Goal: Information Seeking & Learning: Learn about a topic

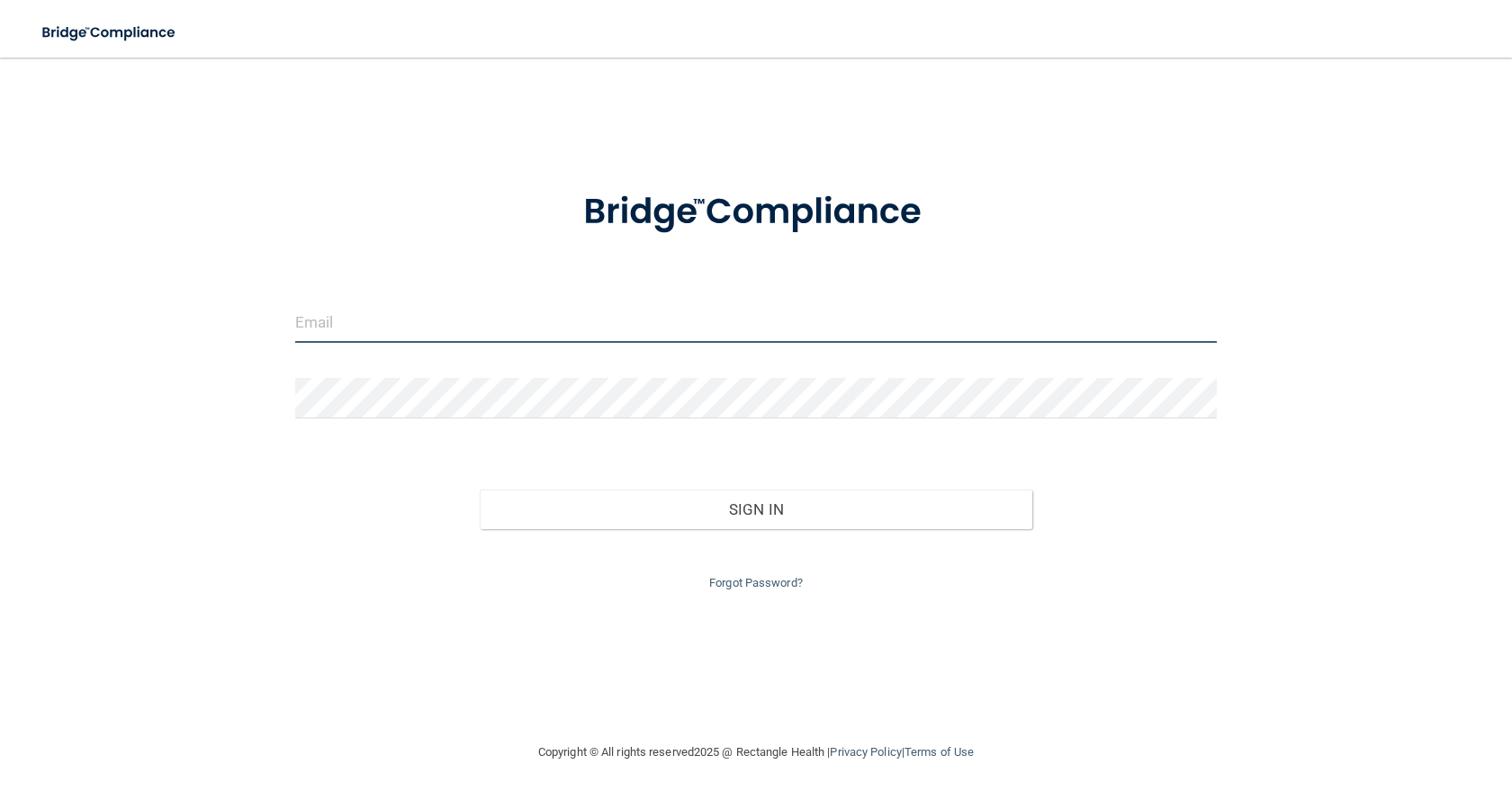
click at [380, 334] on input "email" at bounding box center [756, 323] width 921 height 40
type input "[EMAIL_ADDRESS][DOMAIN_NAME]"
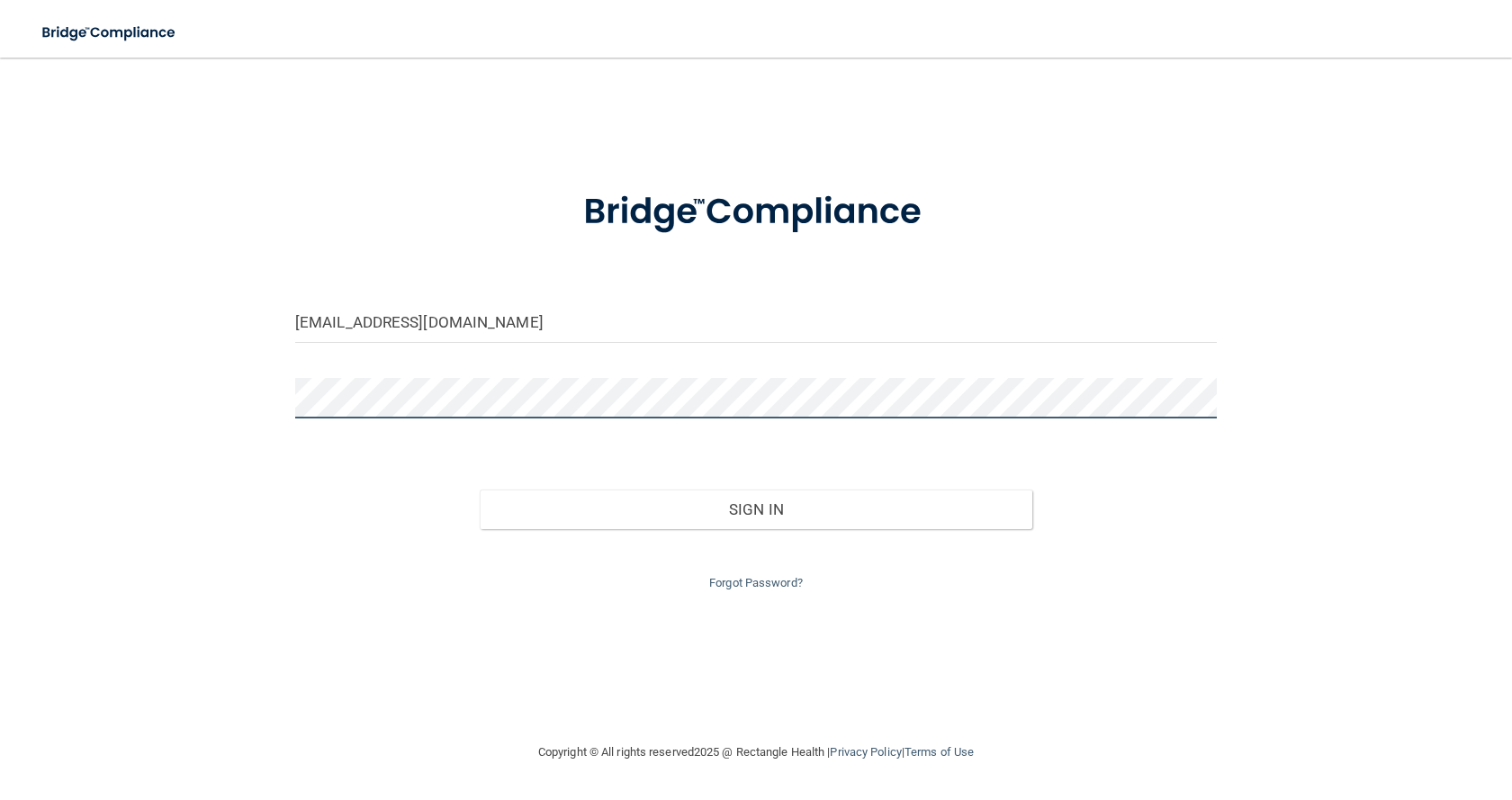
click at [479, 489] on button "Sign In" at bounding box center [756, 509] width 552 height 39
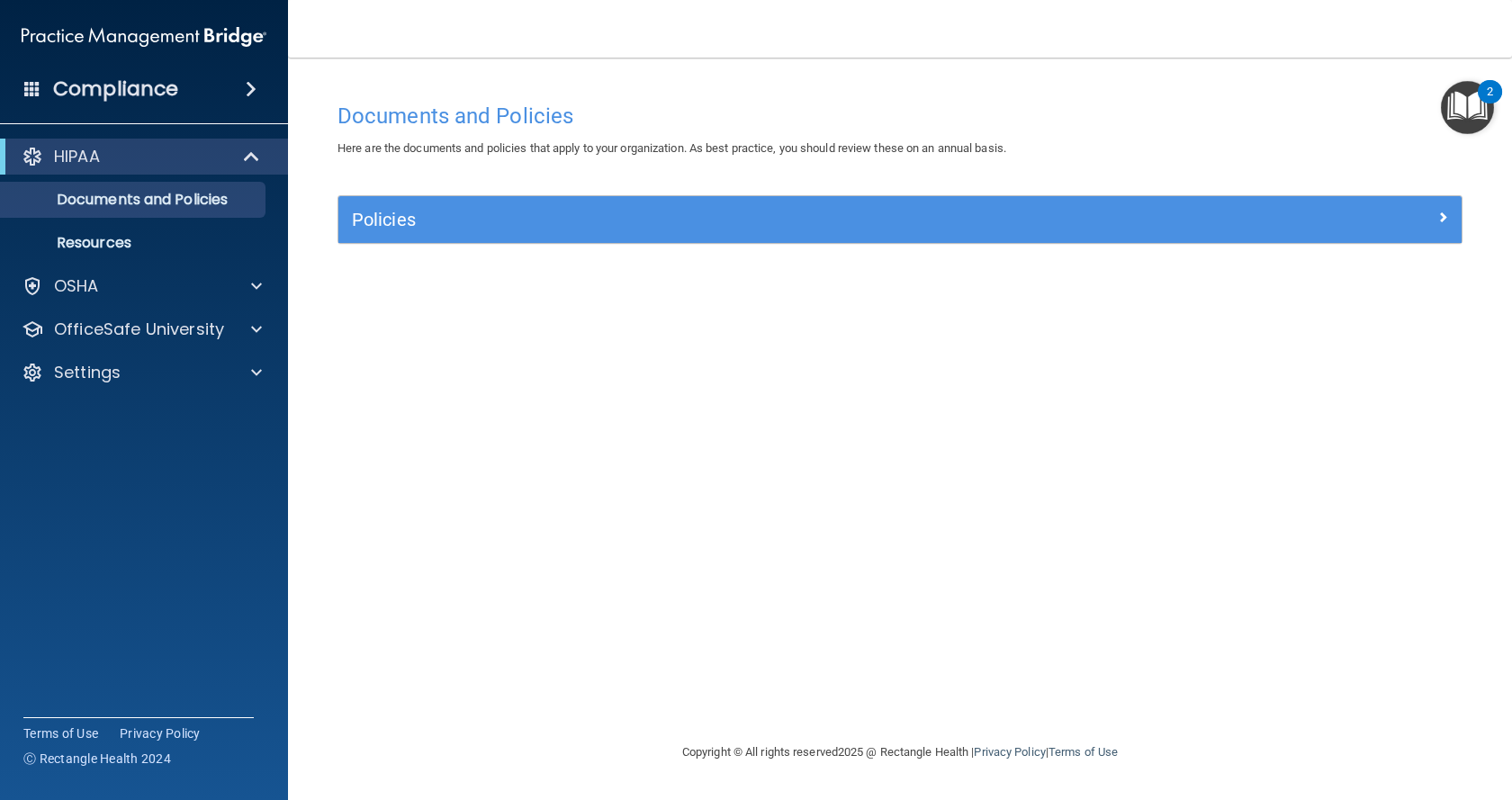
click at [246, 87] on span at bounding box center [251, 89] width 11 height 22
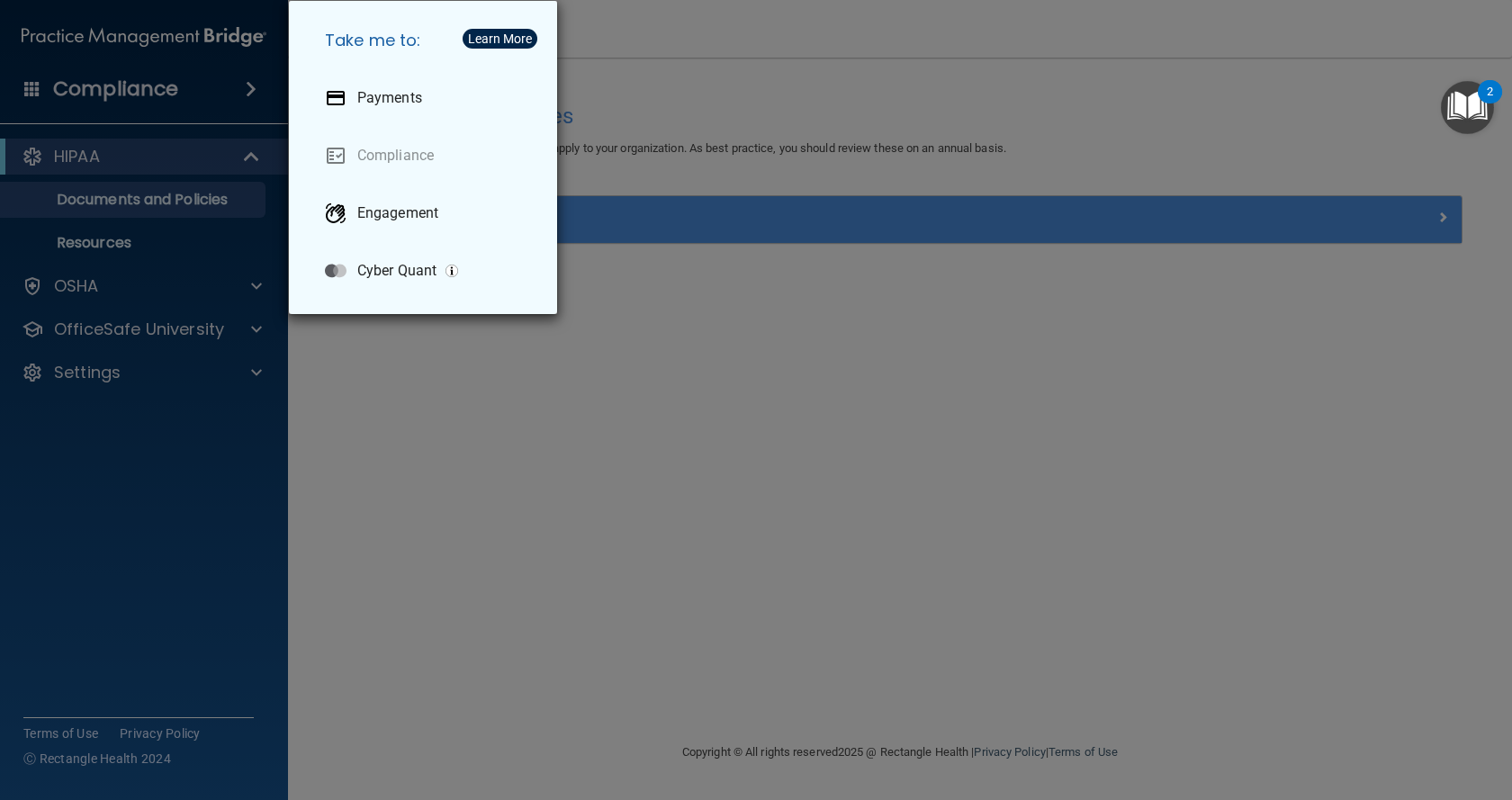
click at [433, 439] on div "Take me to: Payments Compliance Engagement Cyber Quant" at bounding box center [756, 400] width 1512 height 800
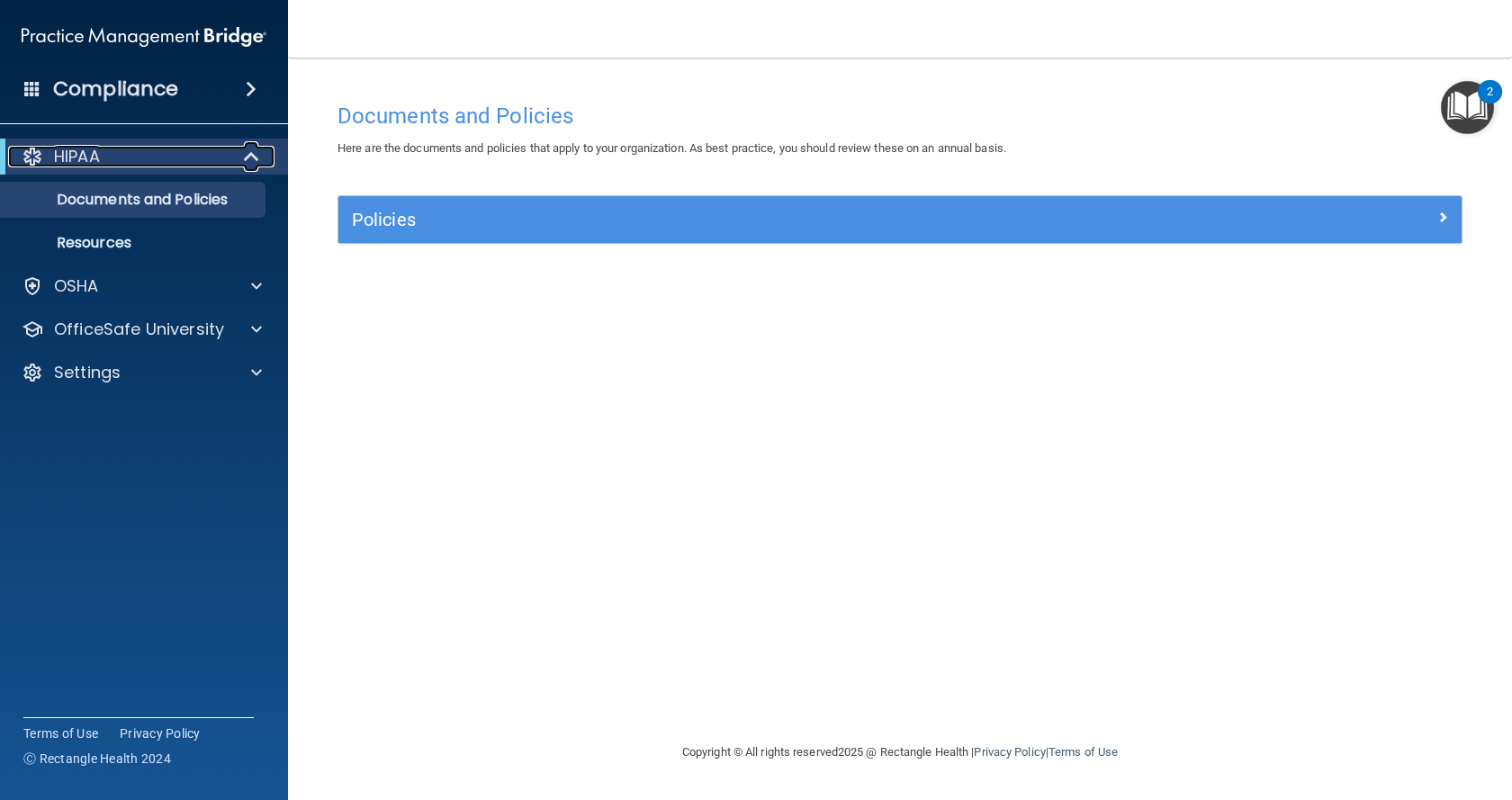
click at [89, 151] on p "HIPAA" at bounding box center [77, 157] width 46 height 22
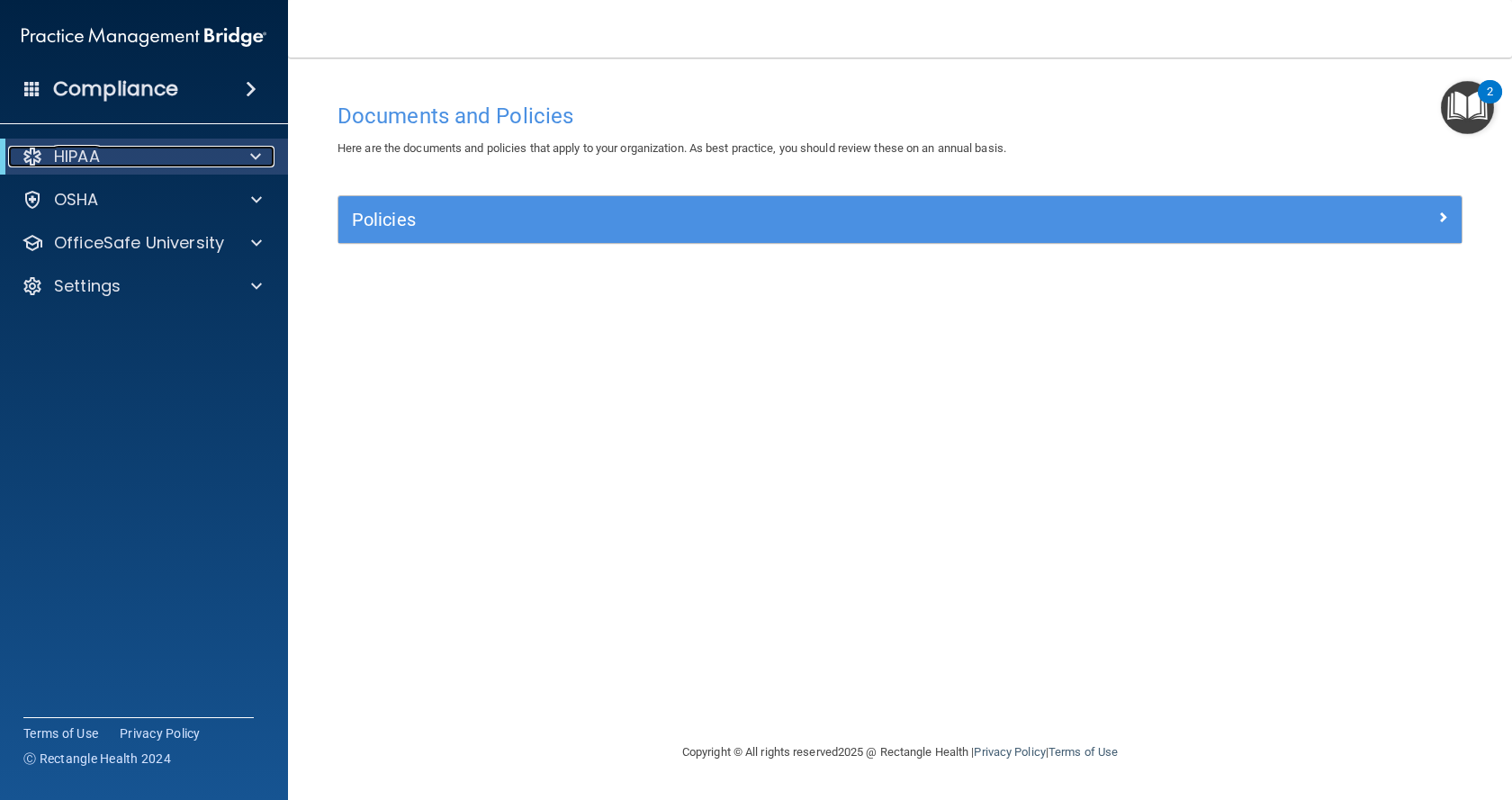
click at [260, 156] on span at bounding box center [255, 157] width 11 height 22
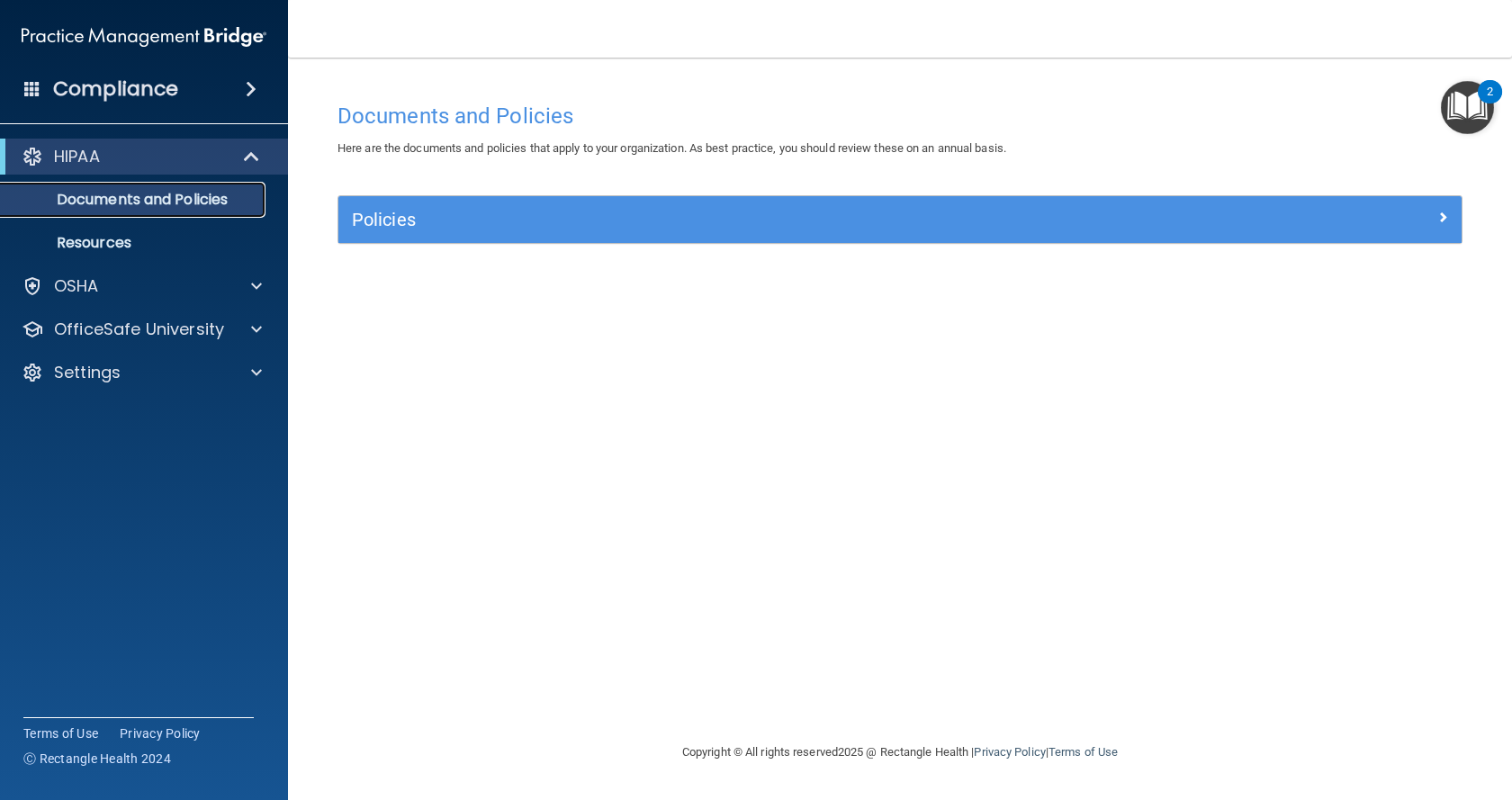
click at [117, 198] on p "Documents and Policies" at bounding box center [134, 199] width 246 height 18
click at [96, 203] on p "Documents and Policies" at bounding box center [134, 199] width 246 height 18
click at [108, 244] on p "Resources" at bounding box center [134, 243] width 246 height 18
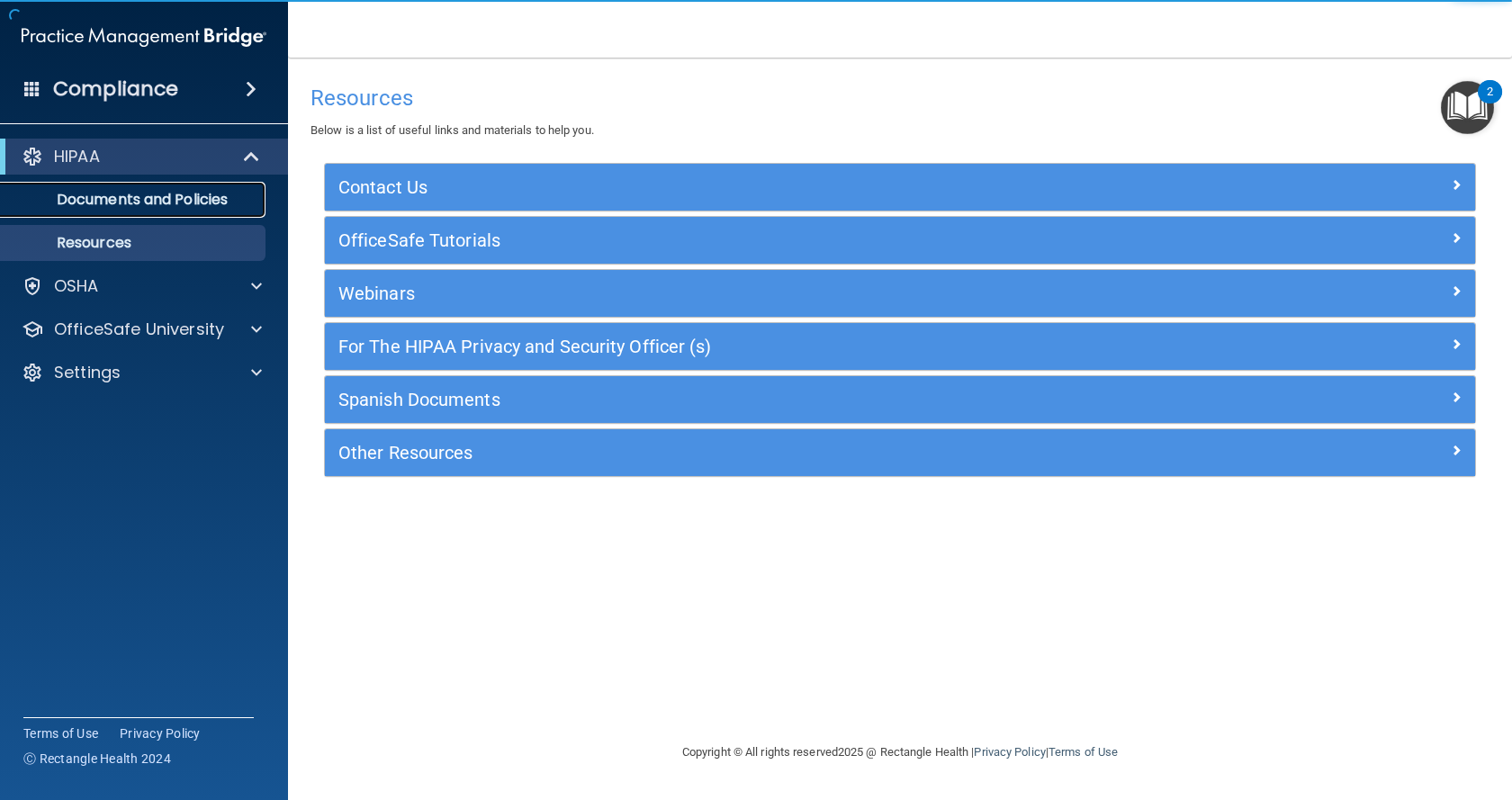
click at [158, 200] on p "Documents and Policies" at bounding box center [134, 199] width 246 height 18
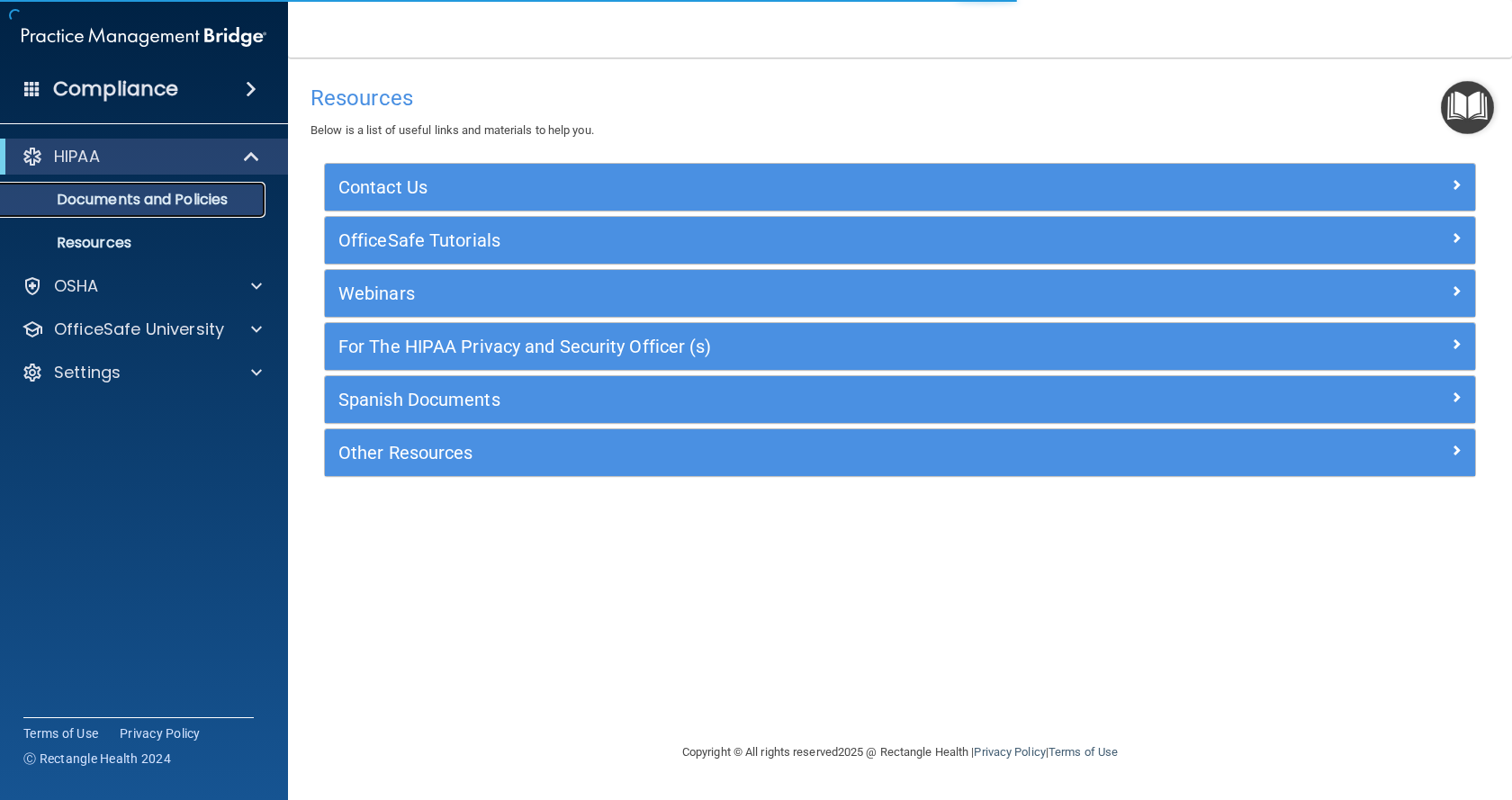
click at [158, 200] on p "Documents and Policies" at bounding box center [134, 199] width 246 height 18
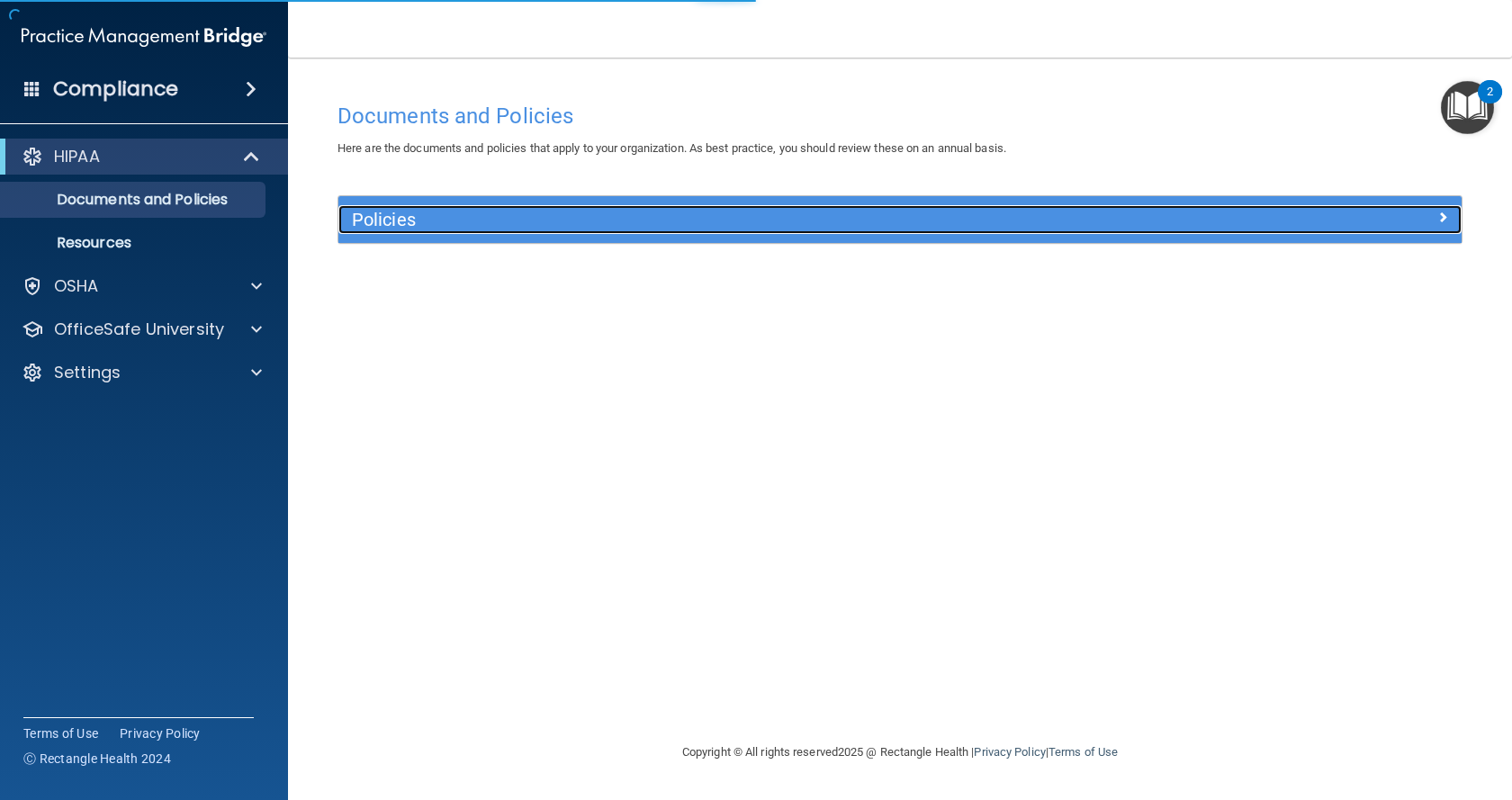
click at [442, 211] on h5 "Policies" at bounding box center [759, 220] width 816 height 20
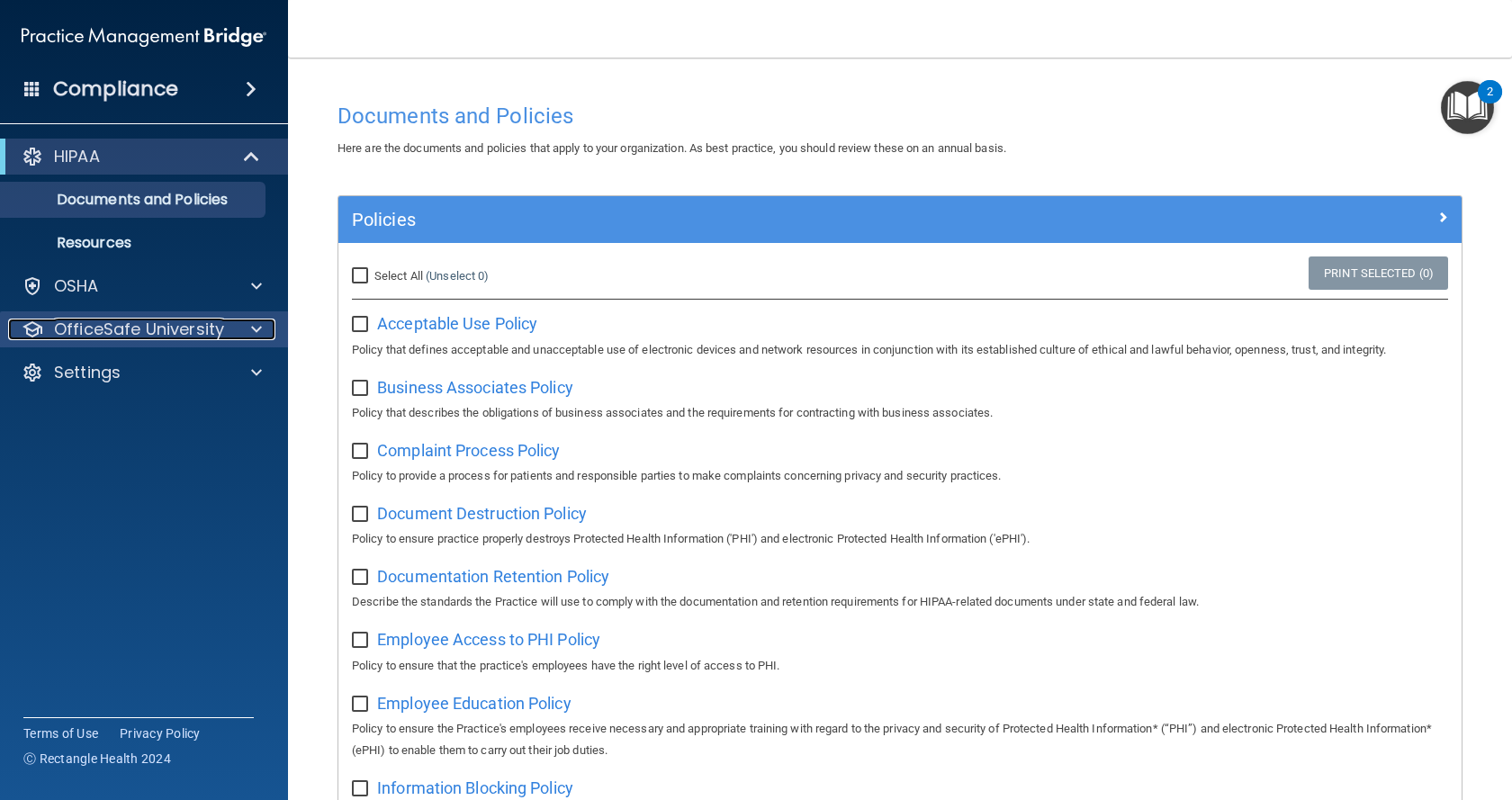
click at [91, 335] on p "OfficeSafe University" at bounding box center [139, 329] width 170 height 22
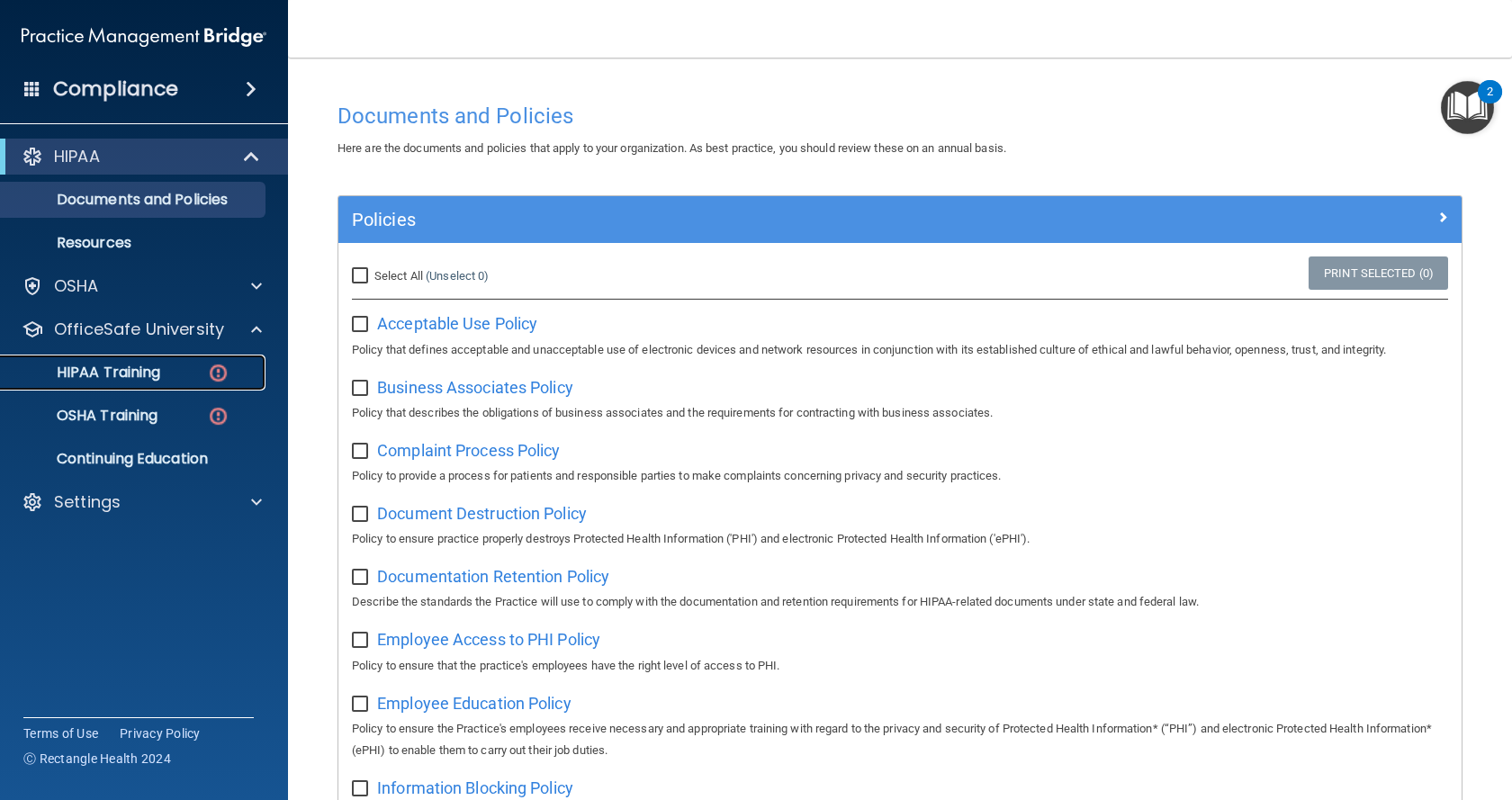
click at [103, 370] on p "HIPAA Training" at bounding box center [86, 373] width 149 height 18
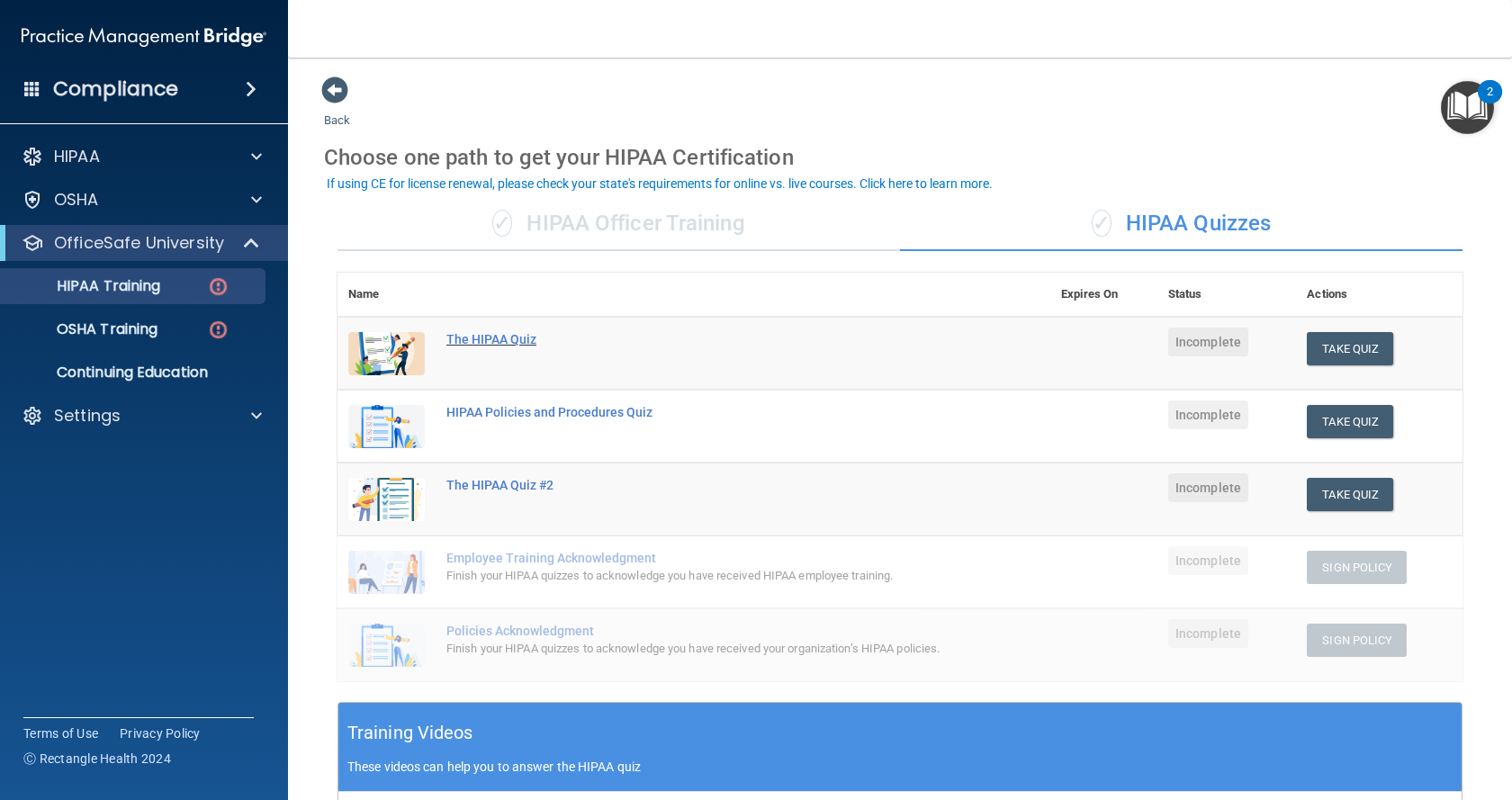
click at [478, 337] on div "The HIPAA Quiz" at bounding box center [703, 339] width 514 height 15
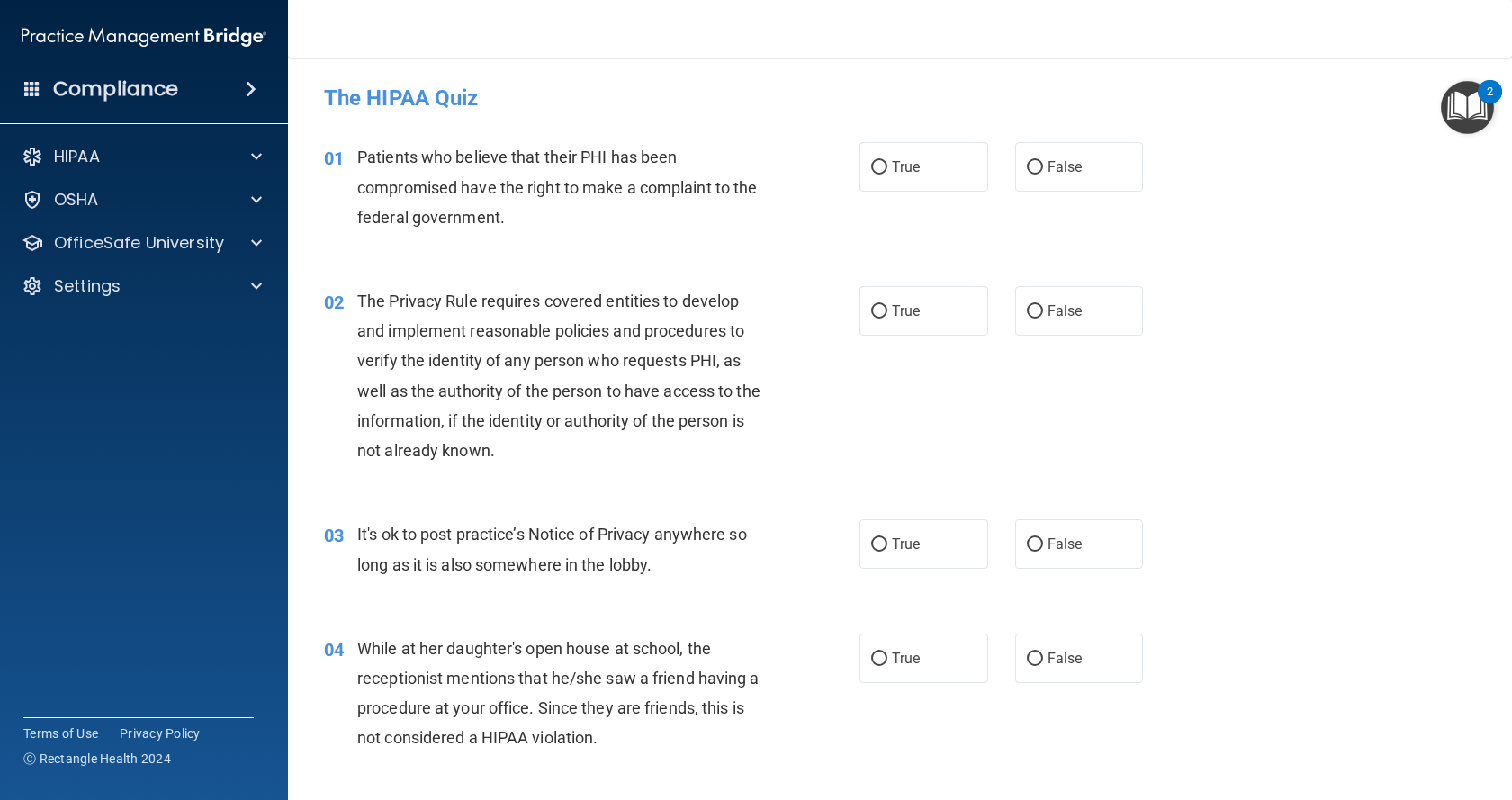
click at [249, 87] on span at bounding box center [251, 89] width 11 height 22
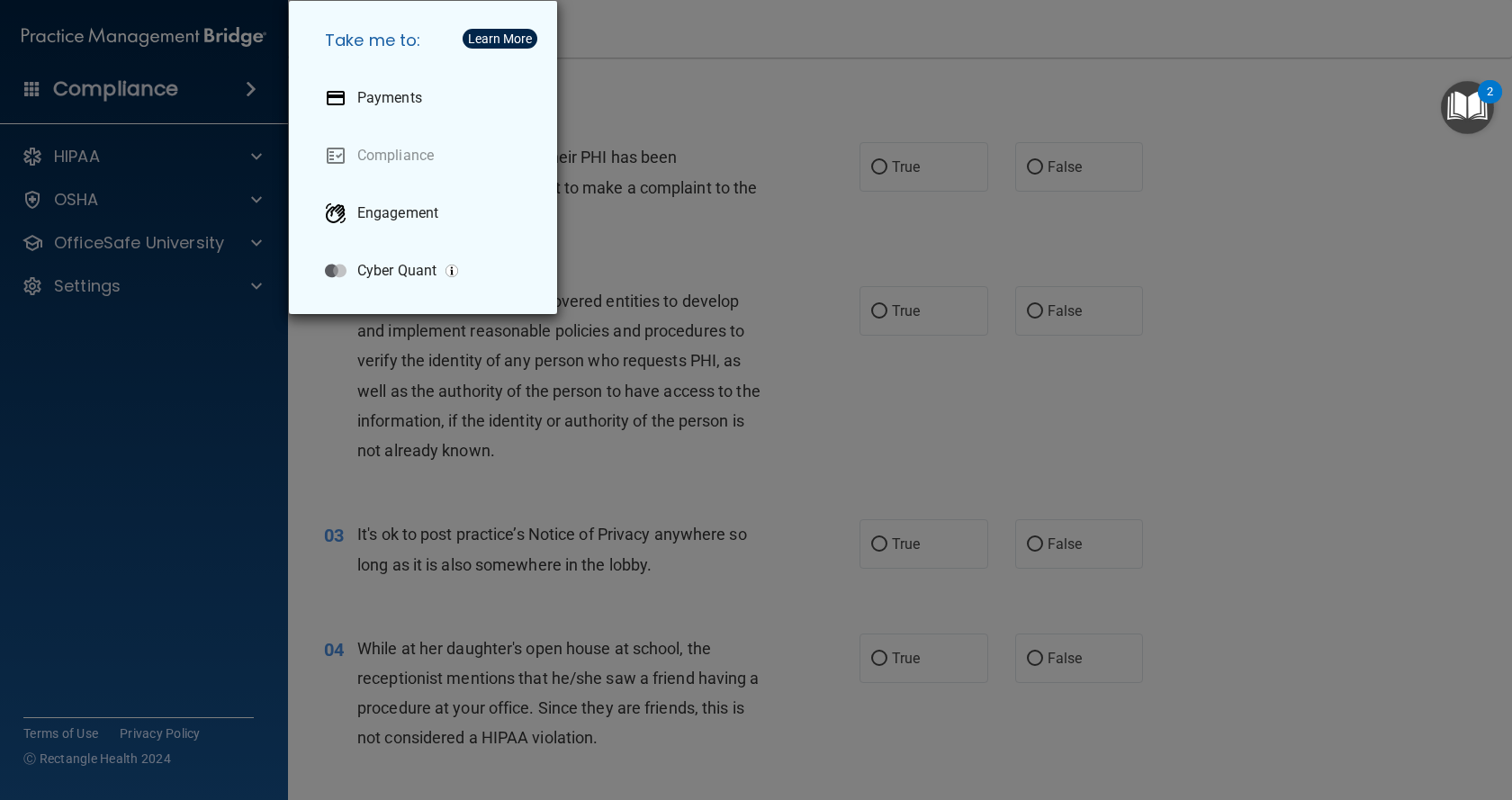
click at [211, 192] on div "Take me to: Payments Compliance Engagement Cyber Quant" at bounding box center [756, 400] width 1512 height 800
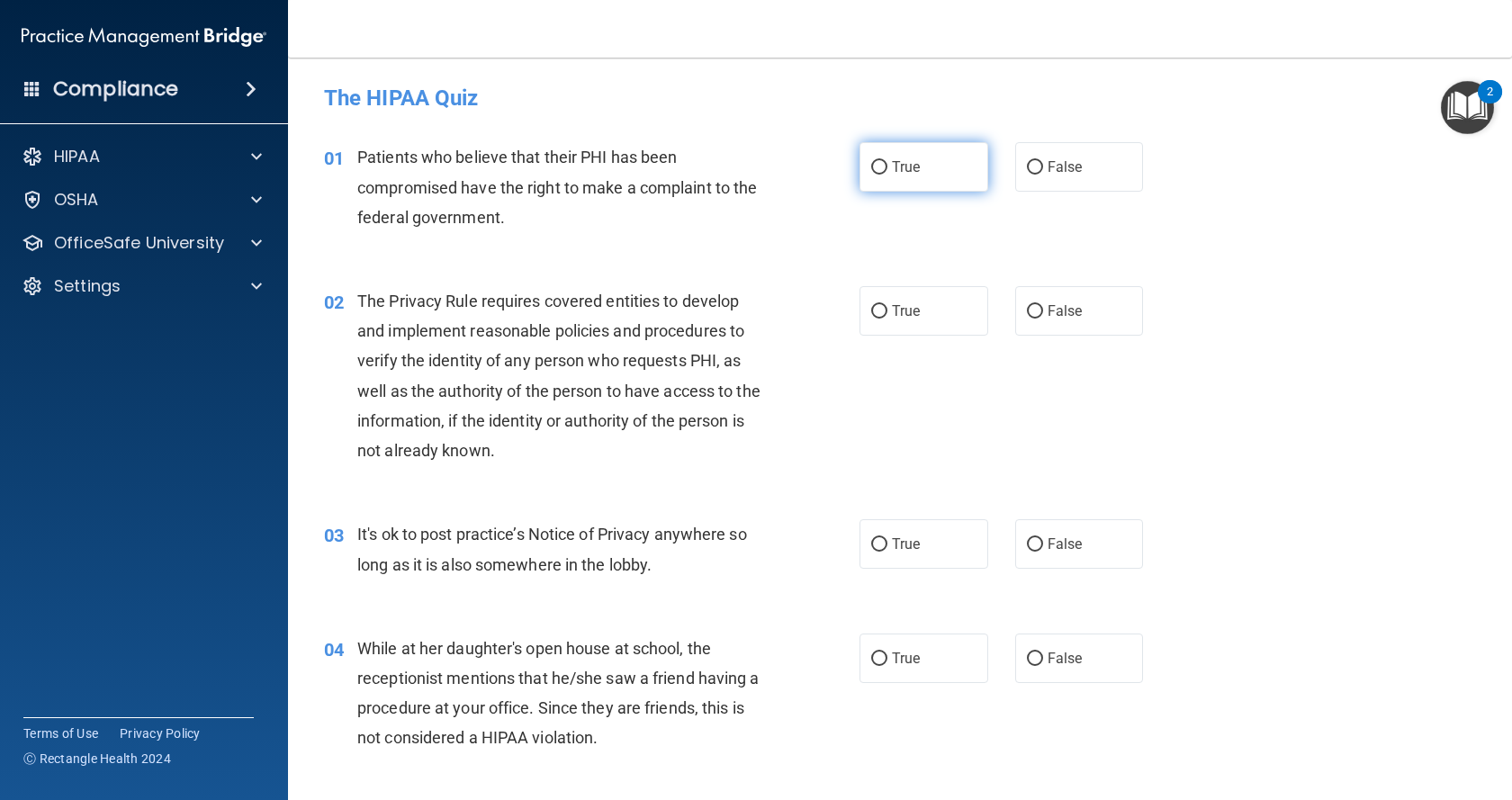
click at [908, 176] on label "True" at bounding box center [923, 167] width 128 height 49
click at [871, 167] on input "True" at bounding box center [879, 168] width 16 height 14
radio input "true"
click at [880, 308] on input "True" at bounding box center [879, 312] width 16 height 14
radio input "true"
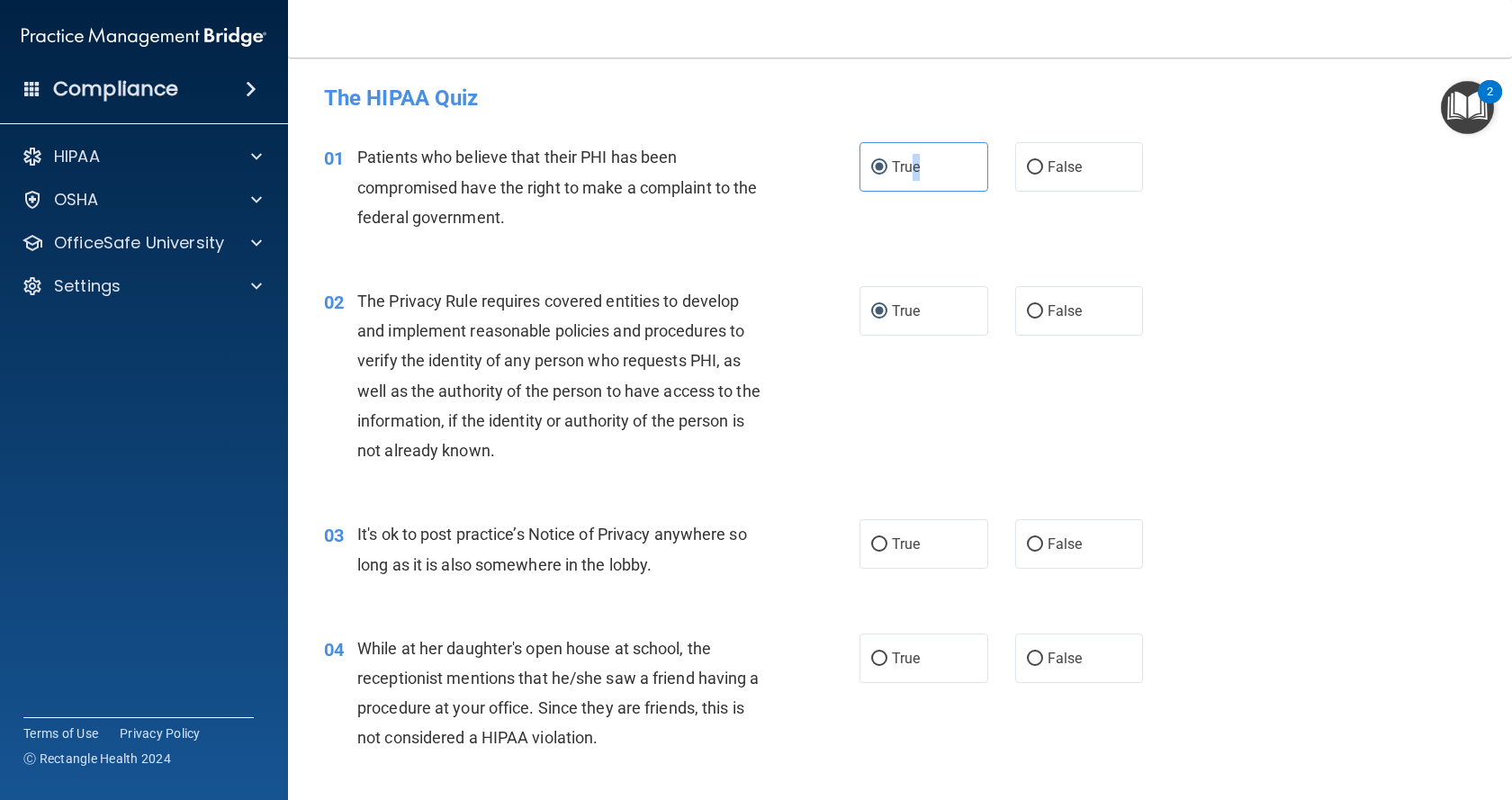
scroll to position [90, 0]
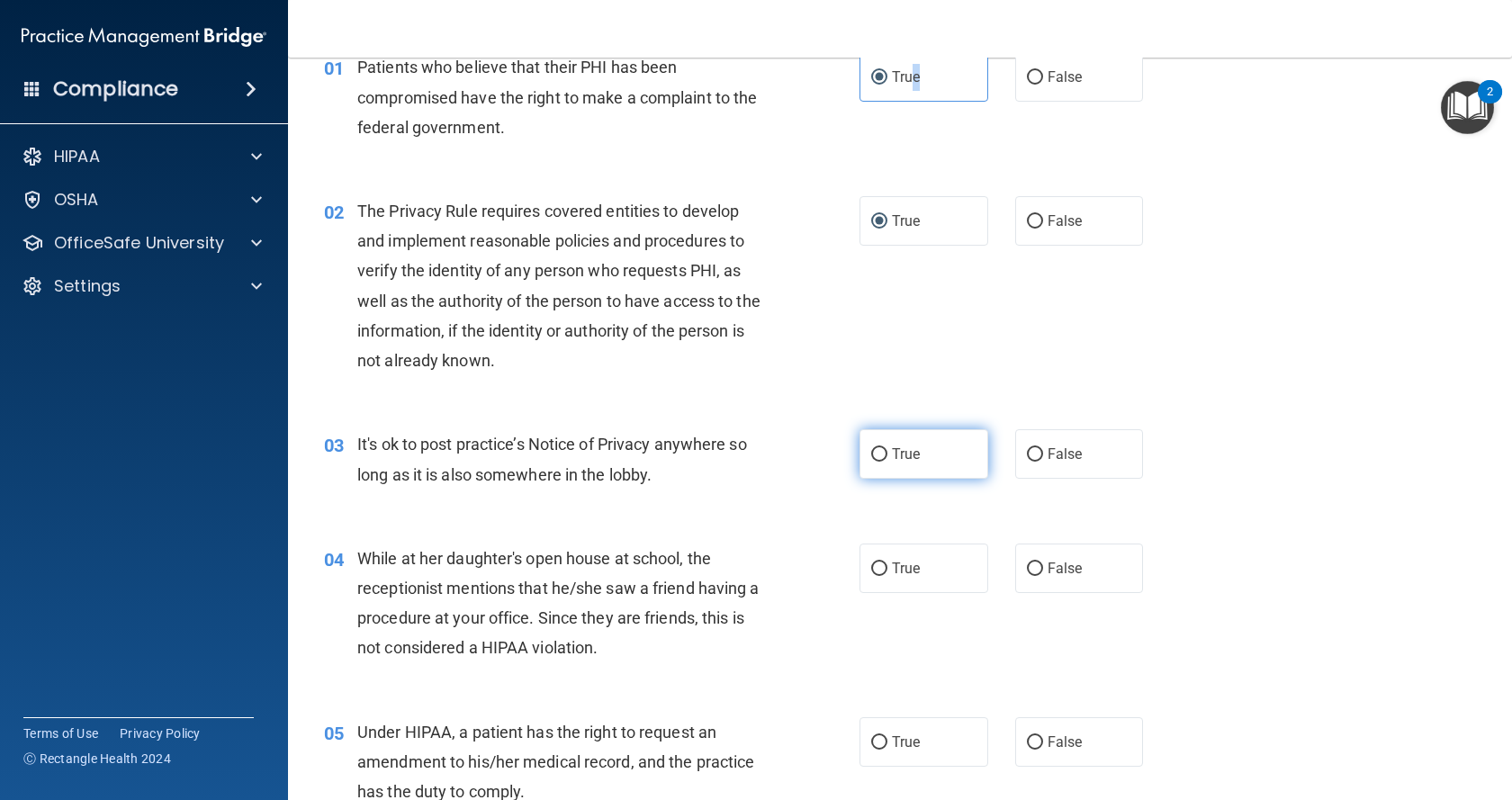
click at [871, 453] on input "True" at bounding box center [879, 455] width 16 height 14
radio input "true"
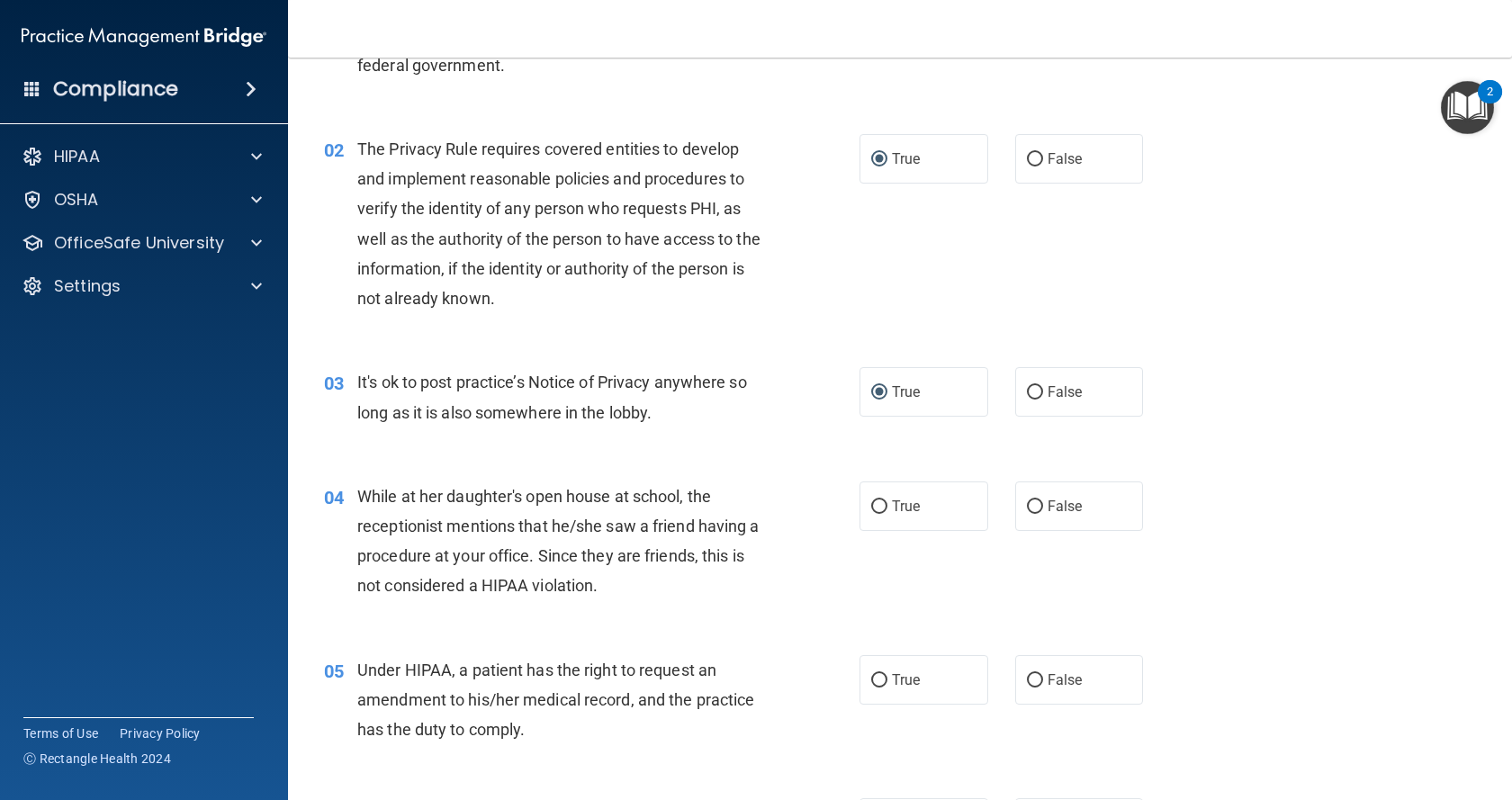
scroll to position [181, 0]
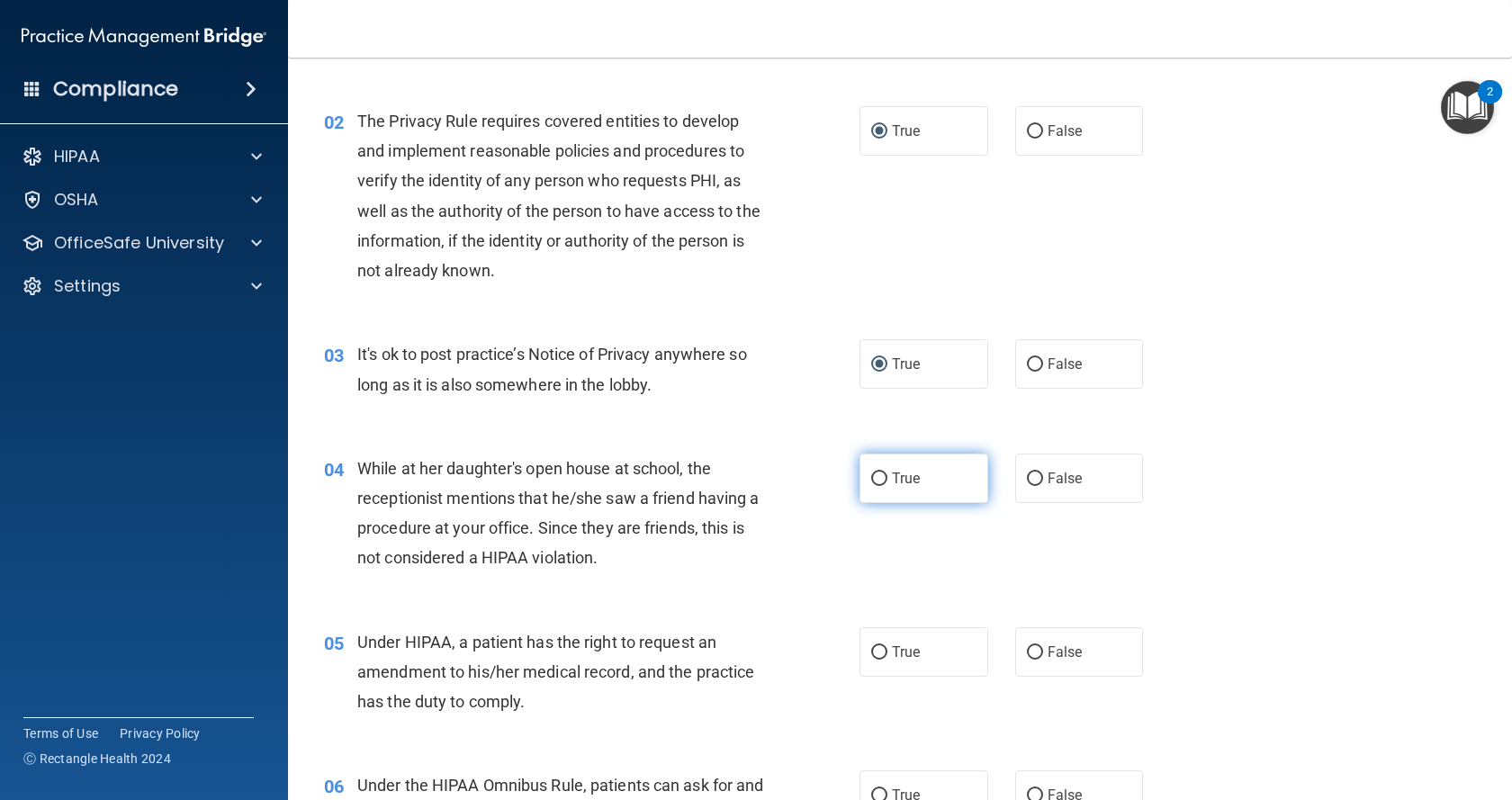
click at [874, 483] on input "True" at bounding box center [879, 479] width 16 height 14
radio input "true"
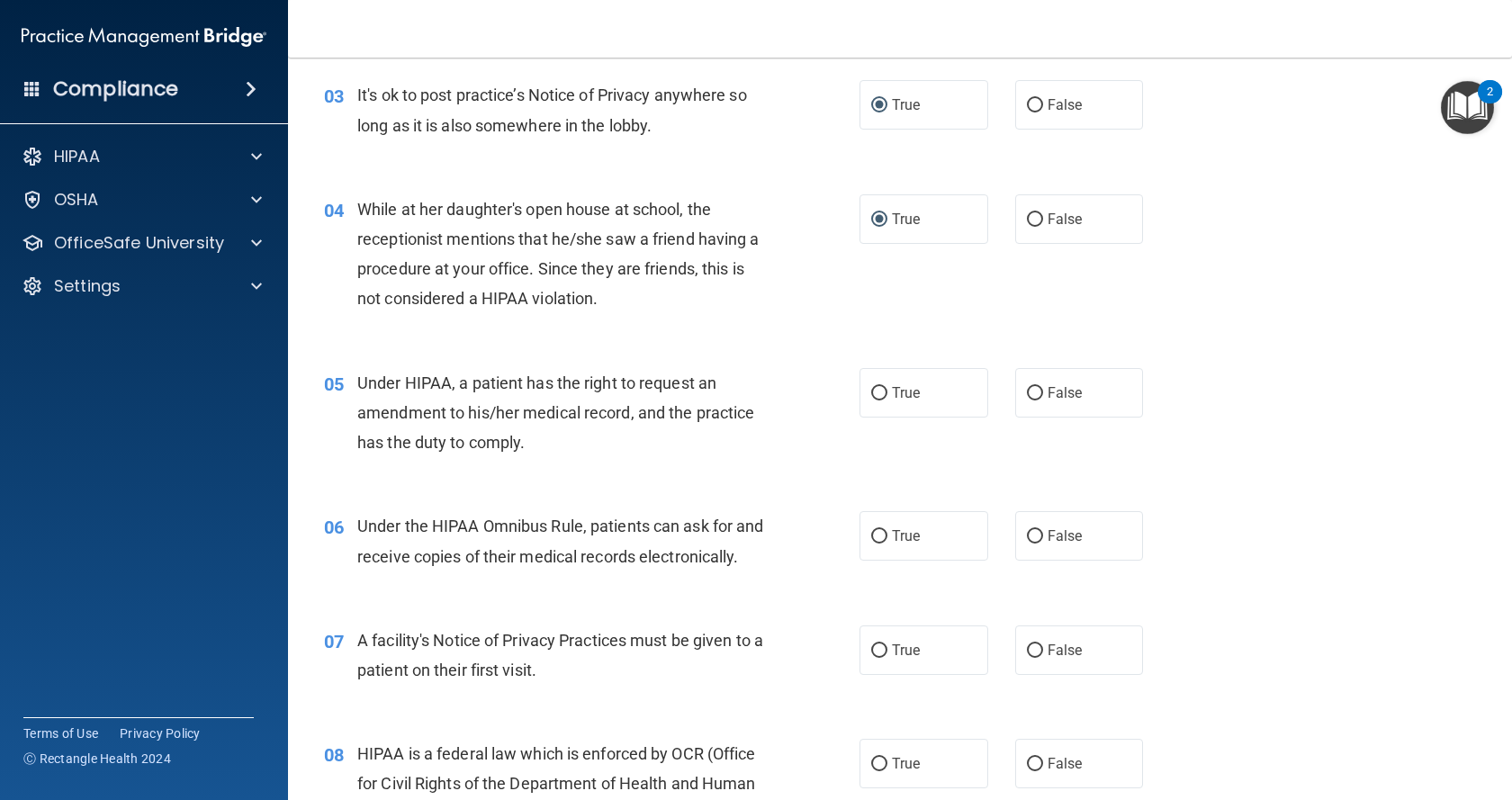
scroll to position [450, 0]
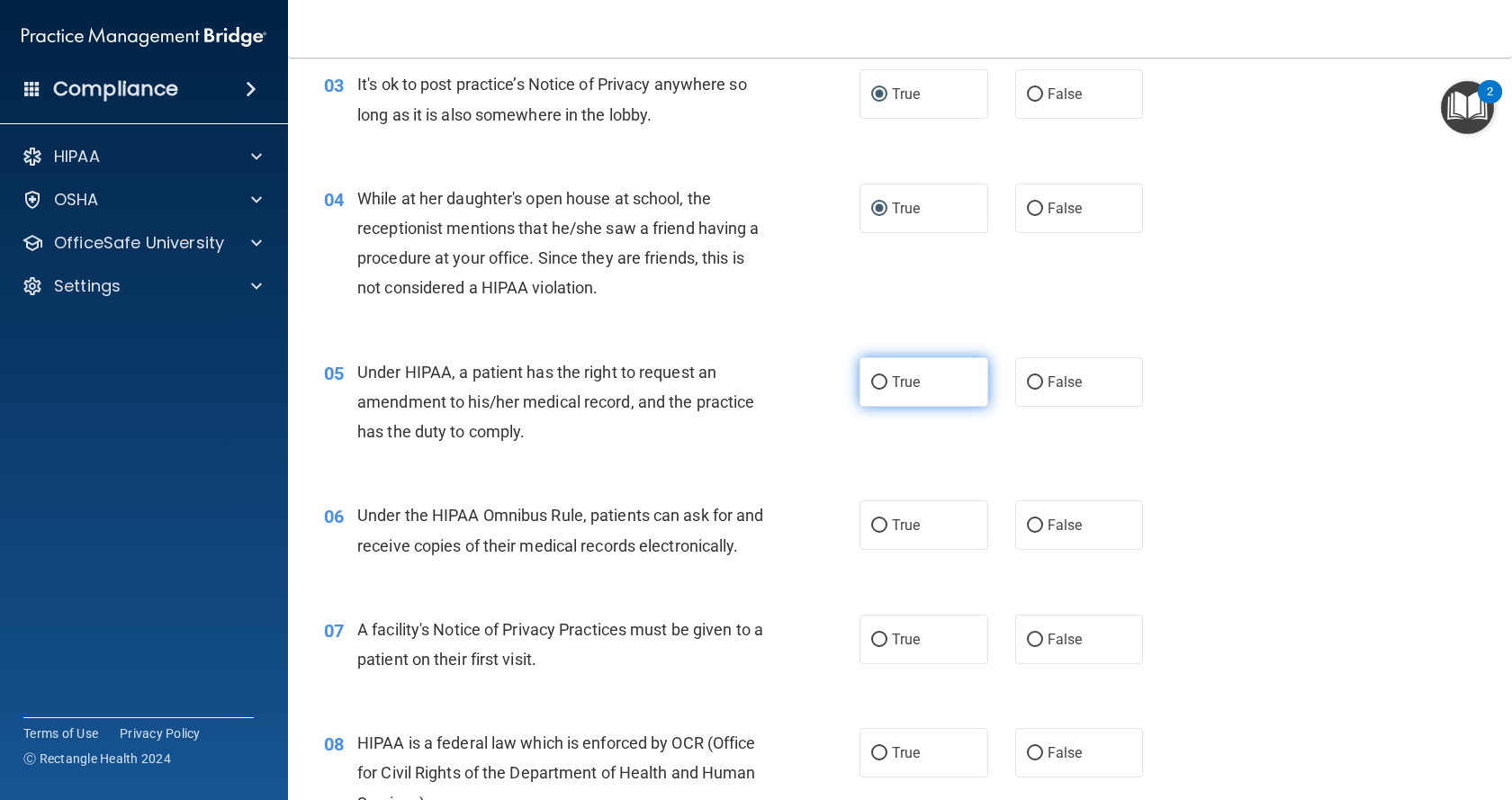
click at [872, 383] on input "True" at bounding box center [879, 383] width 16 height 14
radio input "true"
click at [871, 529] on input "True" at bounding box center [879, 527] width 16 height 14
radio input "true"
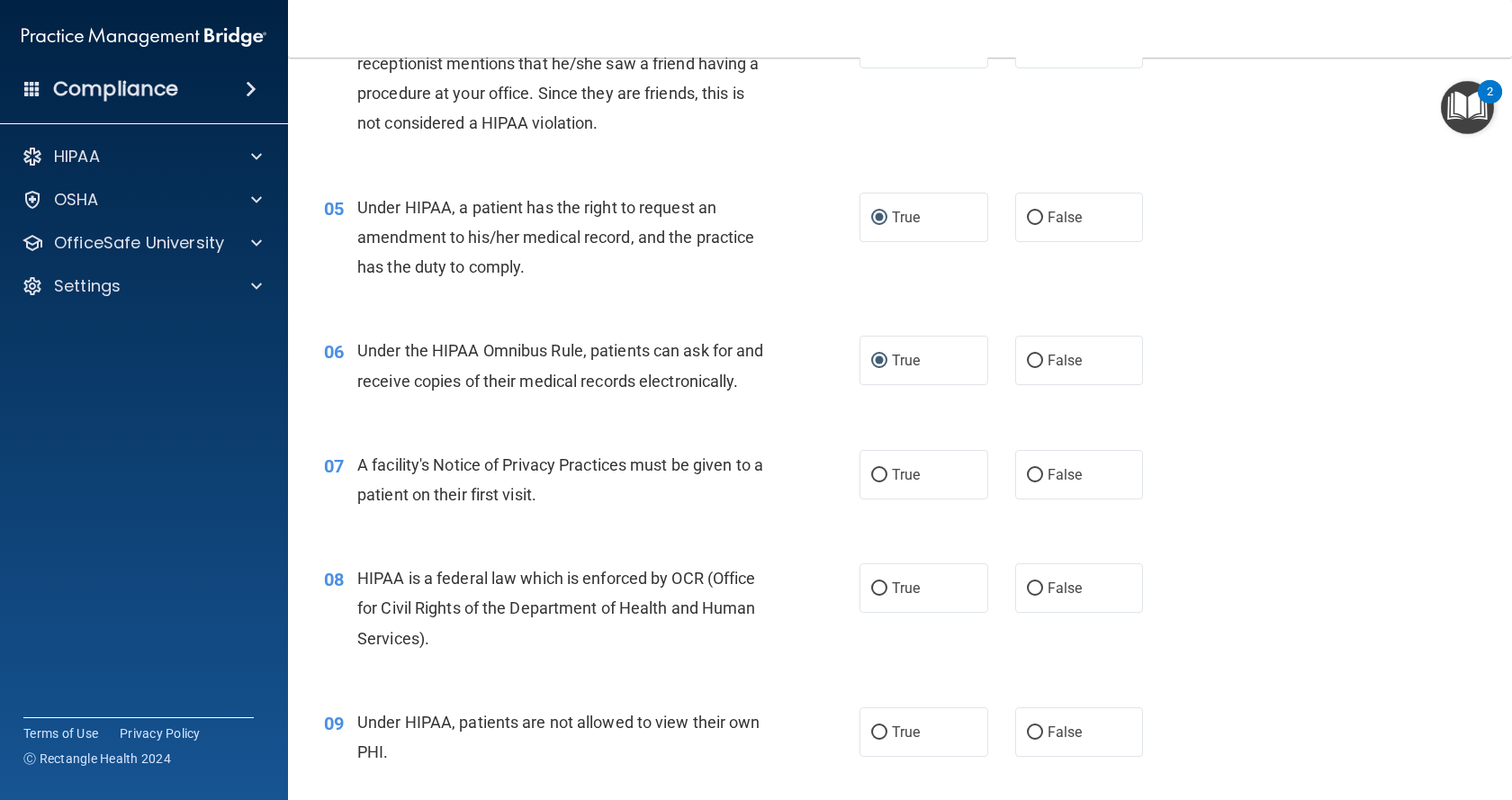
scroll to position [630, 0]
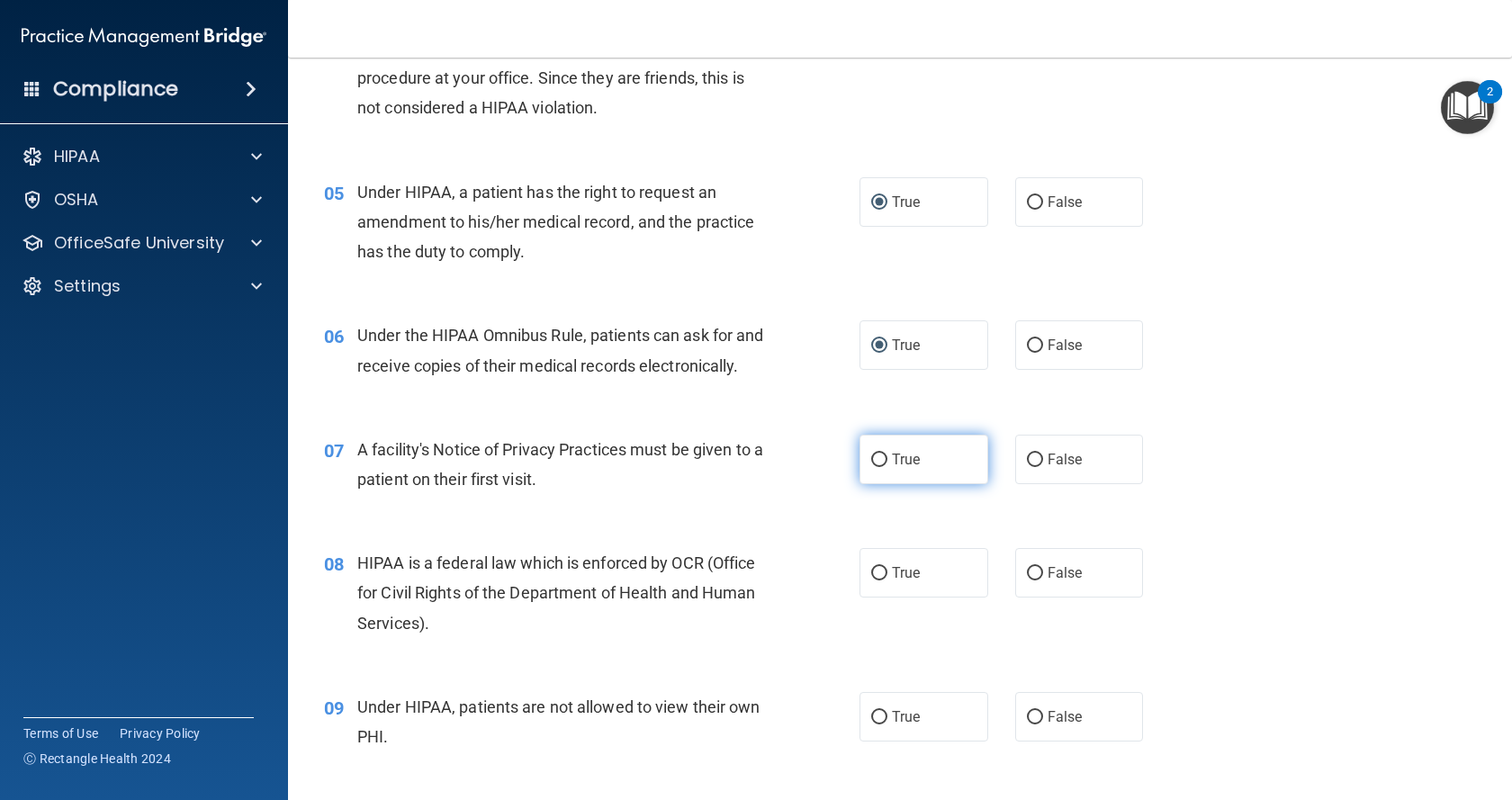
click at [871, 468] on input "True" at bounding box center [879, 461] width 16 height 14
radio input "true"
click at [1028, 581] on input "False" at bounding box center [1035, 574] width 16 height 14
radio input "true"
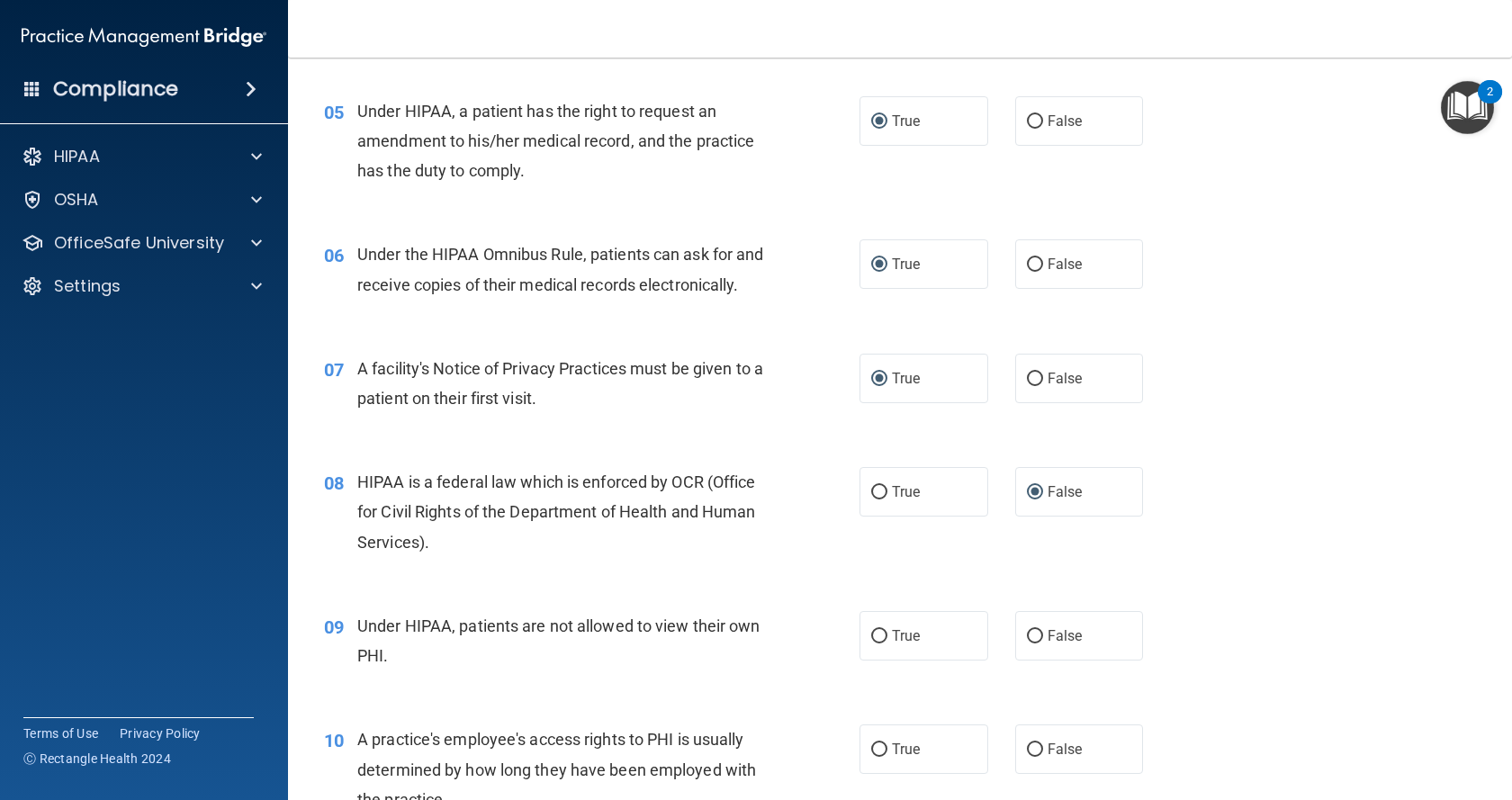
scroll to position [810, 0]
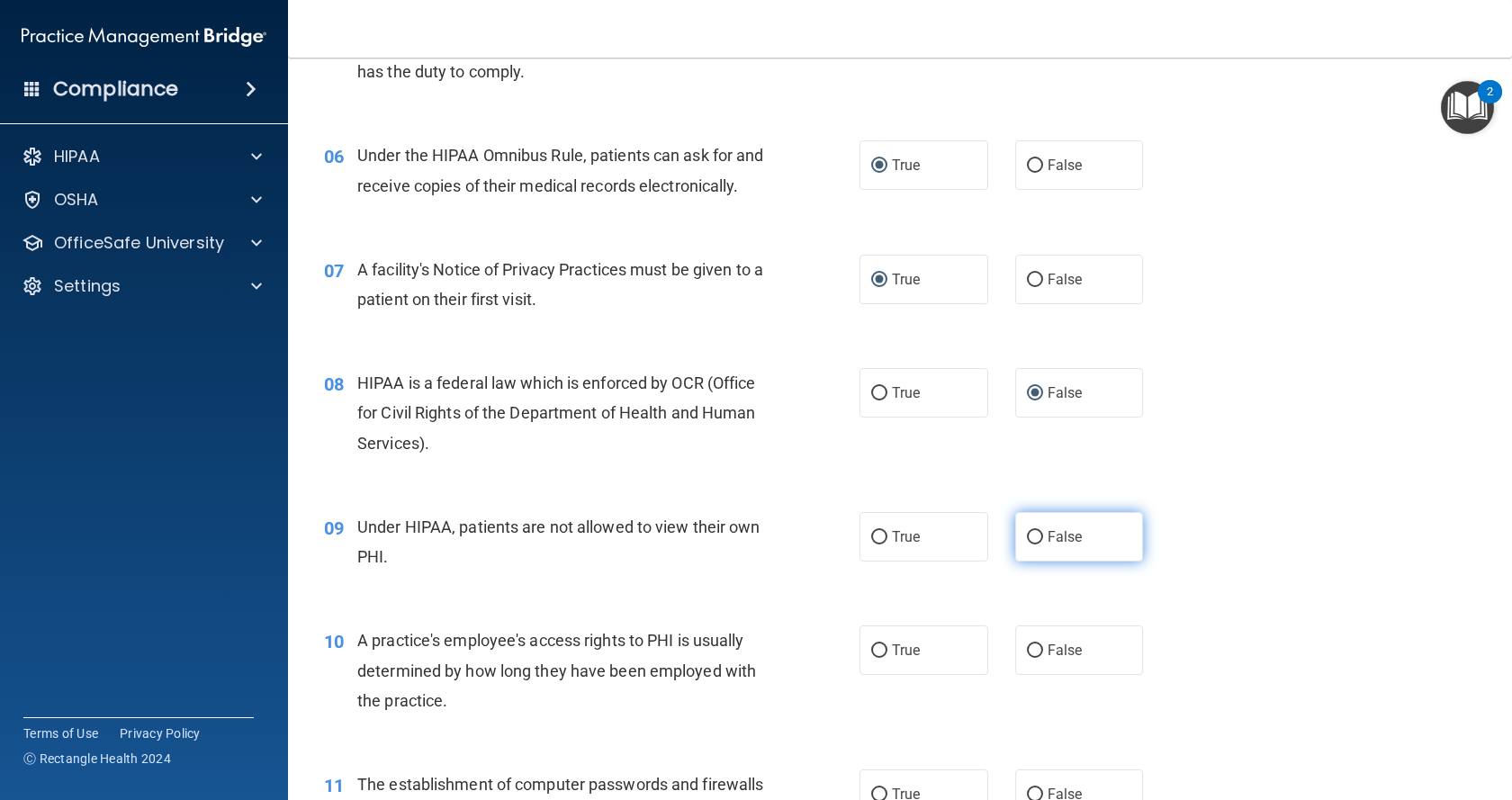
click at [1032, 545] on input "False" at bounding box center [1035, 538] width 16 height 14
radio input "true"
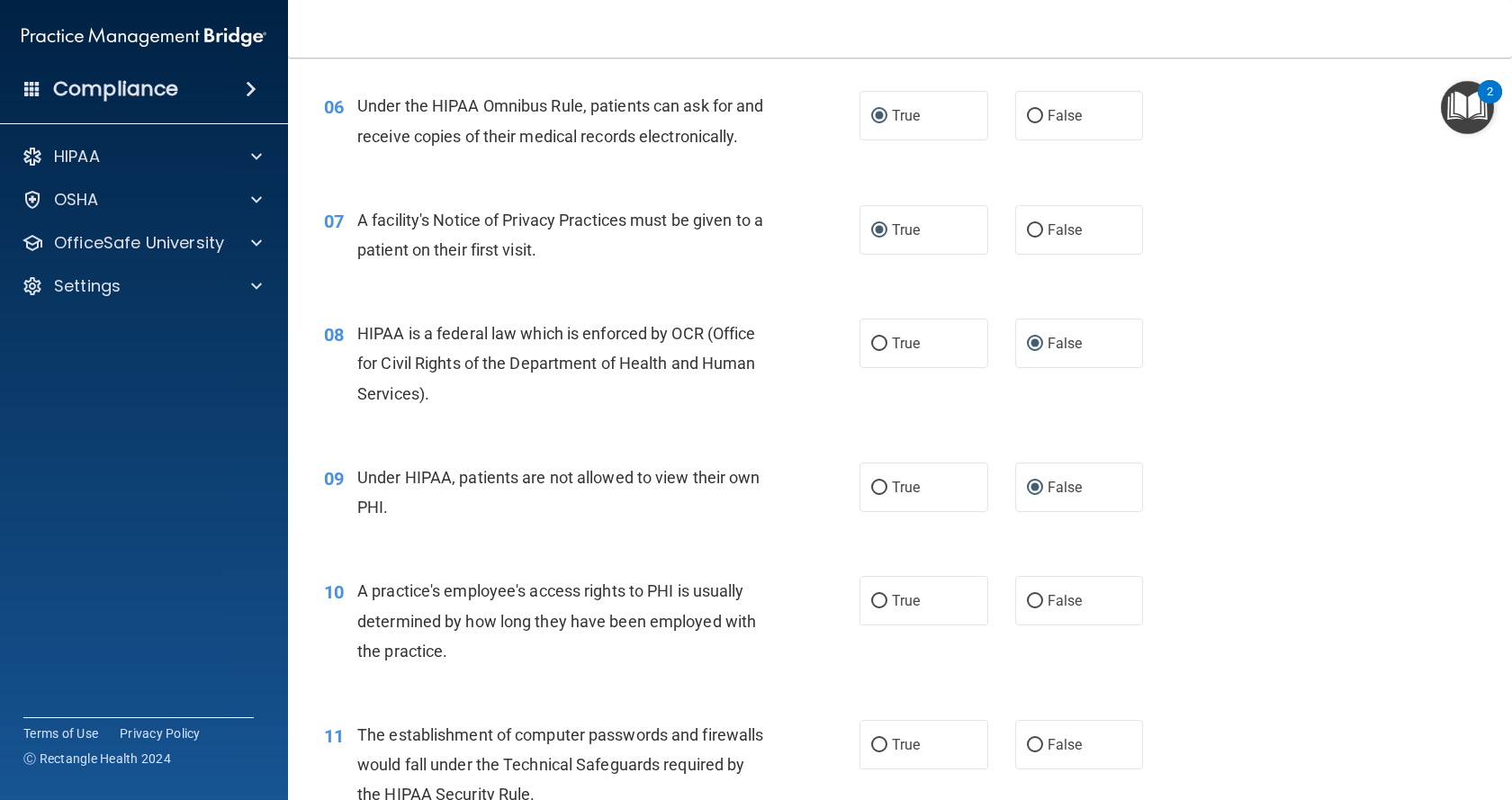
scroll to position [901, 0]
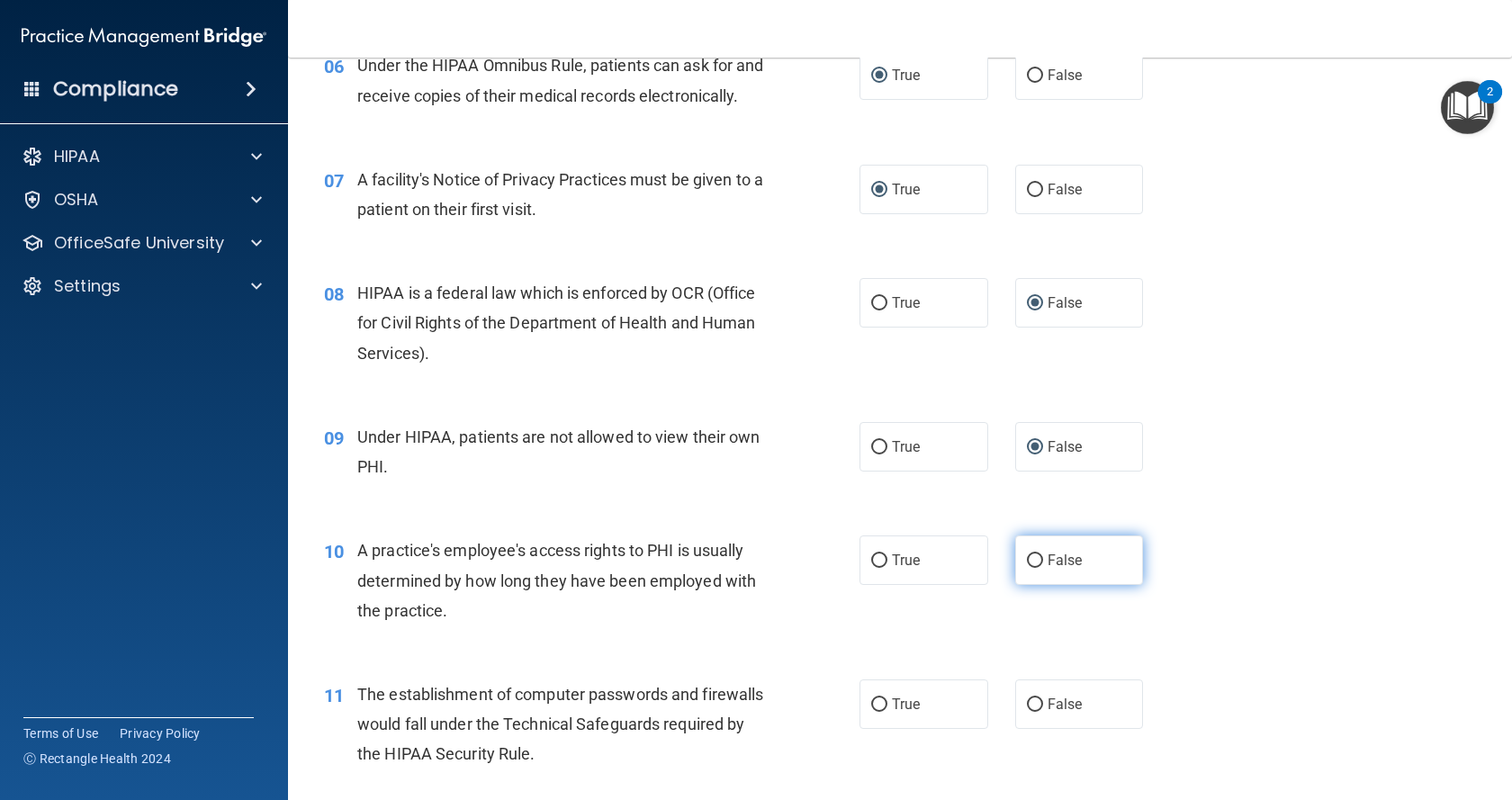
click at [1027, 568] on input "False" at bounding box center [1035, 561] width 16 height 14
radio input "true"
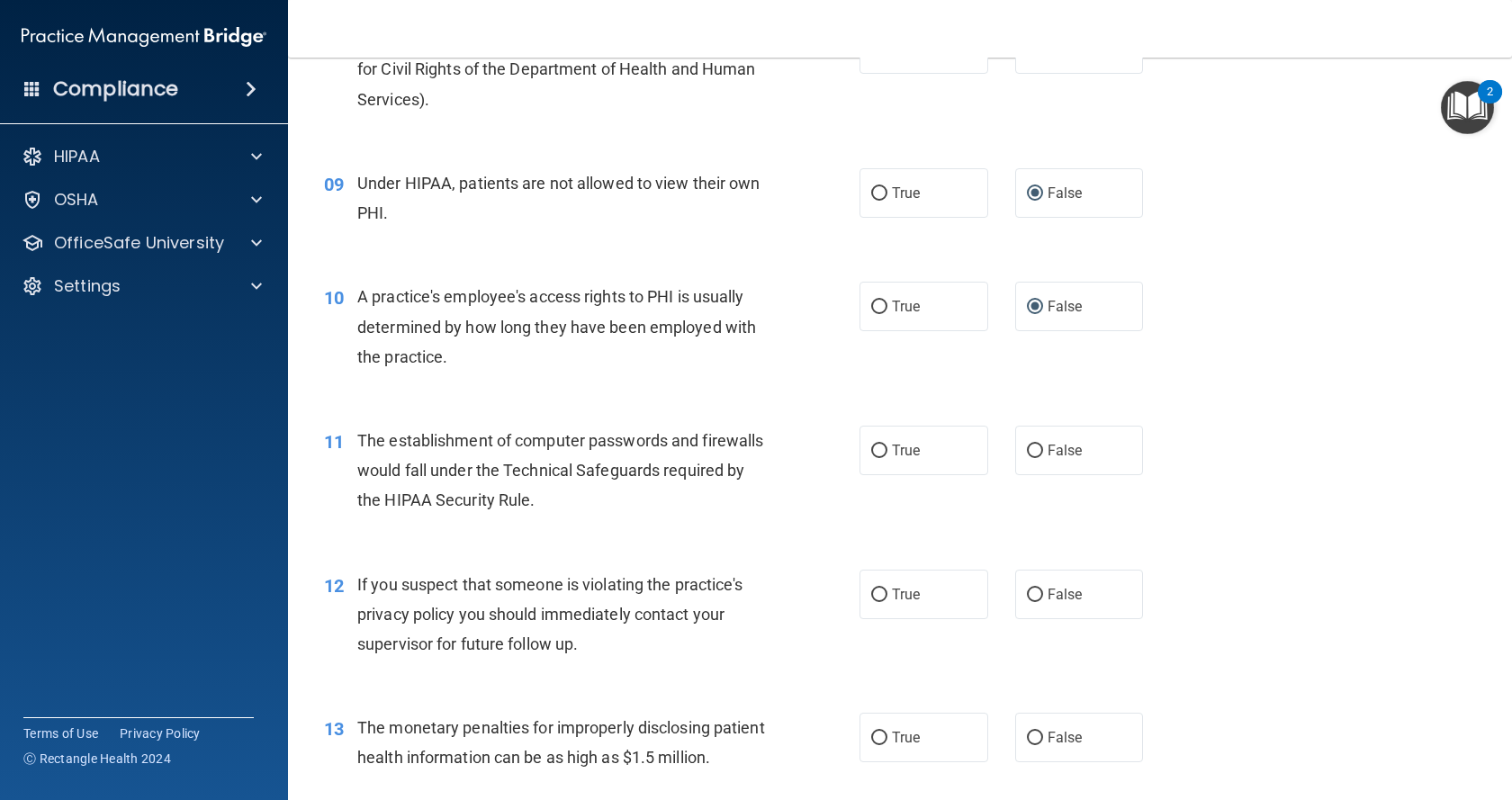
scroll to position [1170, 0]
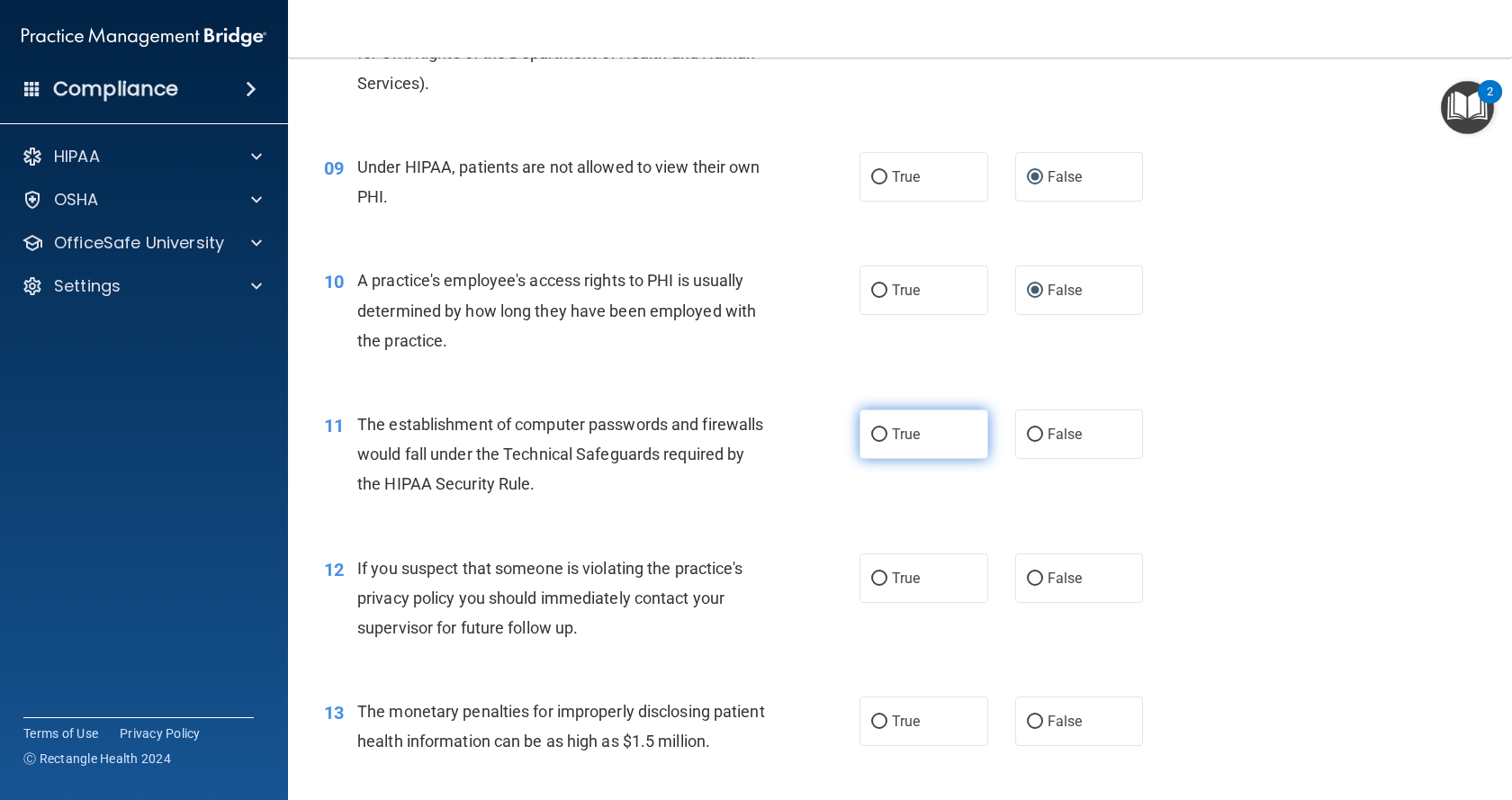
click at [872, 442] on input "True" at bounding box center [879, 435] width 16 height 14
radio input "true"
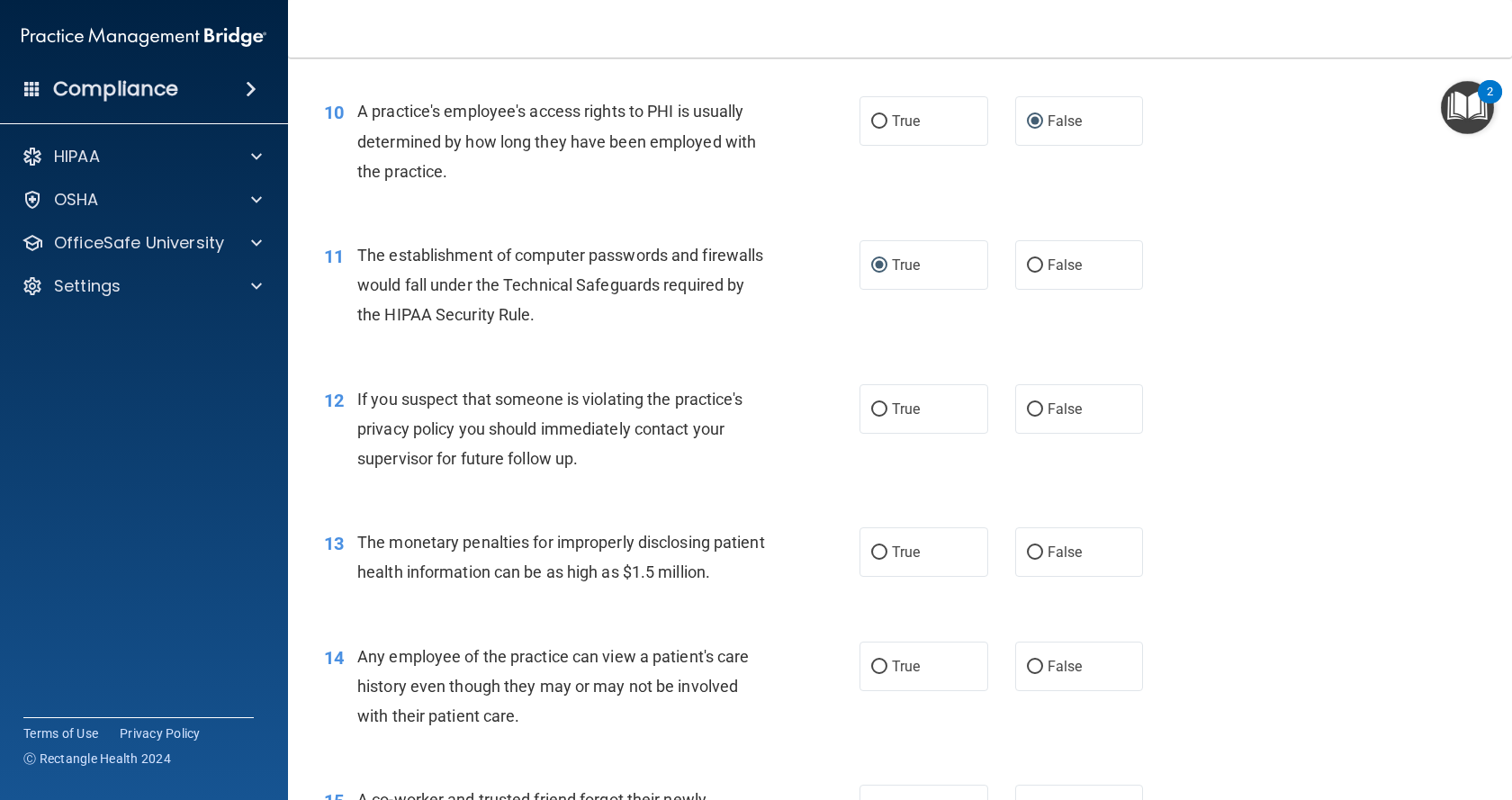
scroll to position [1350, 0]
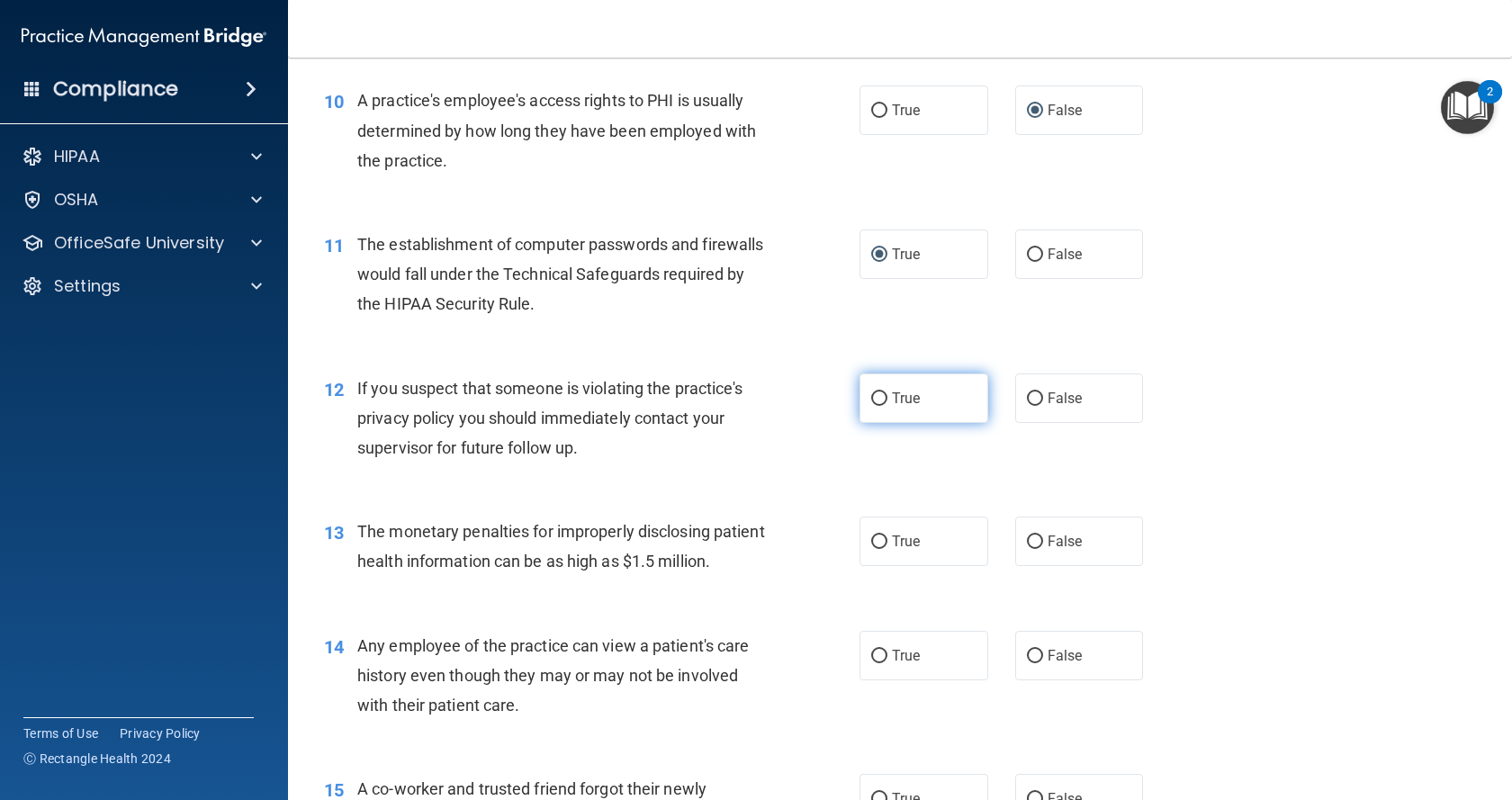
click at [873, 406] on input "True" at bounding box center [879, 400] width 16 height 14
radio input "true"
click at [871, 549] on input "True" at bounding box center [879, 543] width 16 height 14
radio input "true"
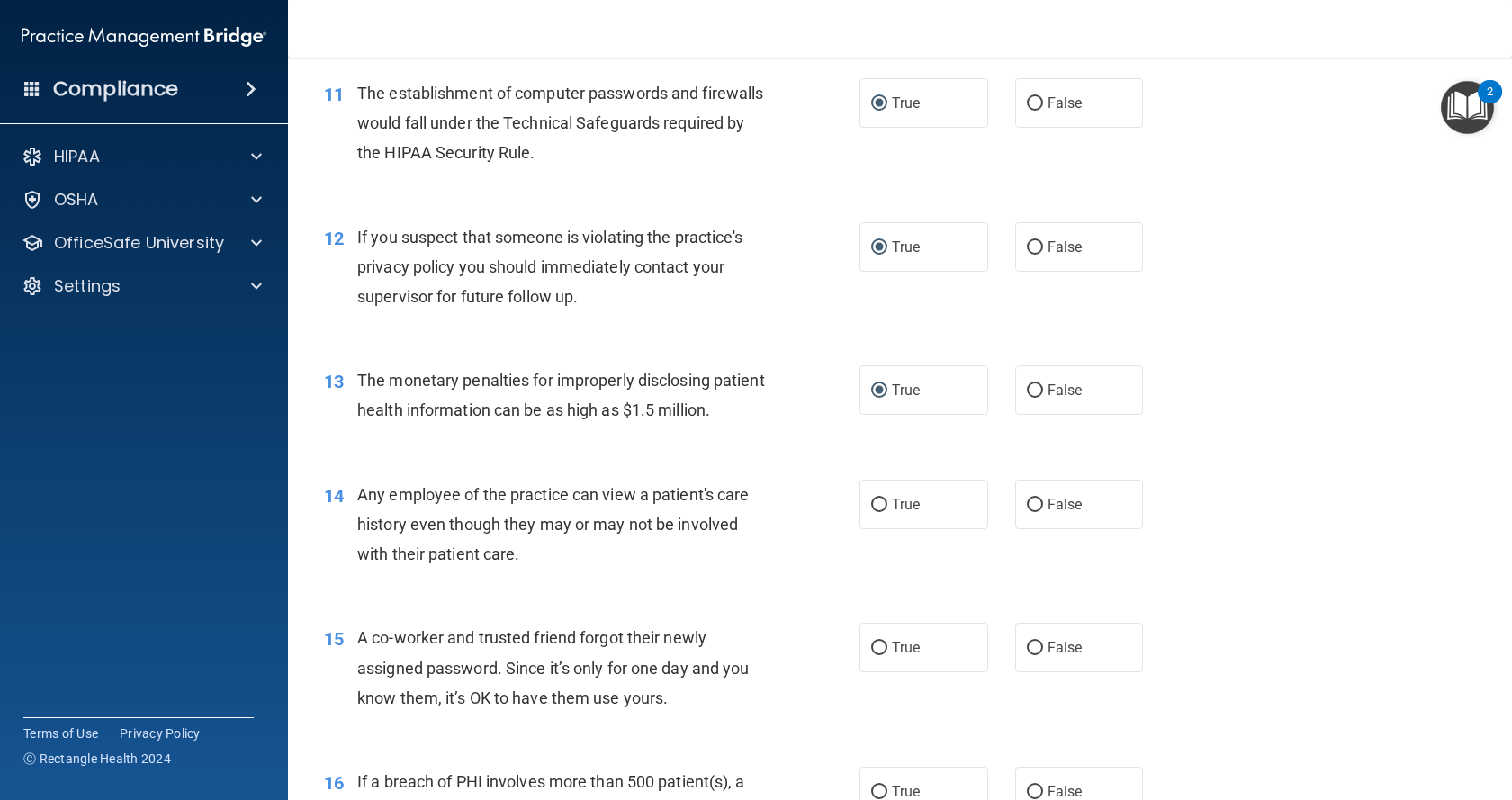
scroll to position [1497, 0]
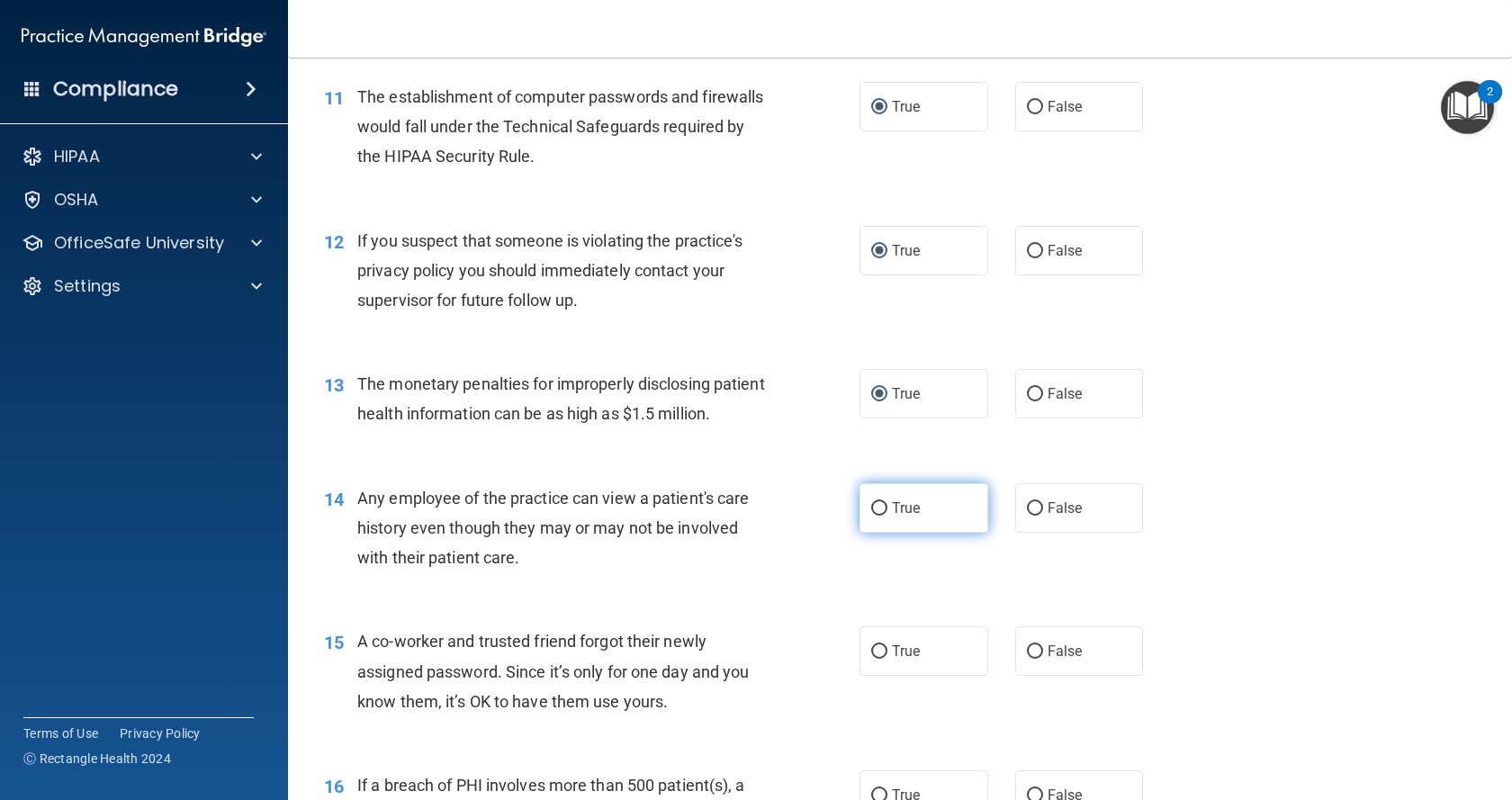
click at [875, 516] on input "True" at bounding box center [879, 509] width 16 height 14
radio input "true"
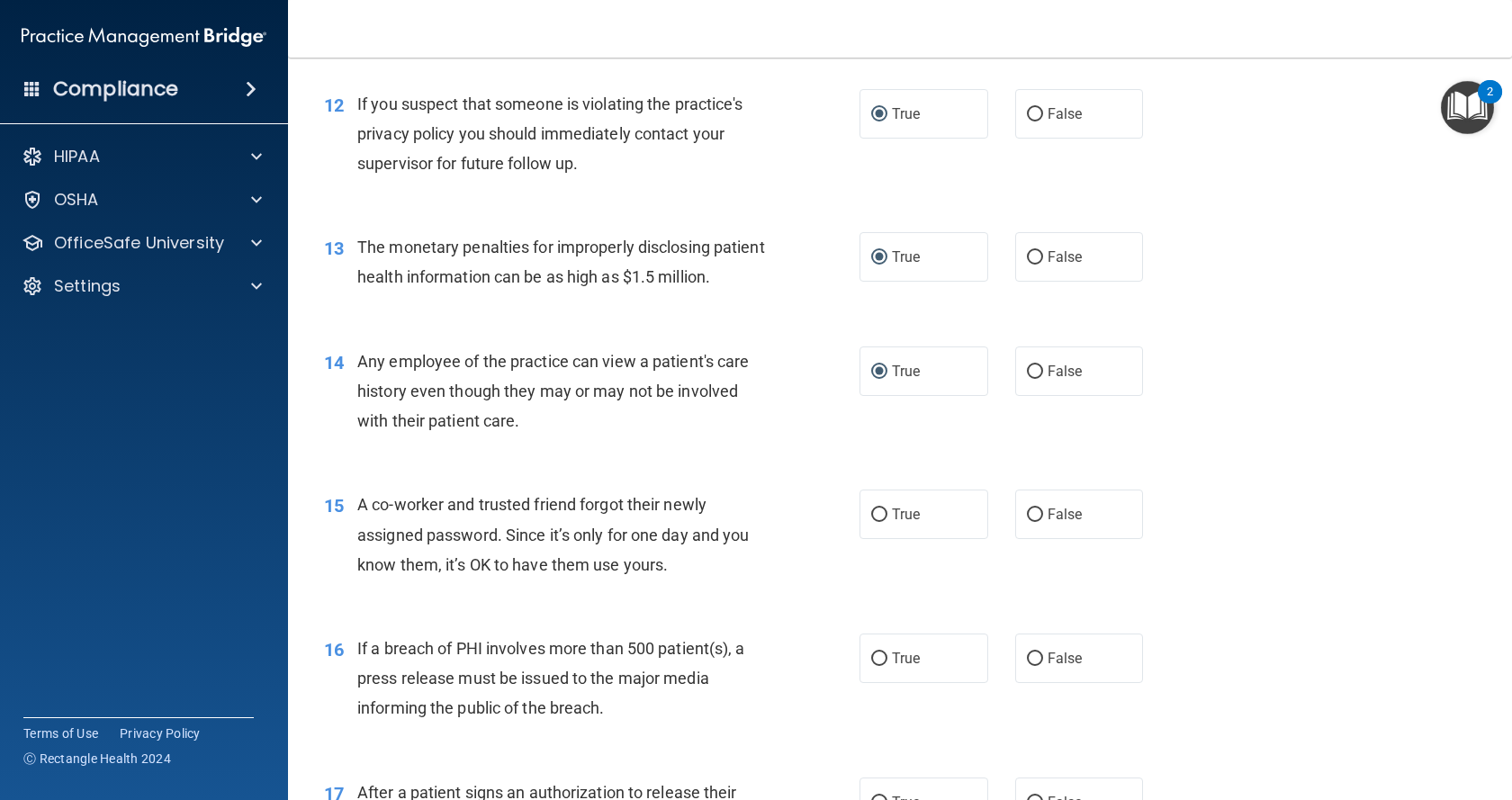
scroll to position [1678, 0]
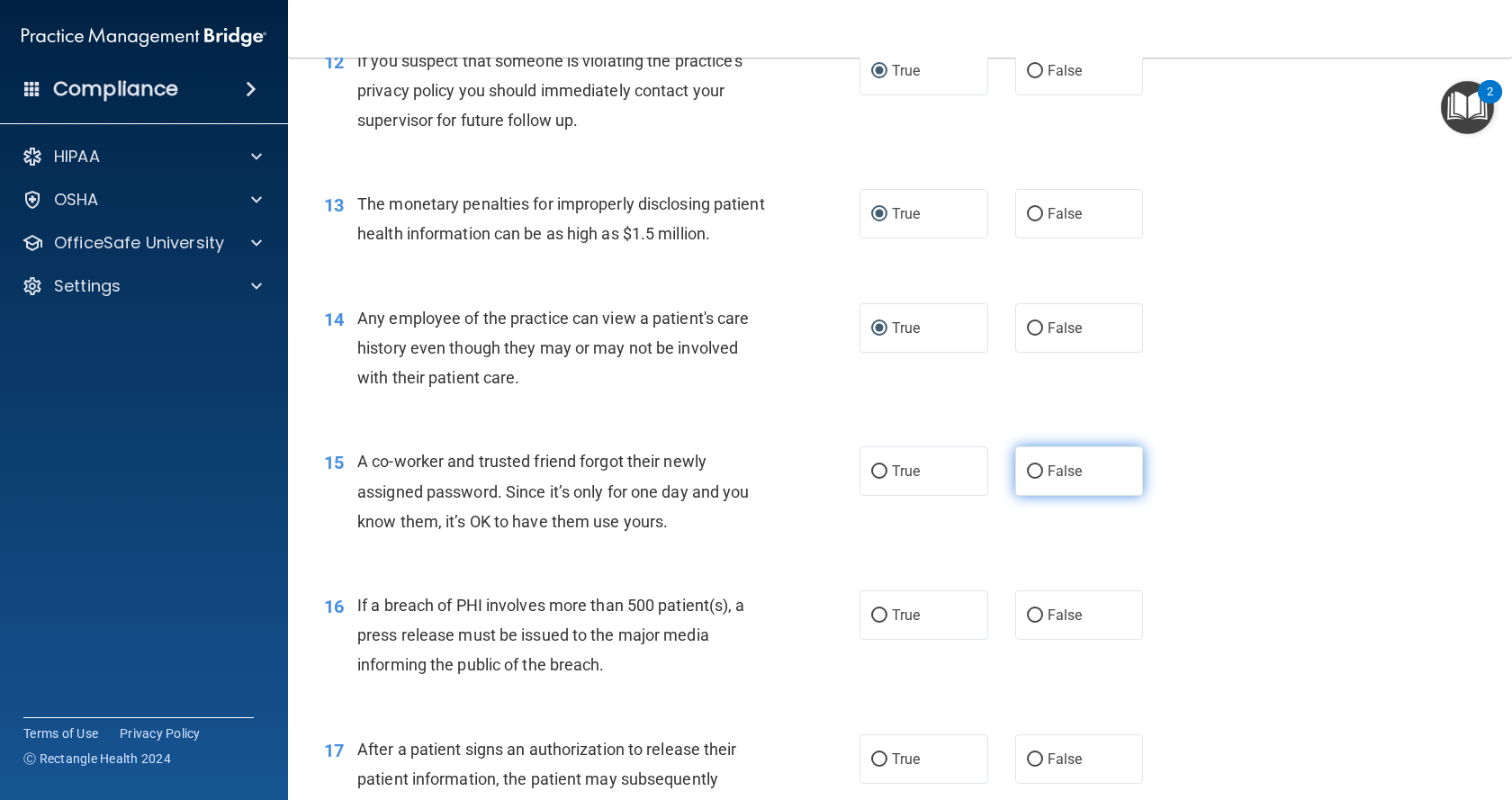
click at [1027, 478] on input "False" at bounding box center [1035, 473] width 16 height 14
radio input "true"
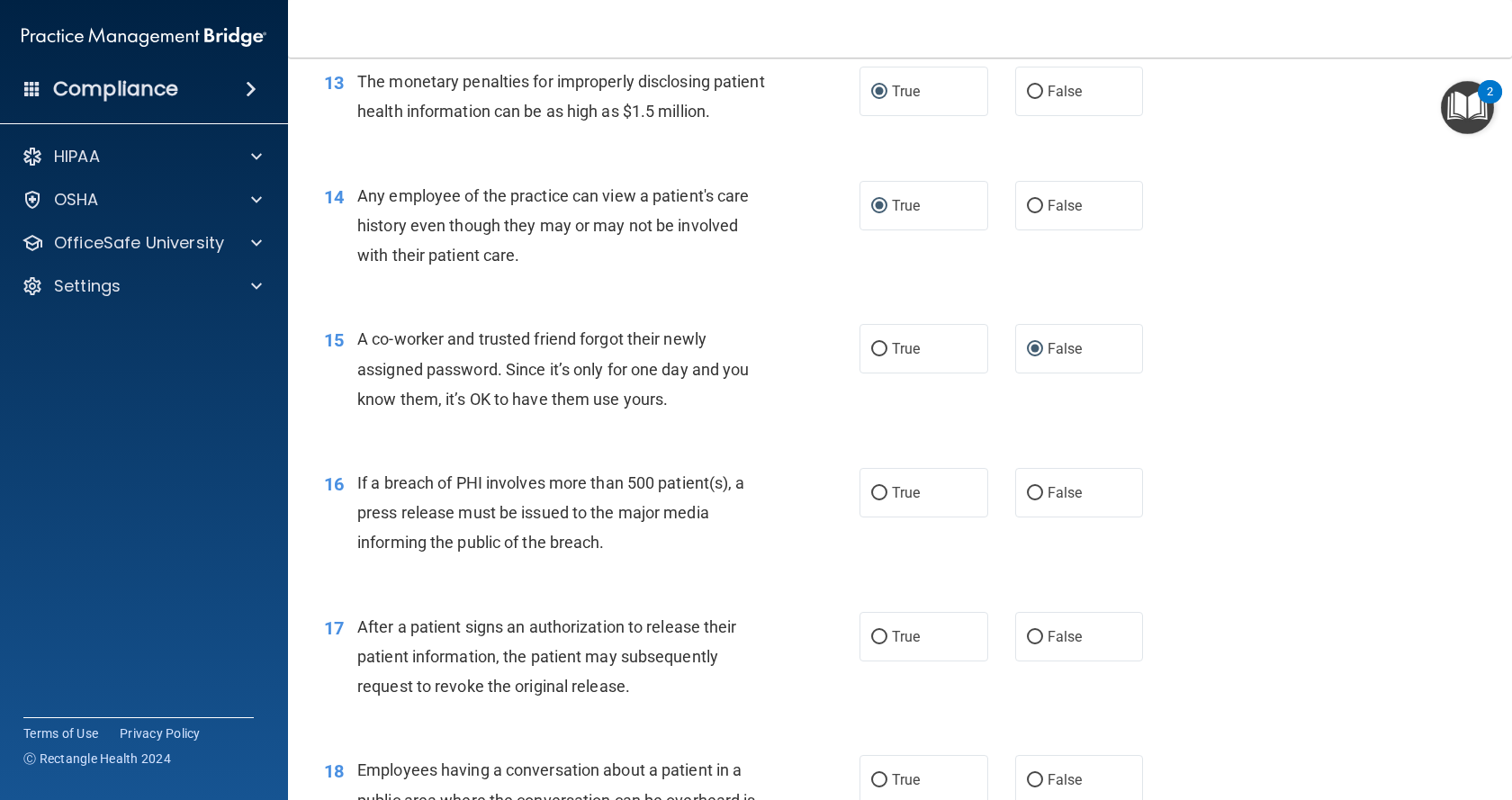
scroll to position [1857, 0]
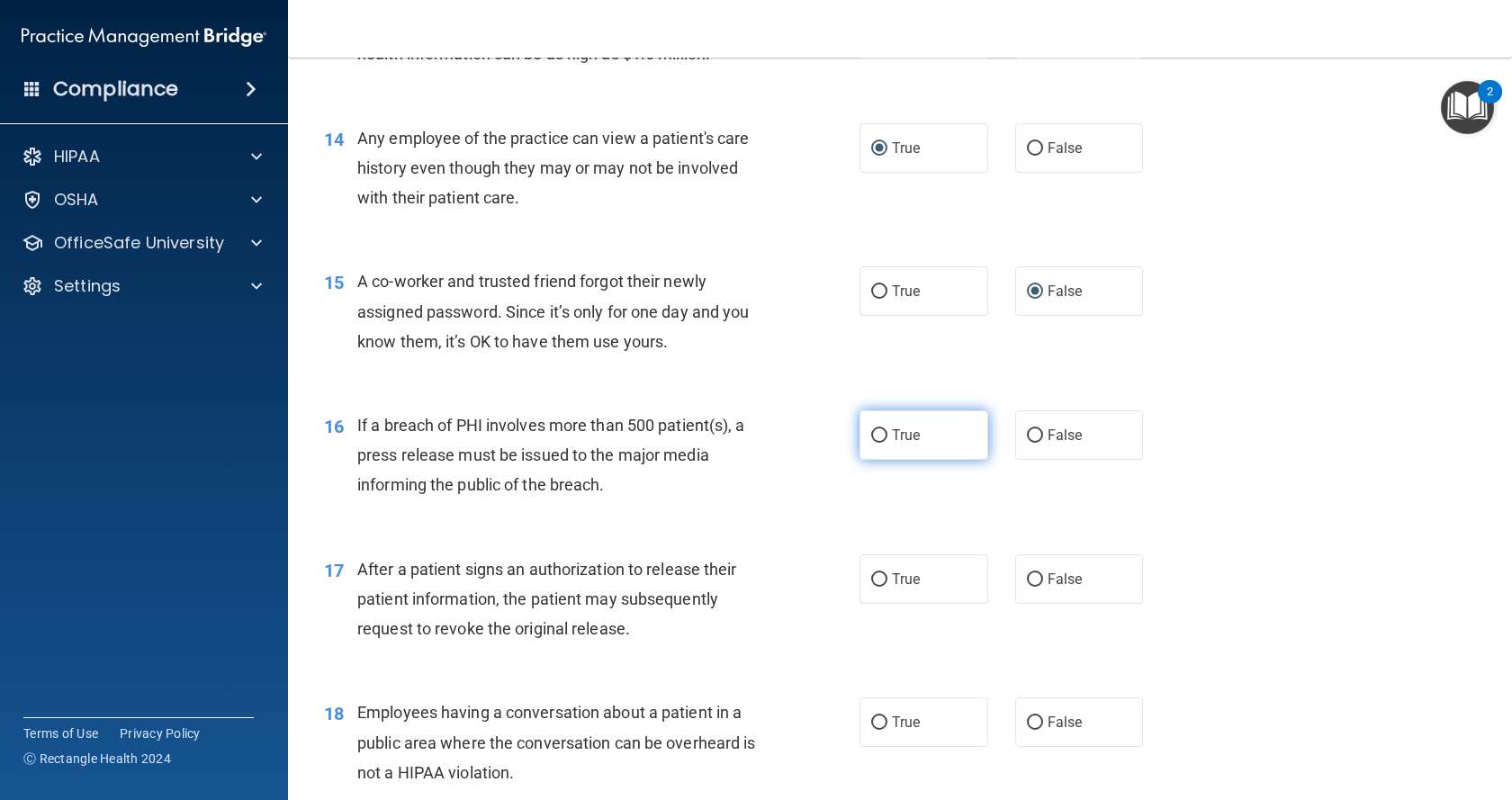
click at [871, 443] on input "True" at bounding box center [879, 436] width 16 height 14
radio input "true"
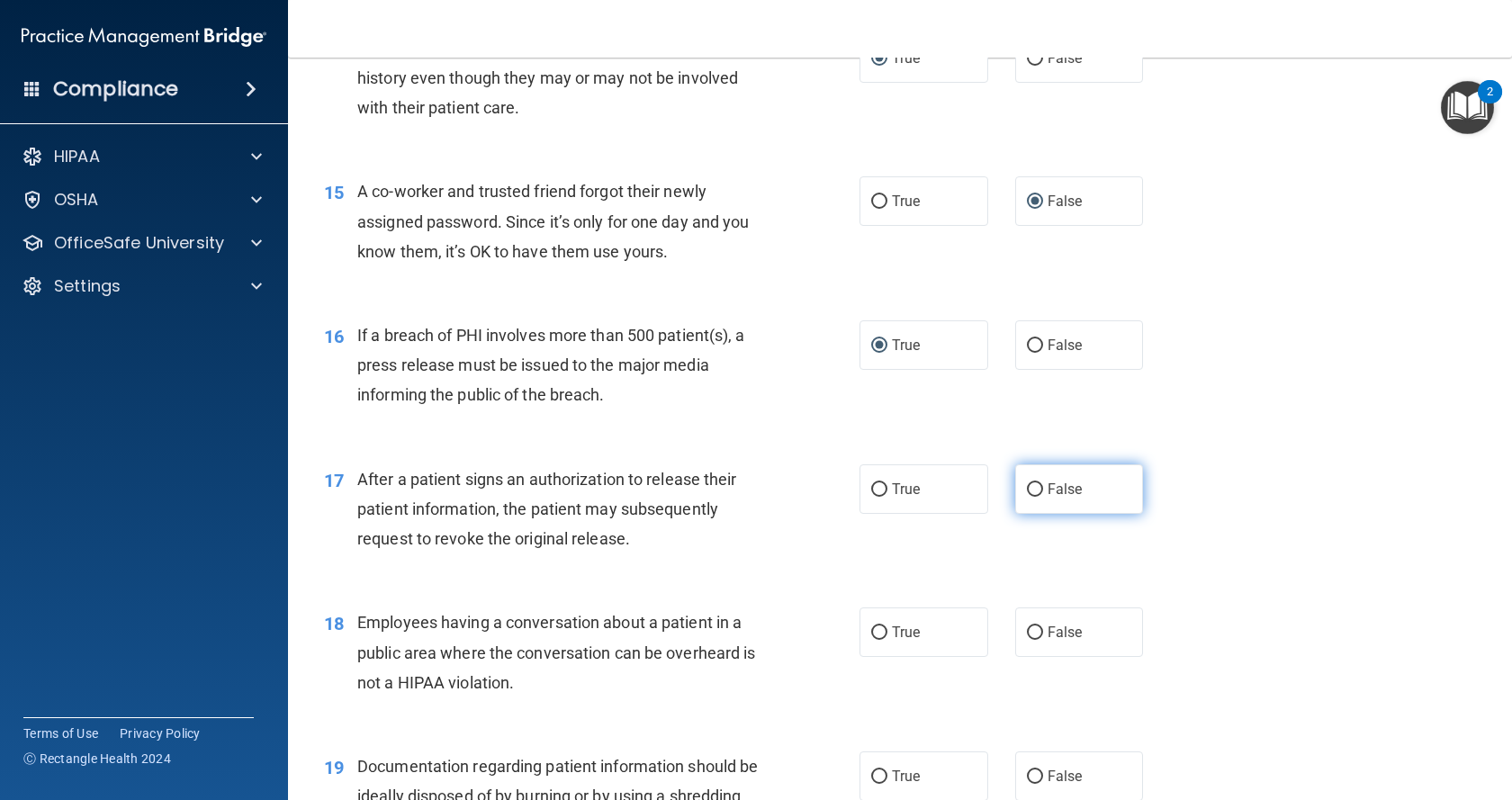
click at [1027, 497] on input "False" at bounding box center [1035, 490] width 16 height 14
radio input "true"
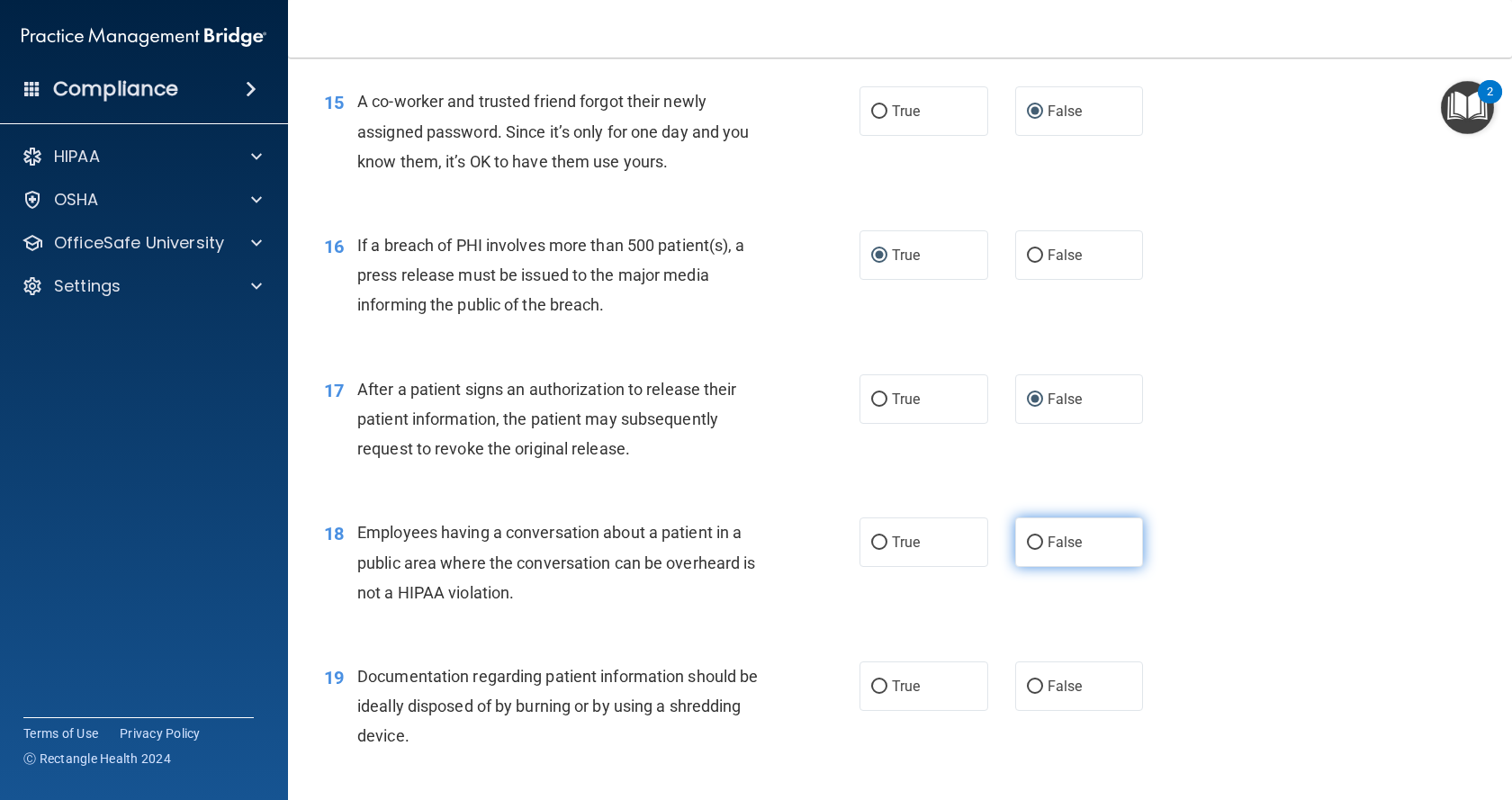
click at [1027, 550] on input "False" at bounding box center [1035, 544] width 16 height 14
radio input "true"
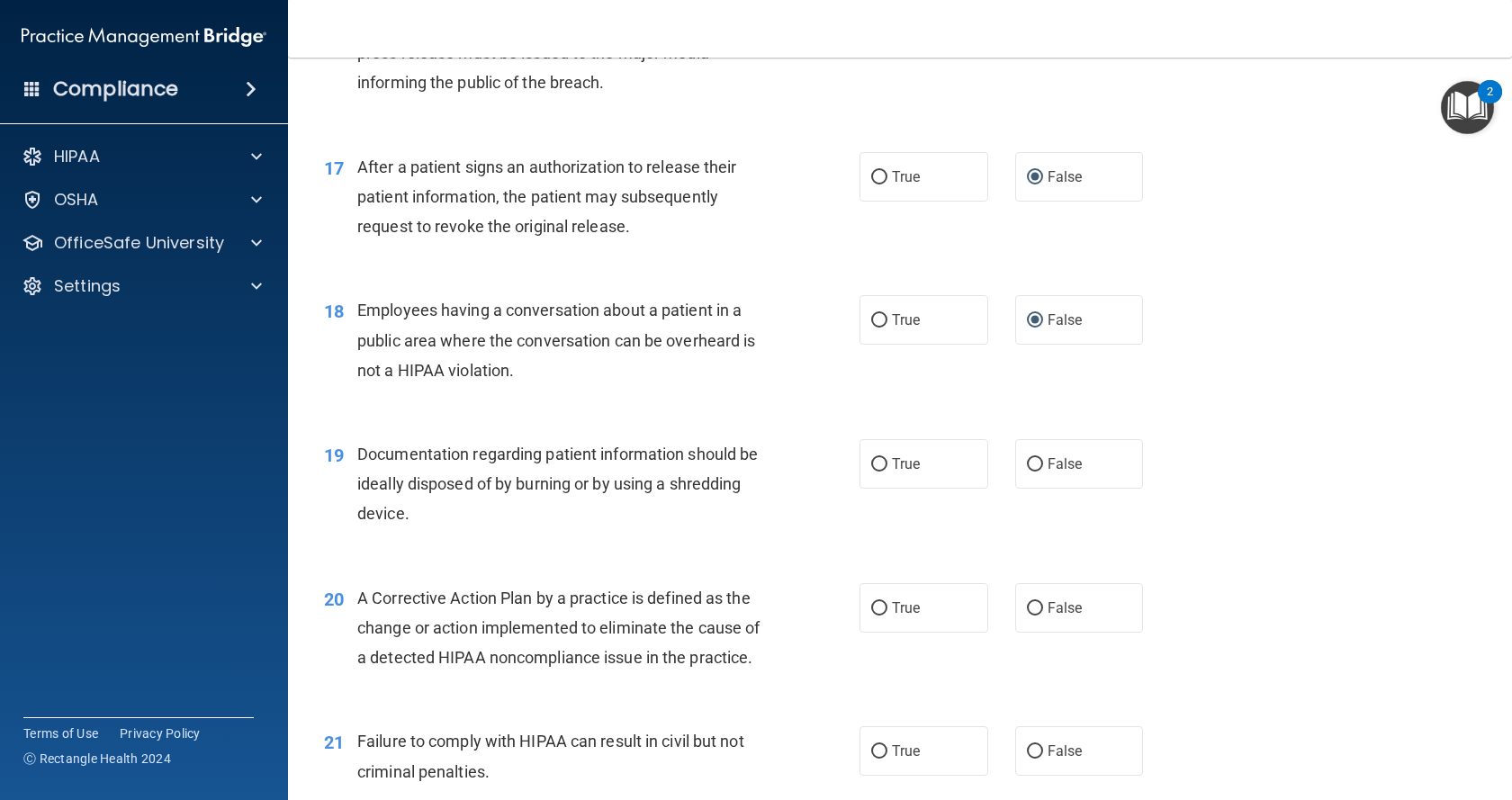
scroll to position [2308, 0]
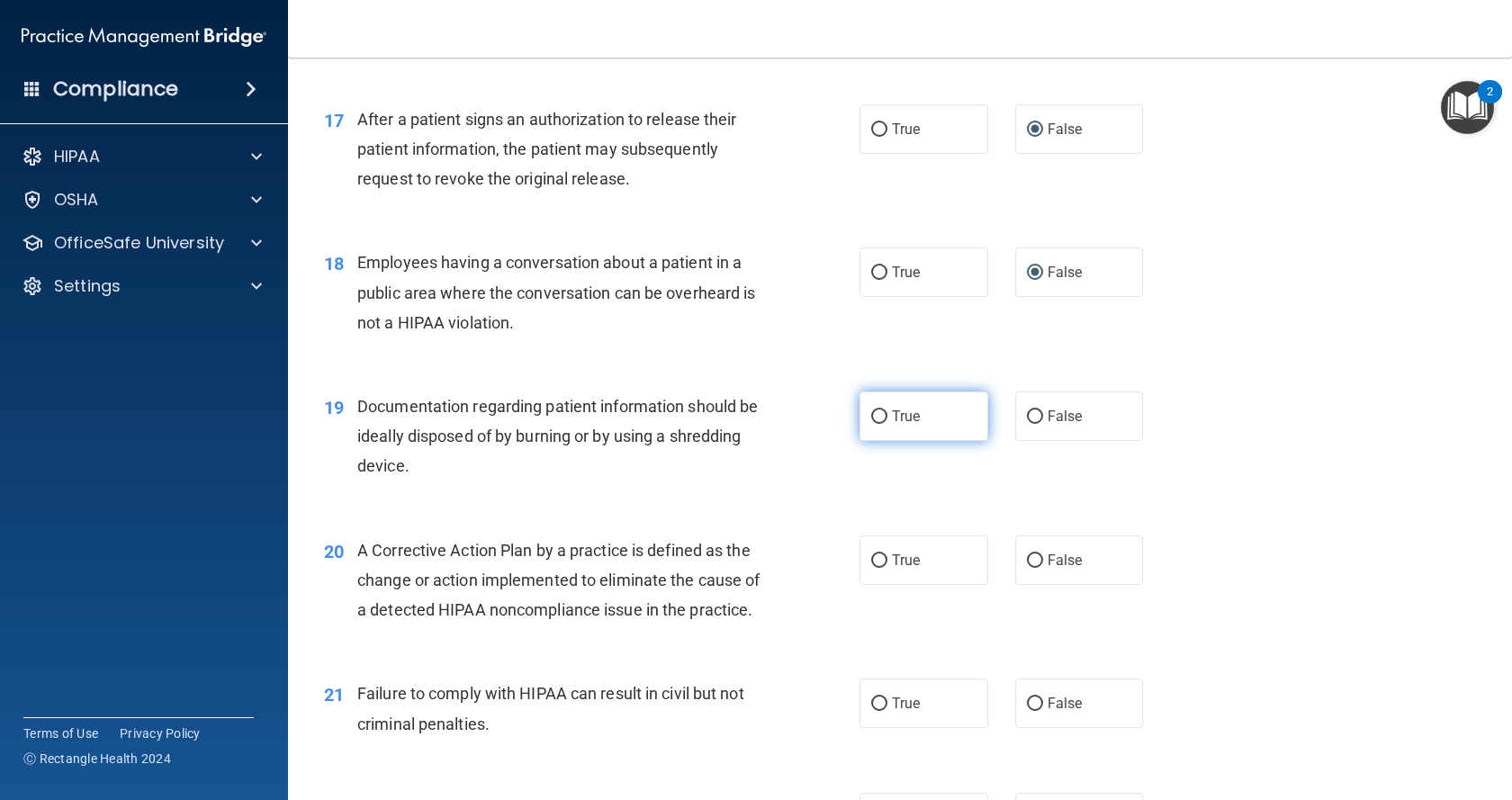
click at [874, 424] on input "True" at bounding box center [879, 417] width 16 height 14
radio input "true"
click at [871, 568] on input "True" at bounding box center [879, 561] width 16 height 14
radio input "true"
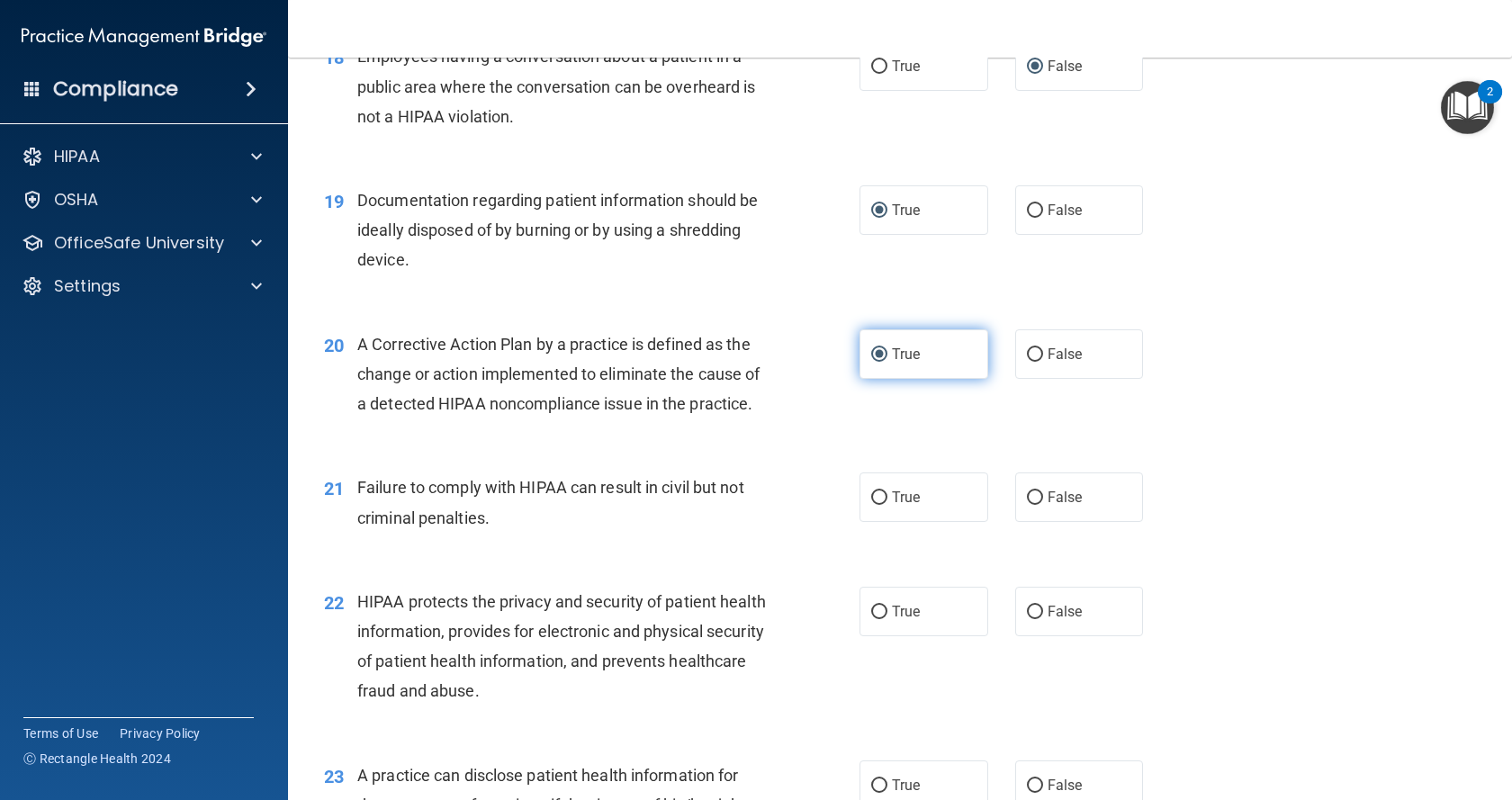
scroll to position [2578, 0]
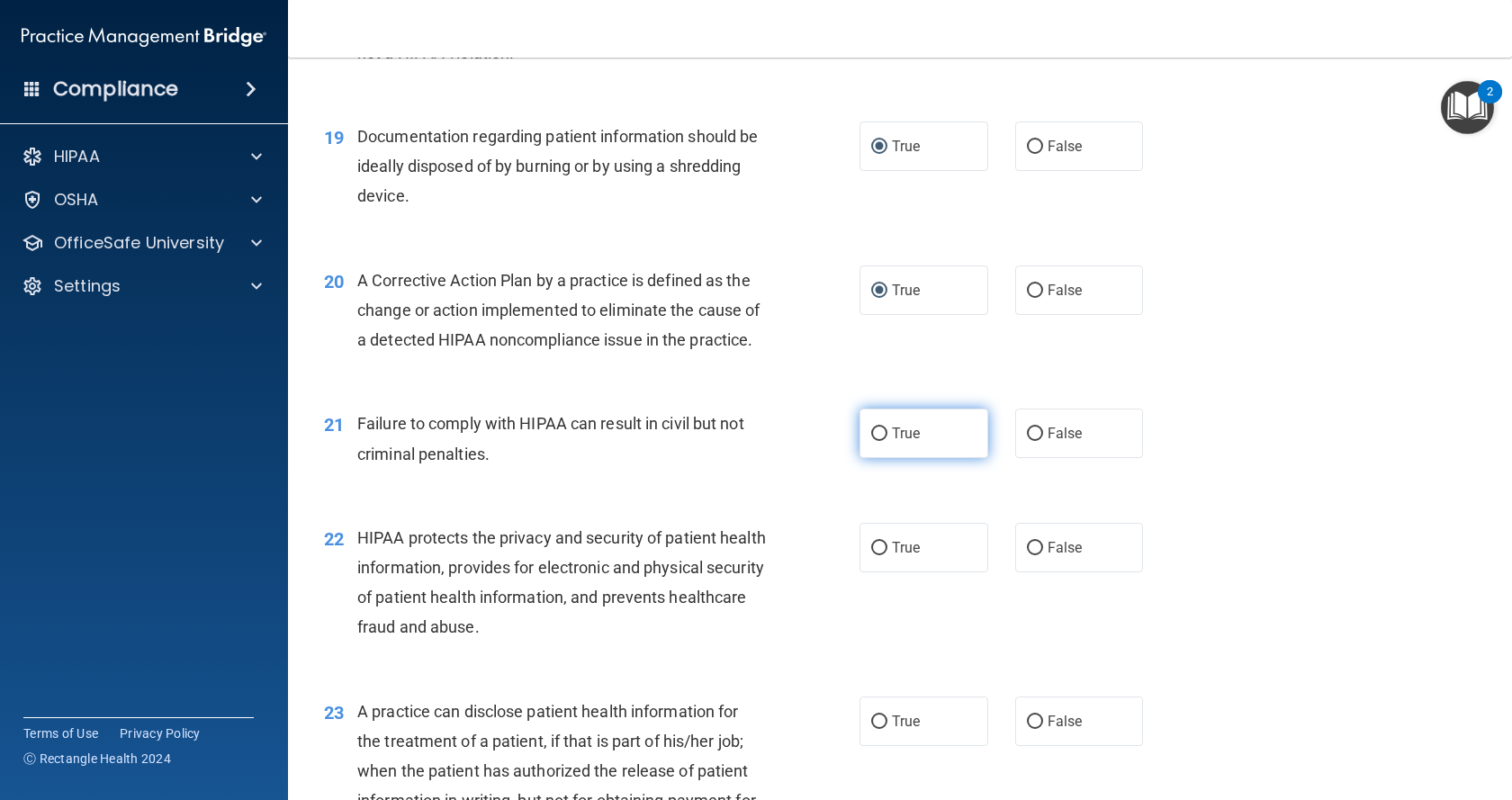
click at [871, 441] on input "True" at bounding box center [879, 434] width 16 height 14
radio input "true"
click at [871, 555] on input "True" at bounding box center [879, 548] width 16 height 14
radio input "true"
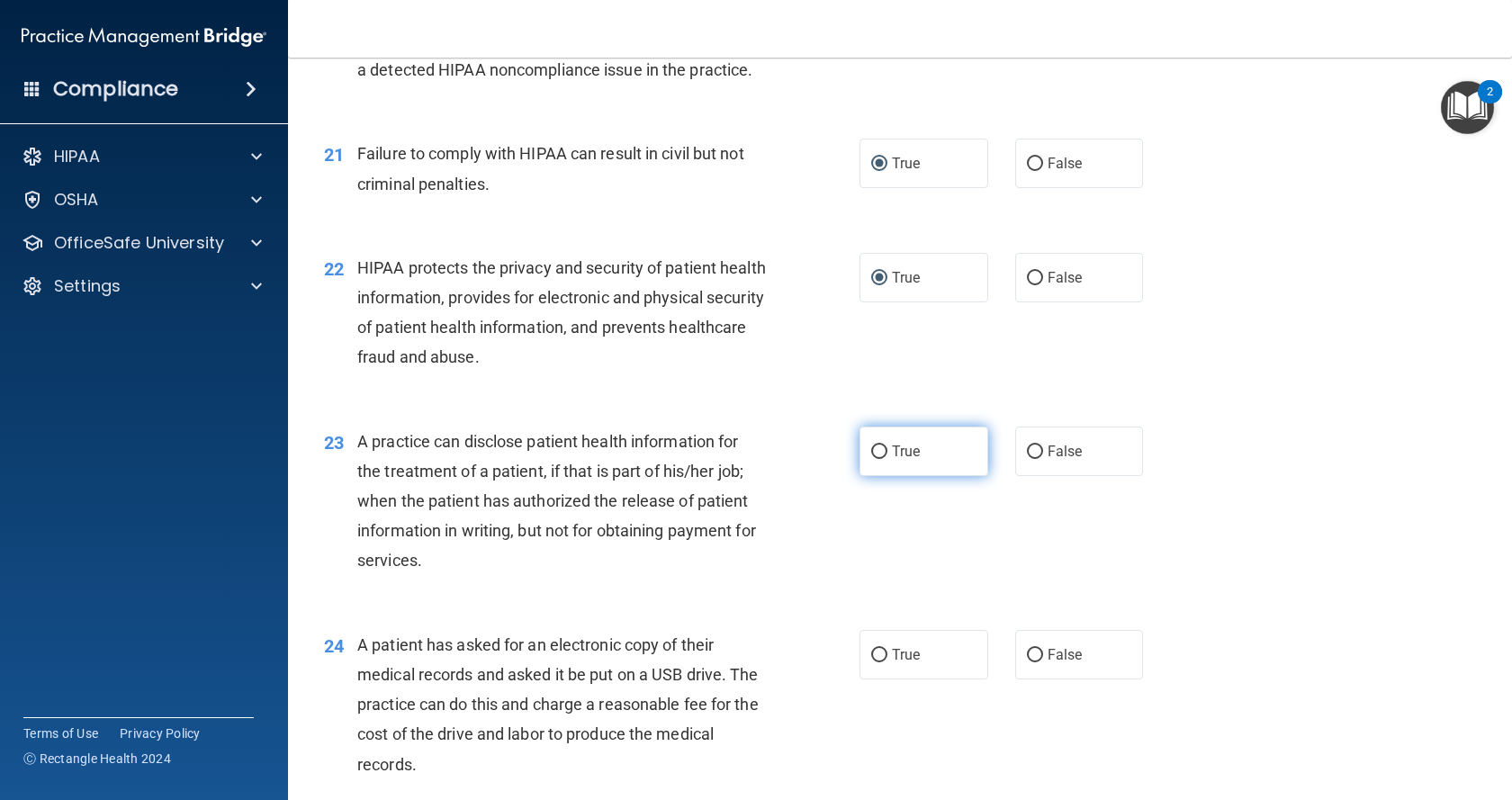
click at [871, 459] on input "True" at bounding box center [879, 453] width 16 height 14
radio input "true"
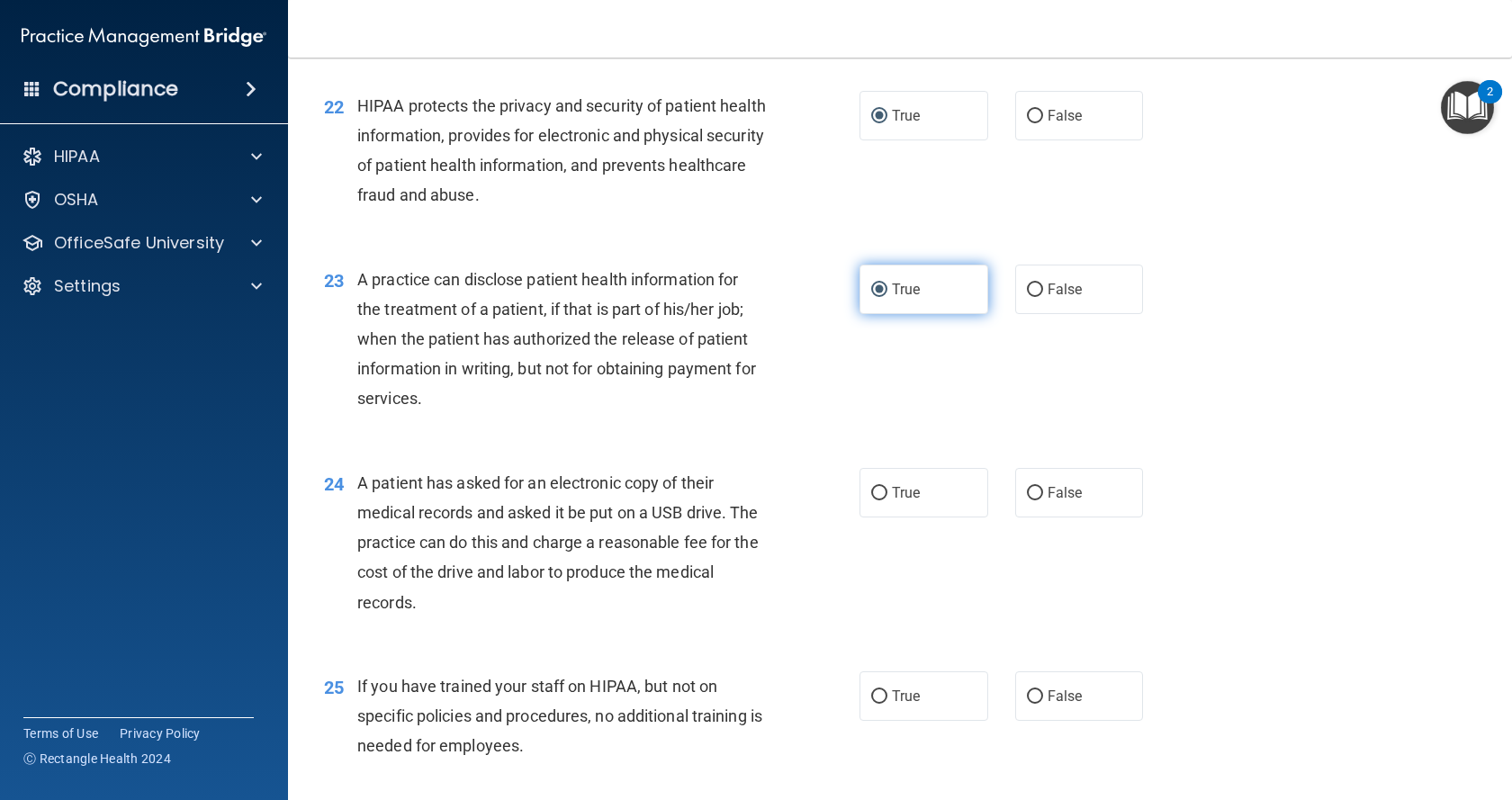
scroll to position [3028, 0]
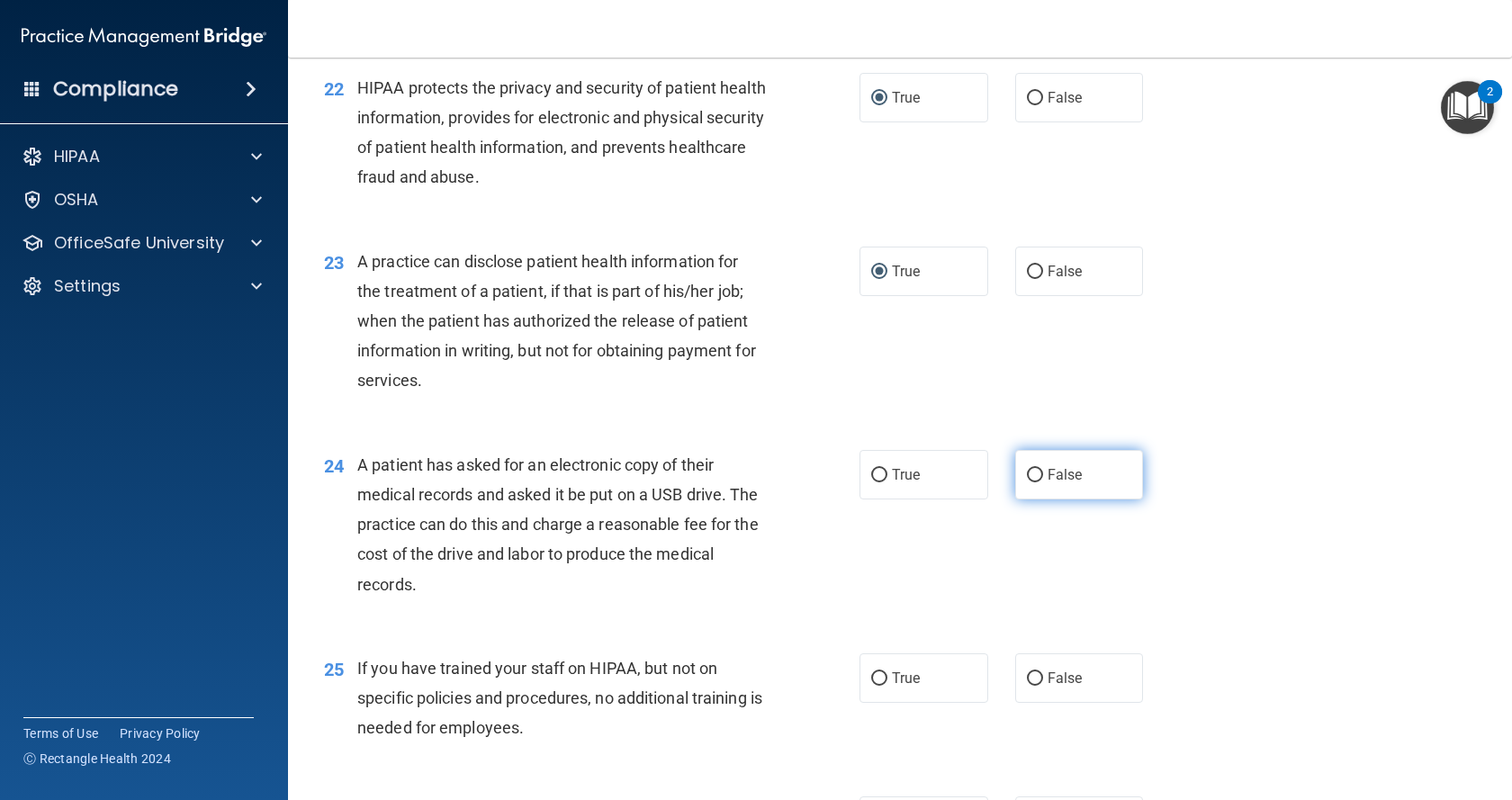
click at [1027, 482] on input "False" at bounding box center [1035, 475] width 16 height 14
radio input "true"
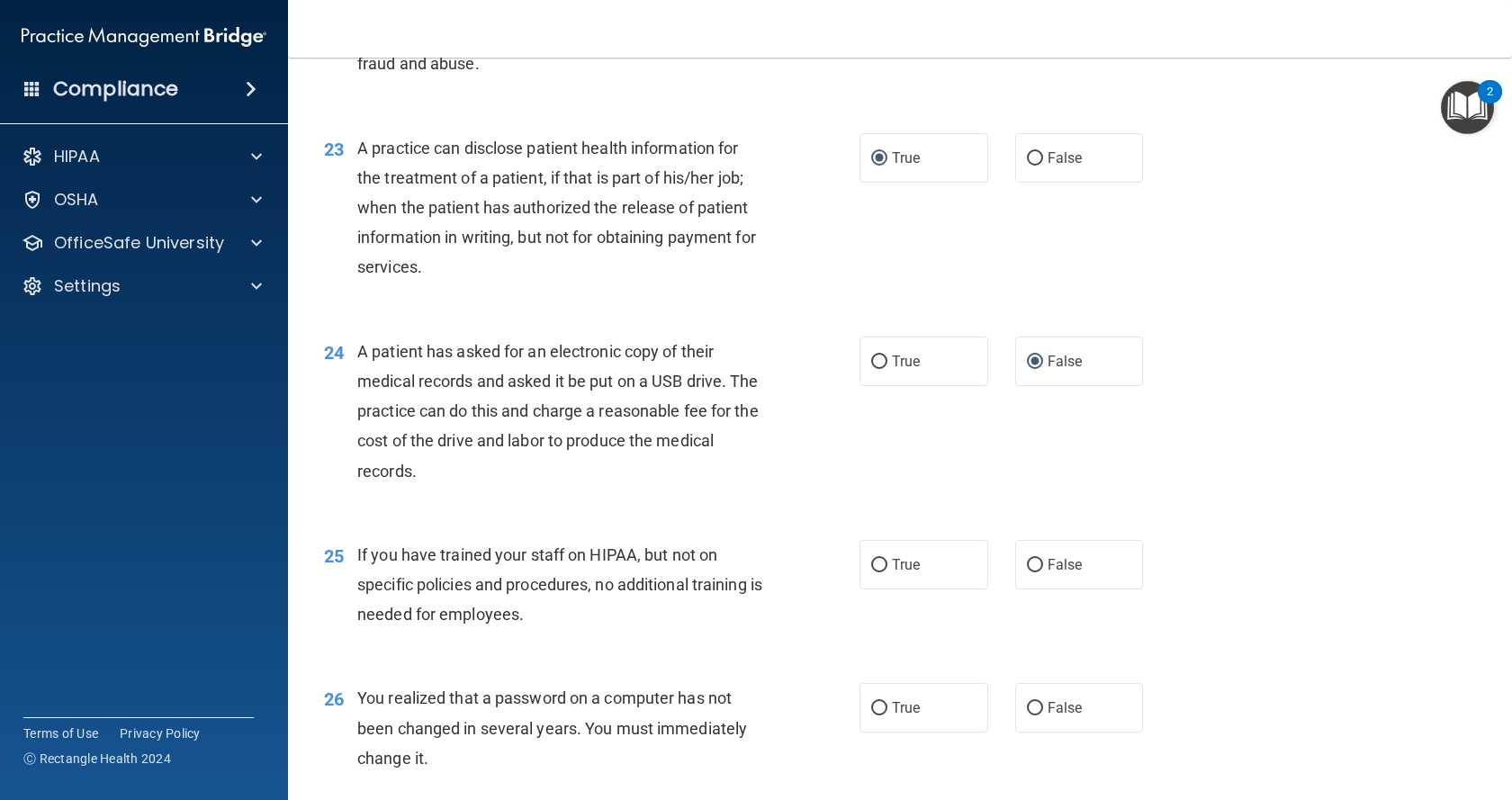
scroll to position [3299, 0]
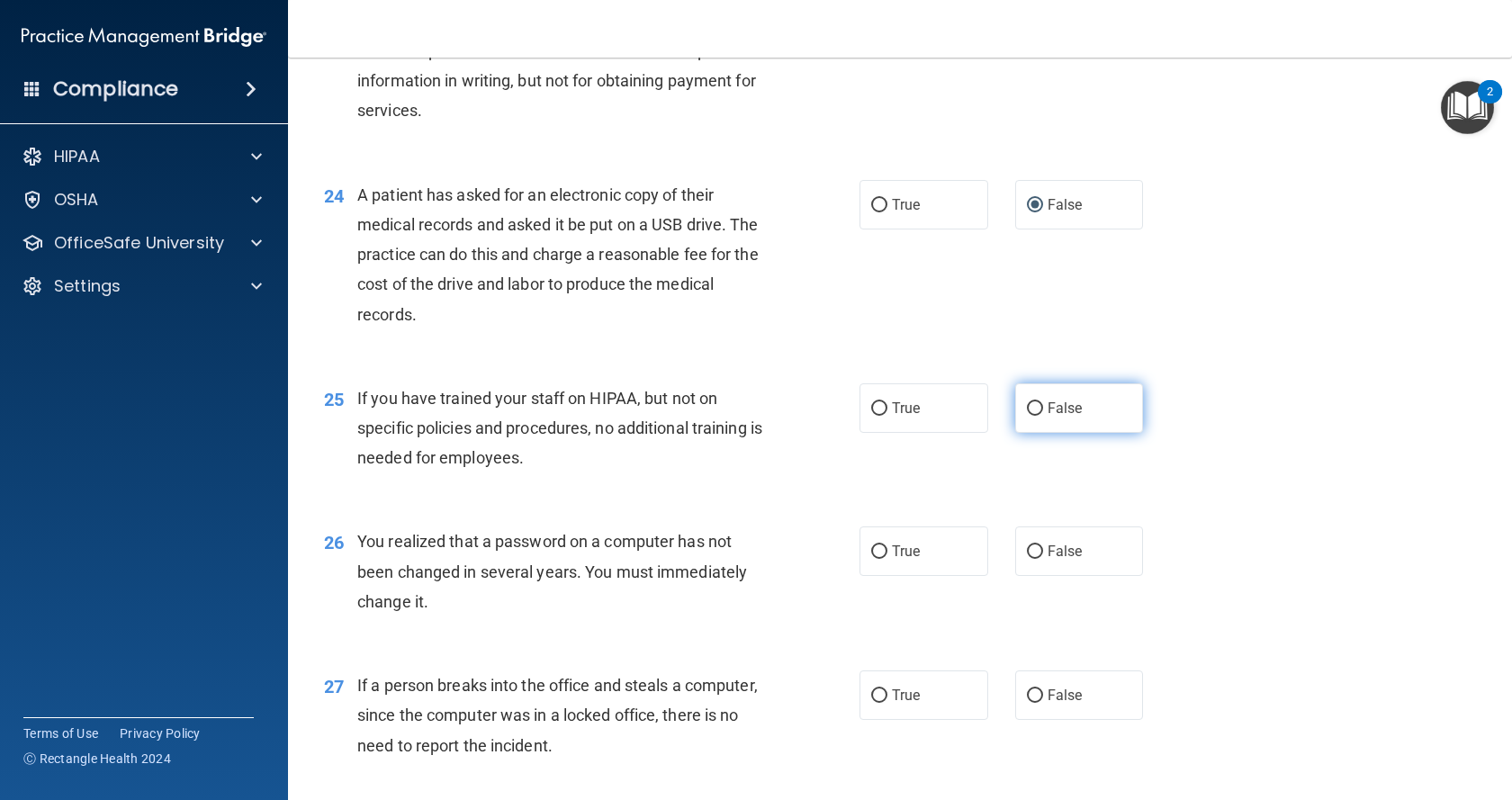
click at [1032, 416] on input "False" at bounding box center [1035, 409] width 16 height 14
radio input "true"
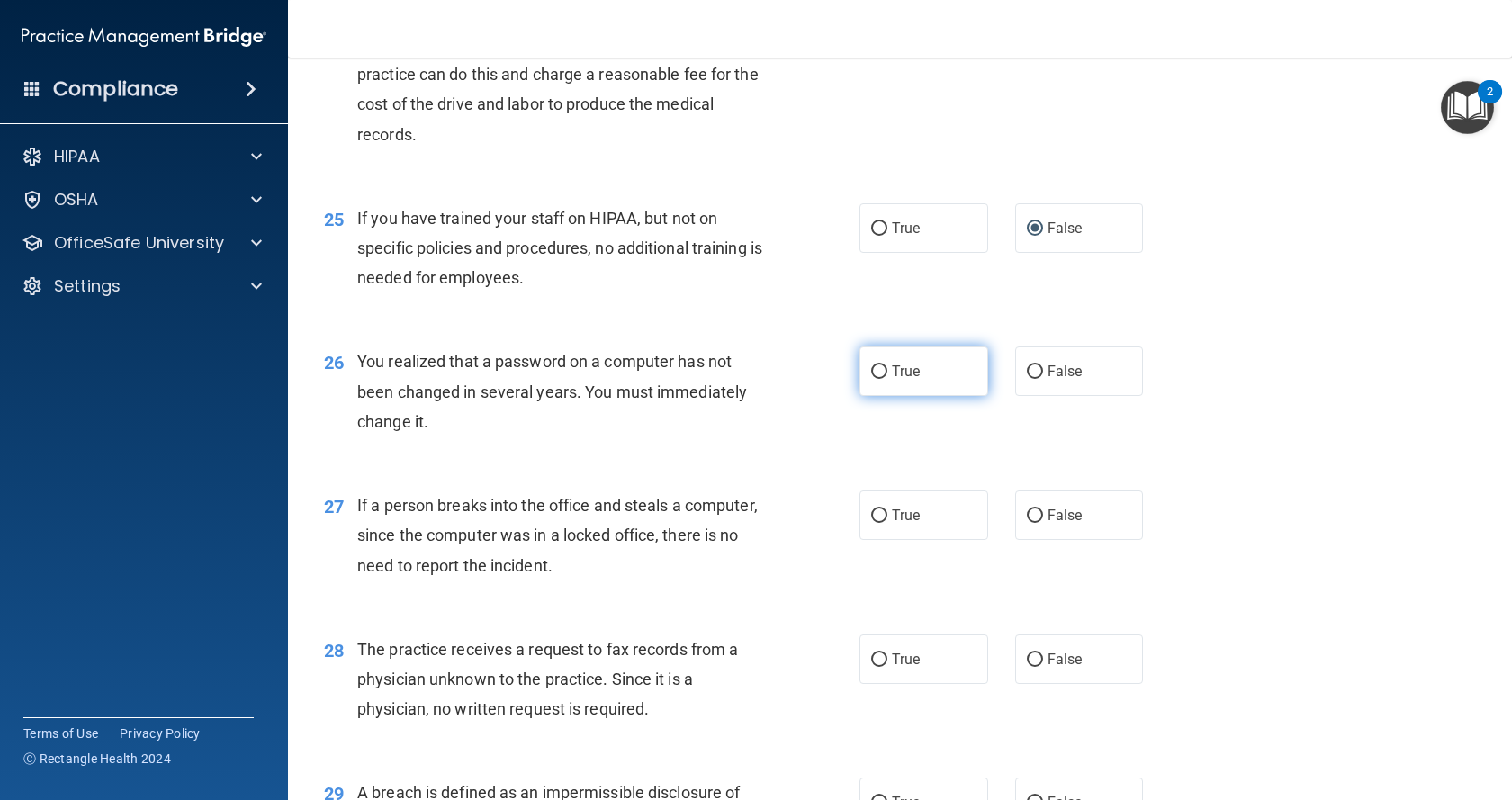
click at [871, 379] on input "True" at bounding box center [879, 372] width 16 height 14
radio input "true"
click at [1027, 523] on input "False" at bounding box center [1035, 516] width 16 height 14
radio input "true"
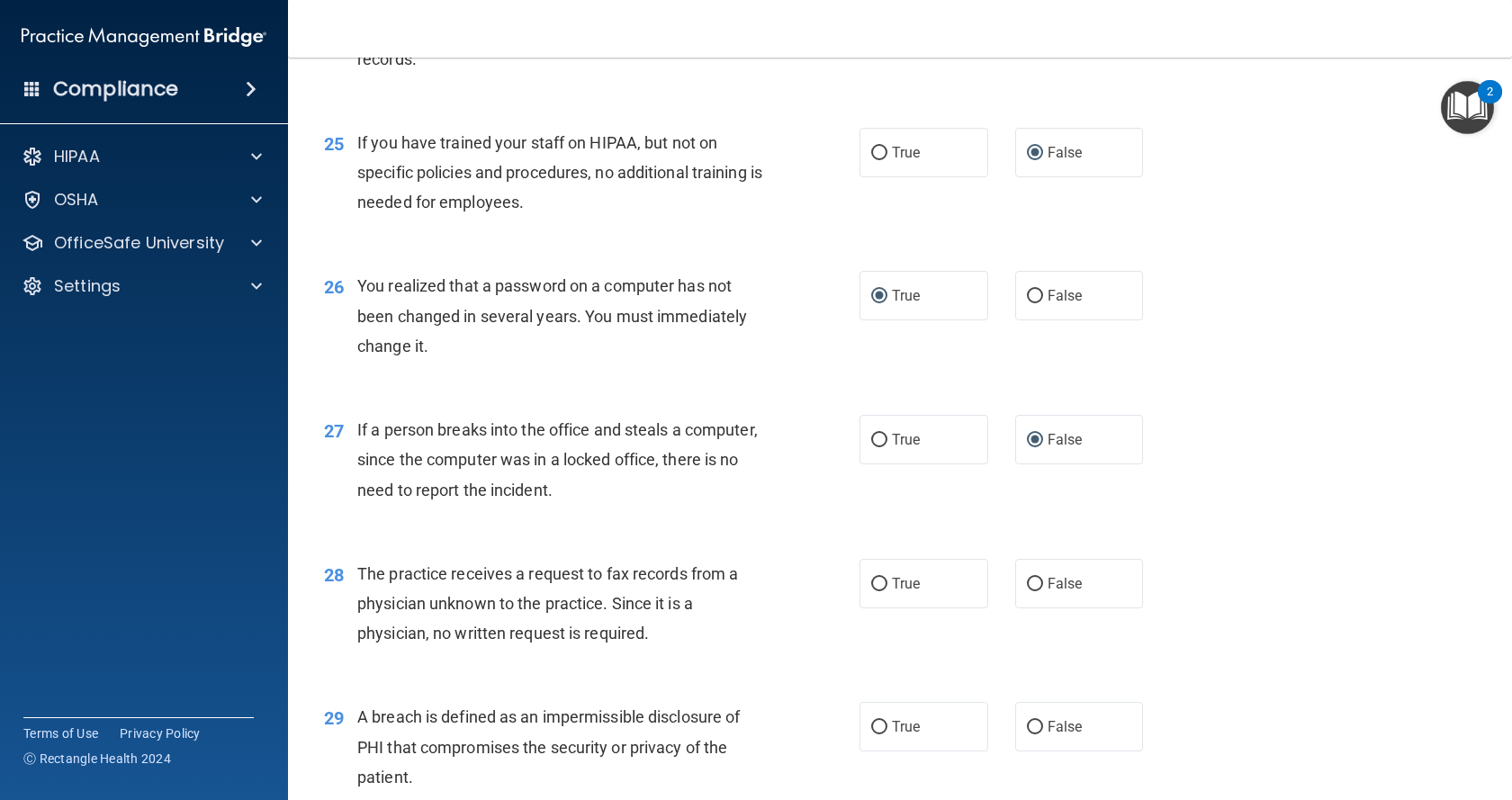
scroll to position [3659, 0]
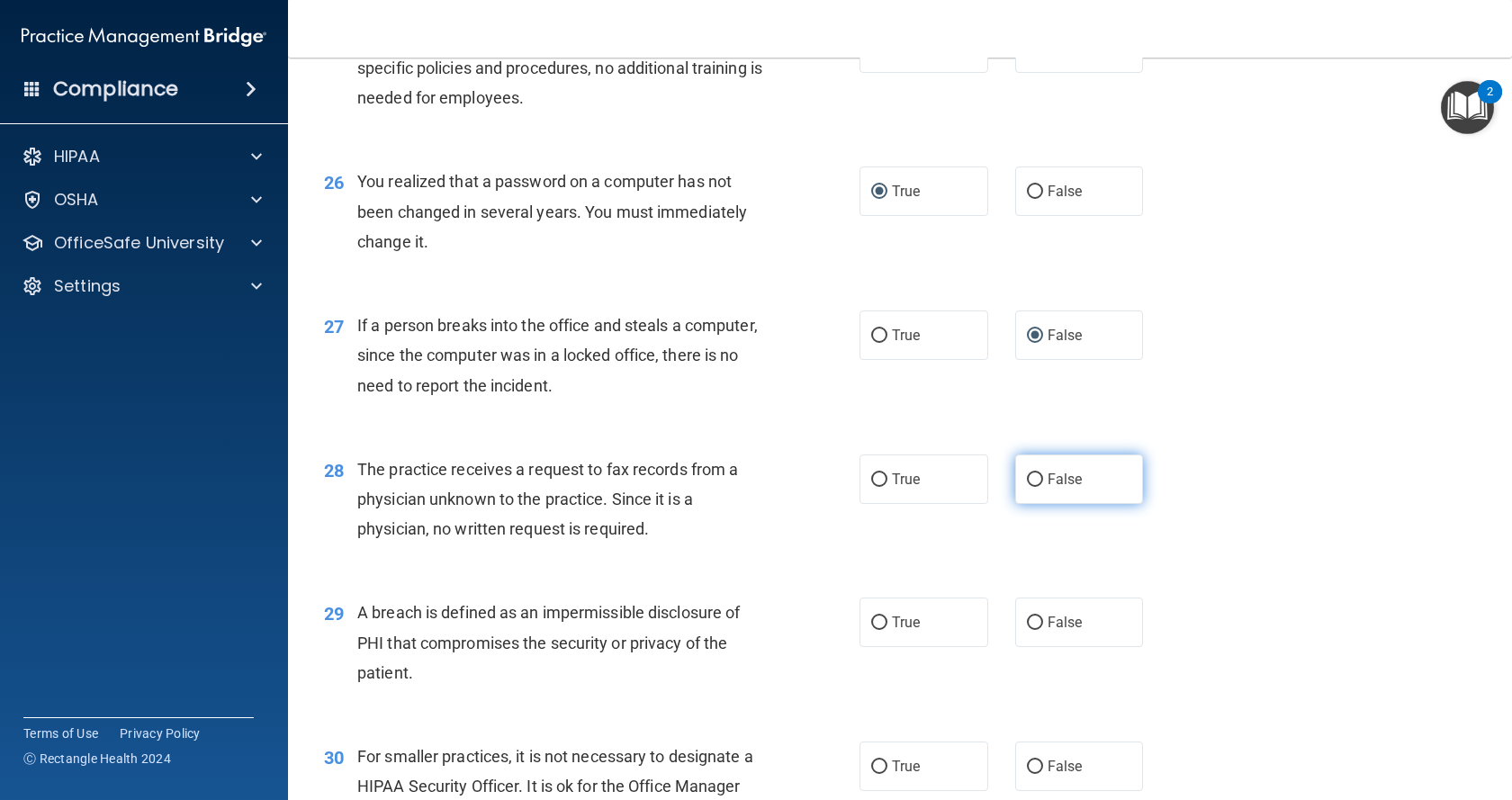
click at [1019, 504] on label "False" at bounding box center [1079, 479] width 128 height 49
click at [1027, 487] on input "False" at bounding box center [1035, 480] width 16 height 14
radio input "true"
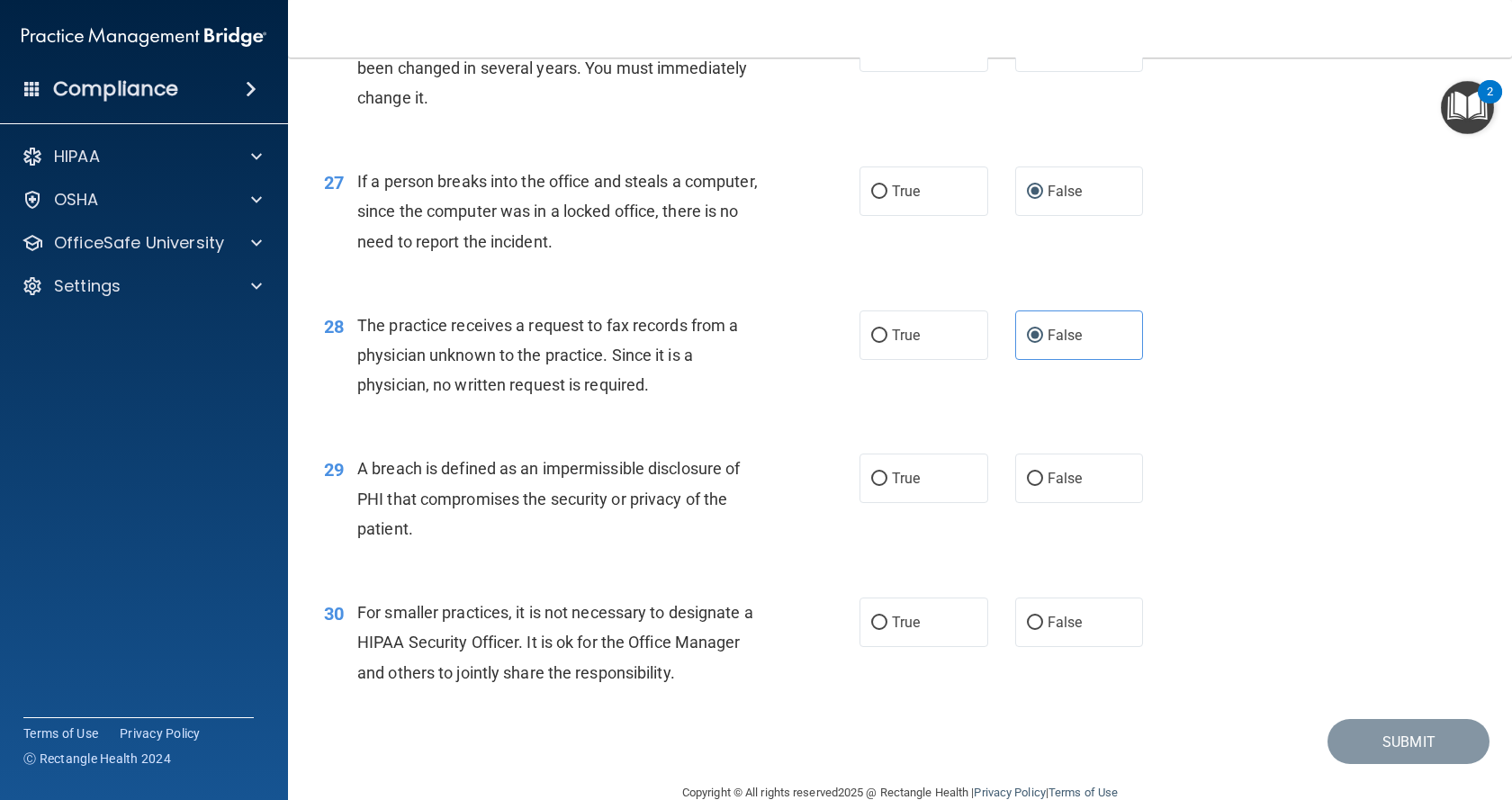
scroll to position [3838, 0]
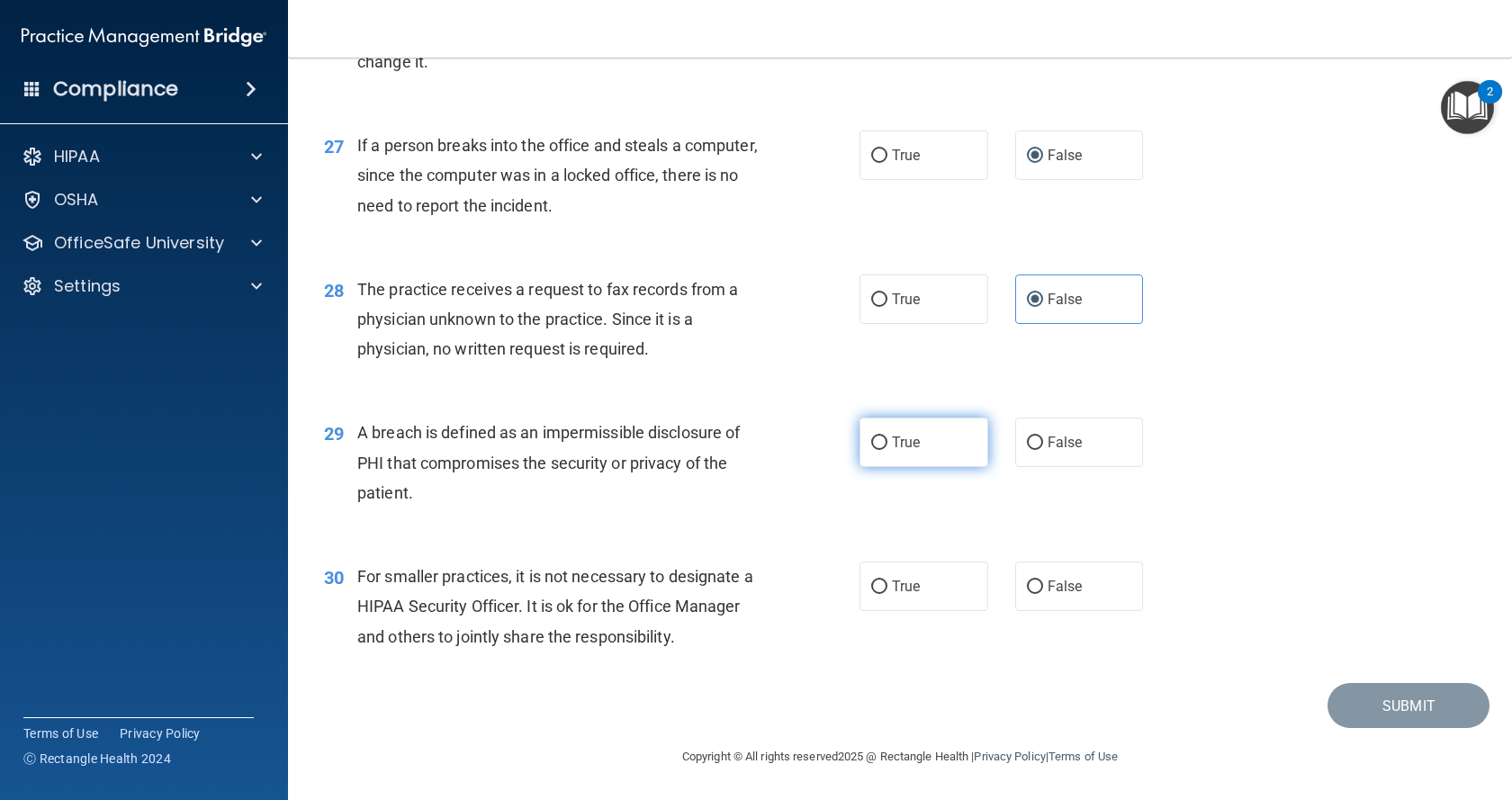
click at [879, 450] on input "True" at bounding box center [879, 444] width 16 height 14
radio input "true"
click at [1027, 583] on input "False" at bounding box center [1035, 588] width 16 height 14
radio input "true"
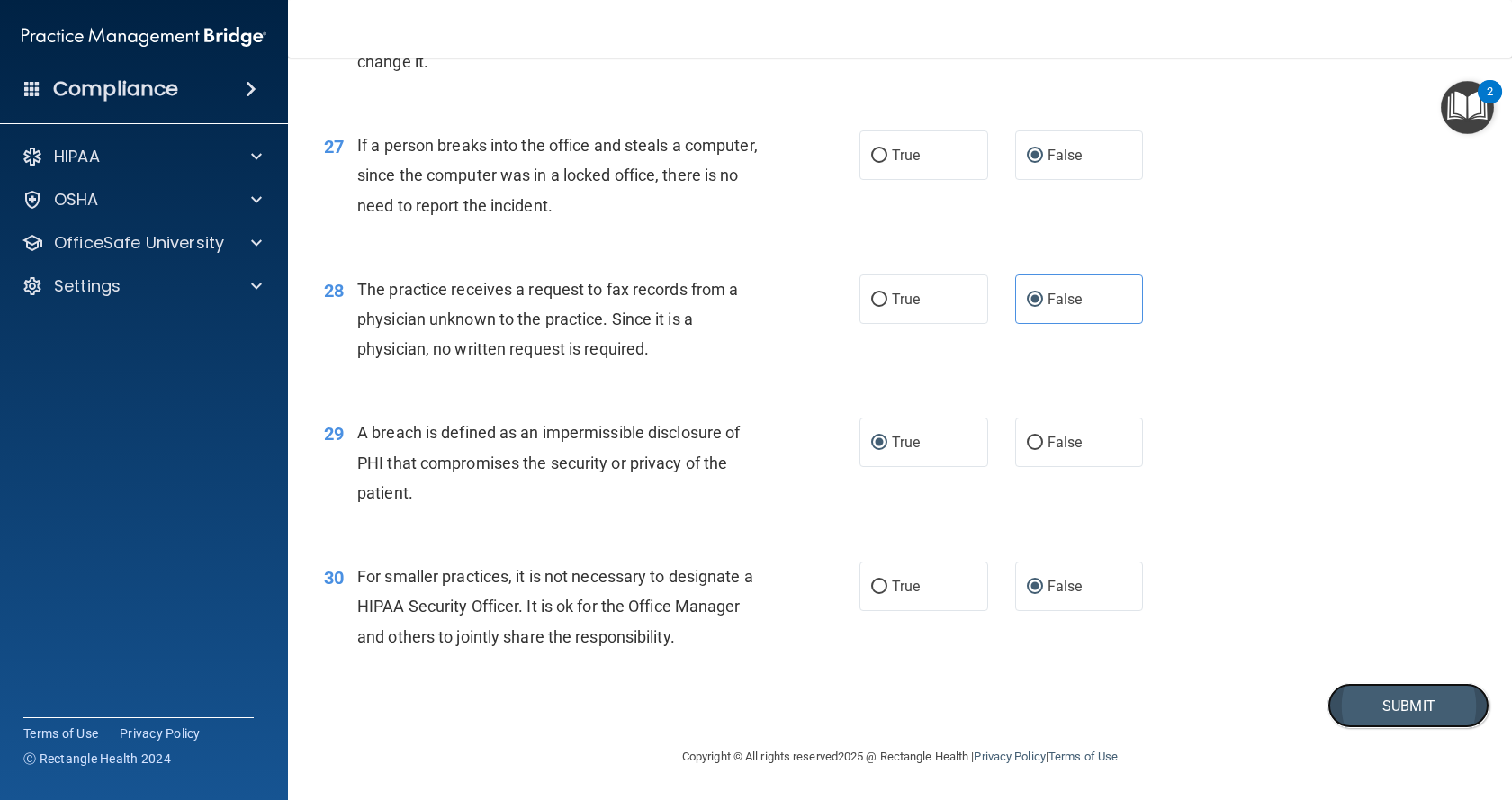
click at [1376, 699] on button "Submit" at bounding box center [1408, 706] width 162 height 46
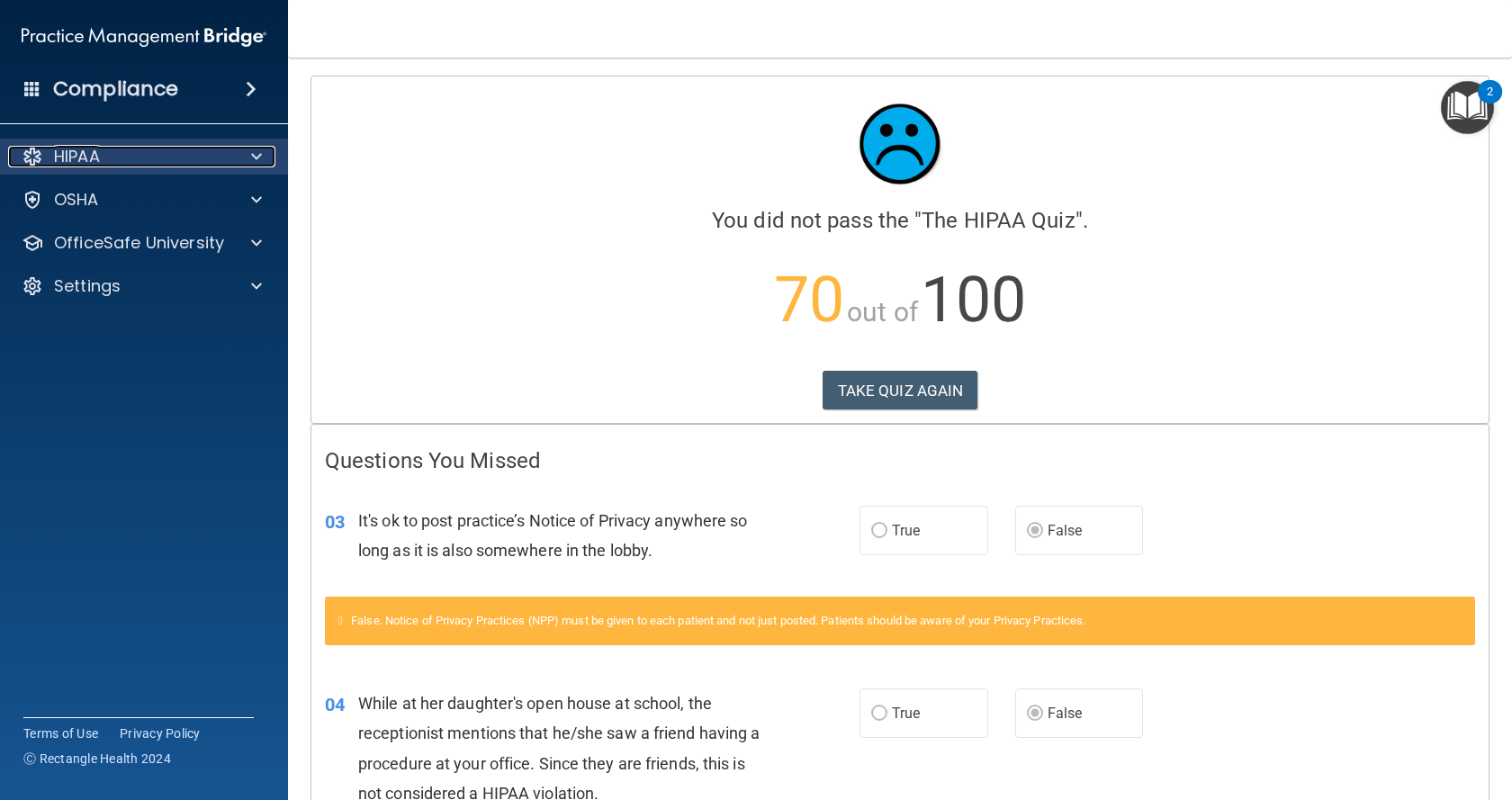
click at [263, 158] on div at bounding box center [254, 157] width 45 height 22
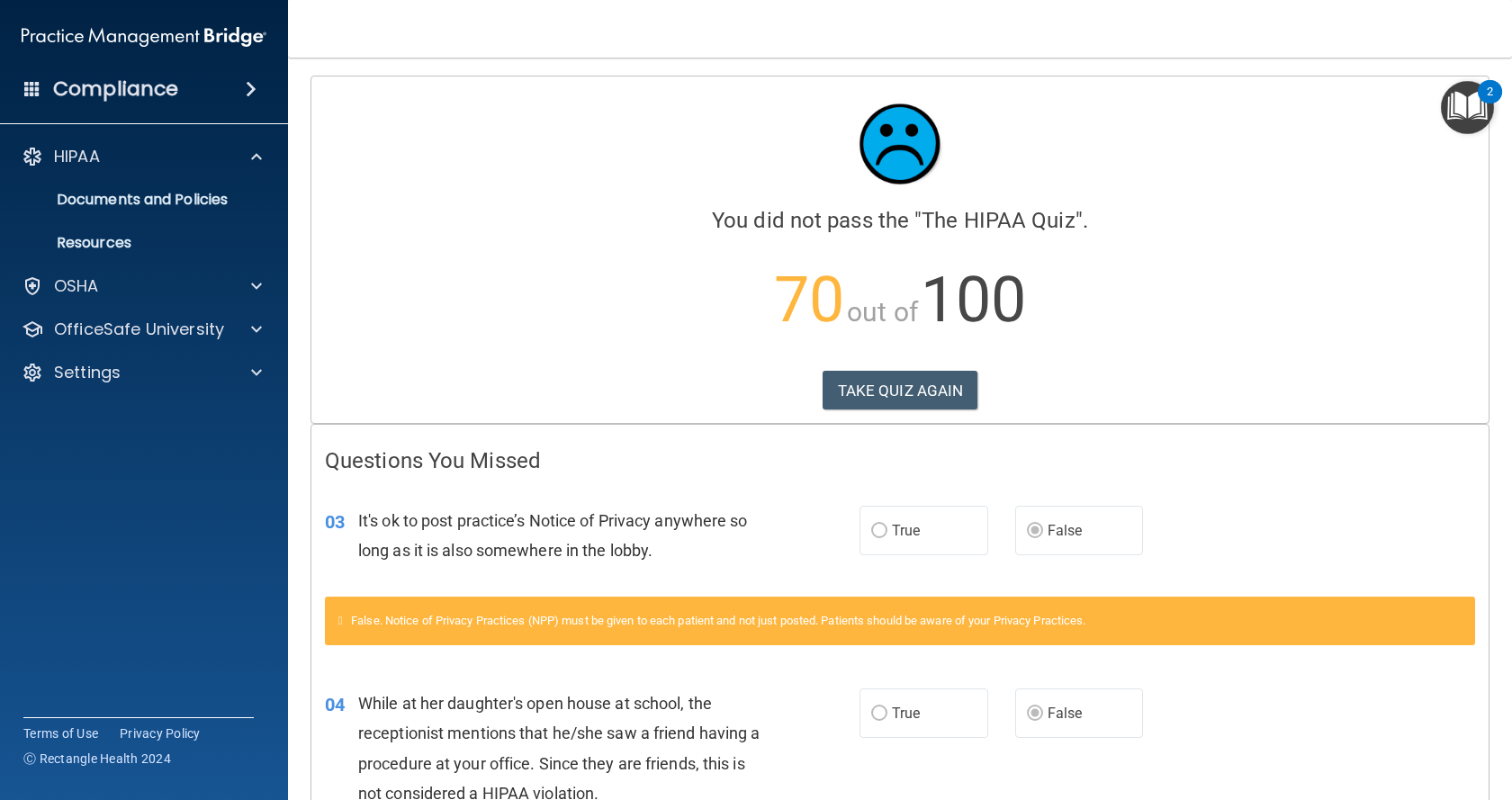
click at [253, 88] on span at bounding box center [251, 89] width 11 height 22
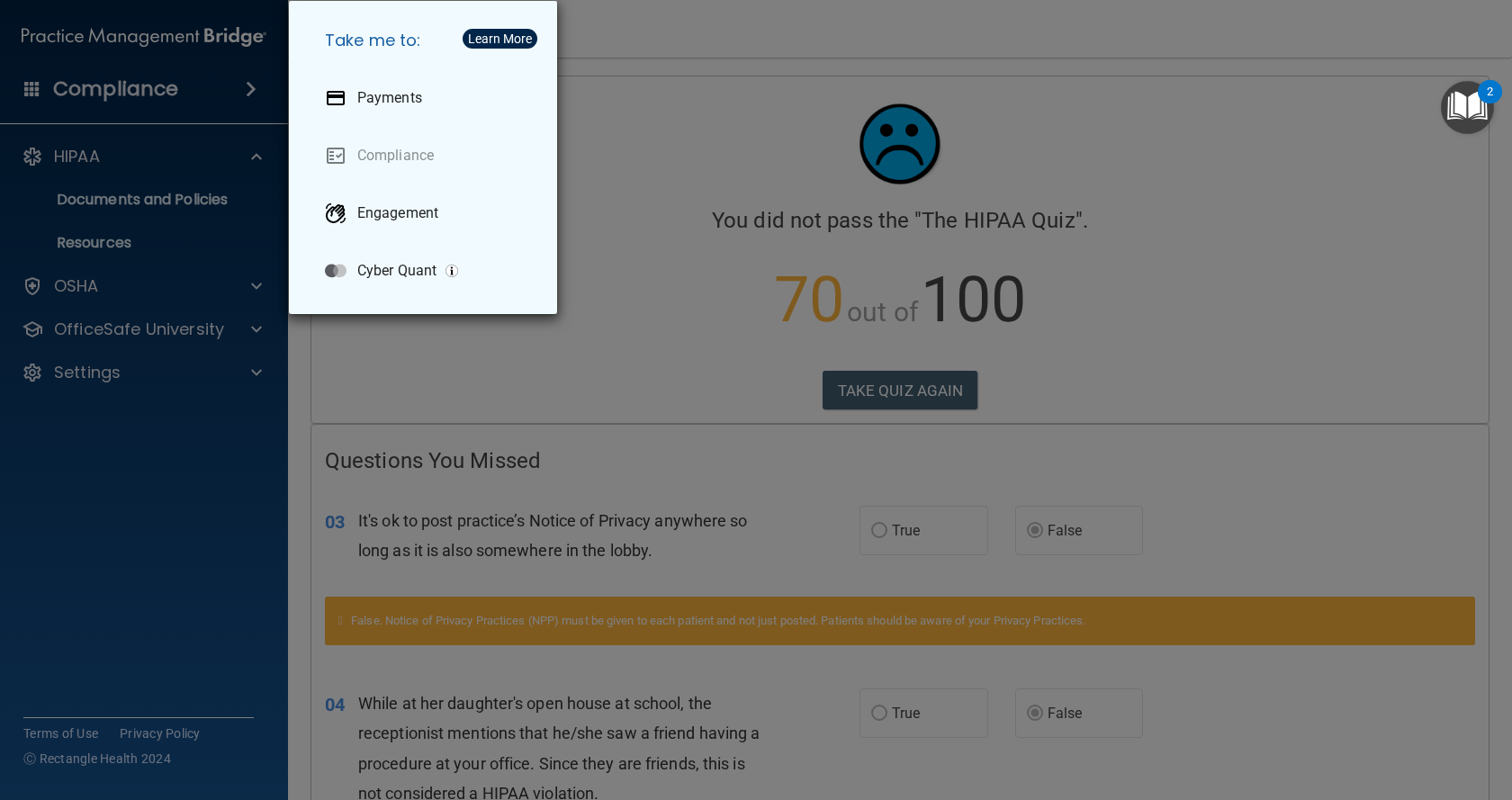
click at [122, 145] on div "Take me to: Payments Compliance Engagement Cyber Quant" at bounding box center [756, 400] width 1512 height 800
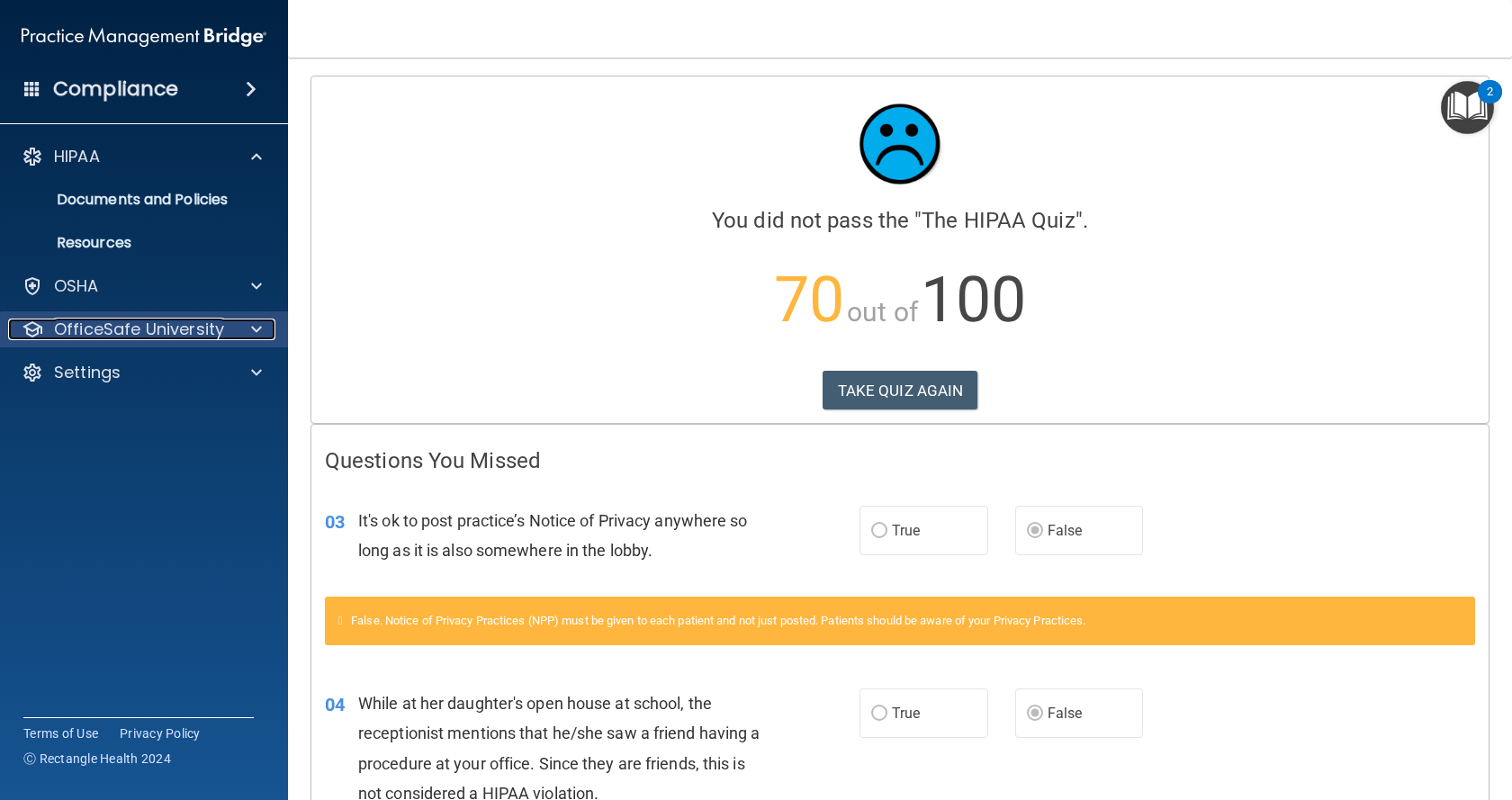
click at [112, 322] on p "OfficeSafe University" at bounding box center [139, 329] width 170 height 22
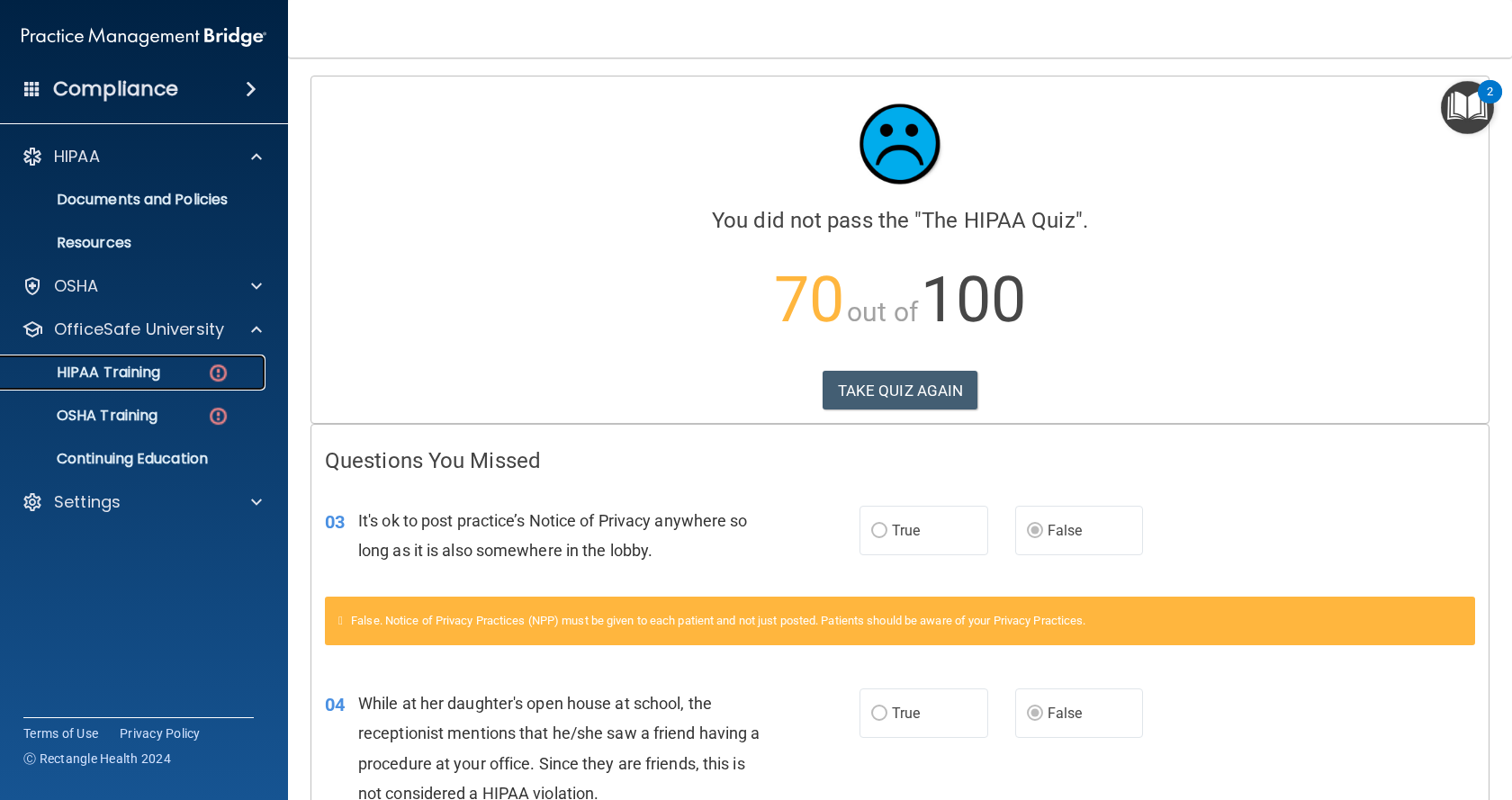
click at [136, 369] on p "HIPAA Training" at bounding box center [86, 373] width 149 height 18
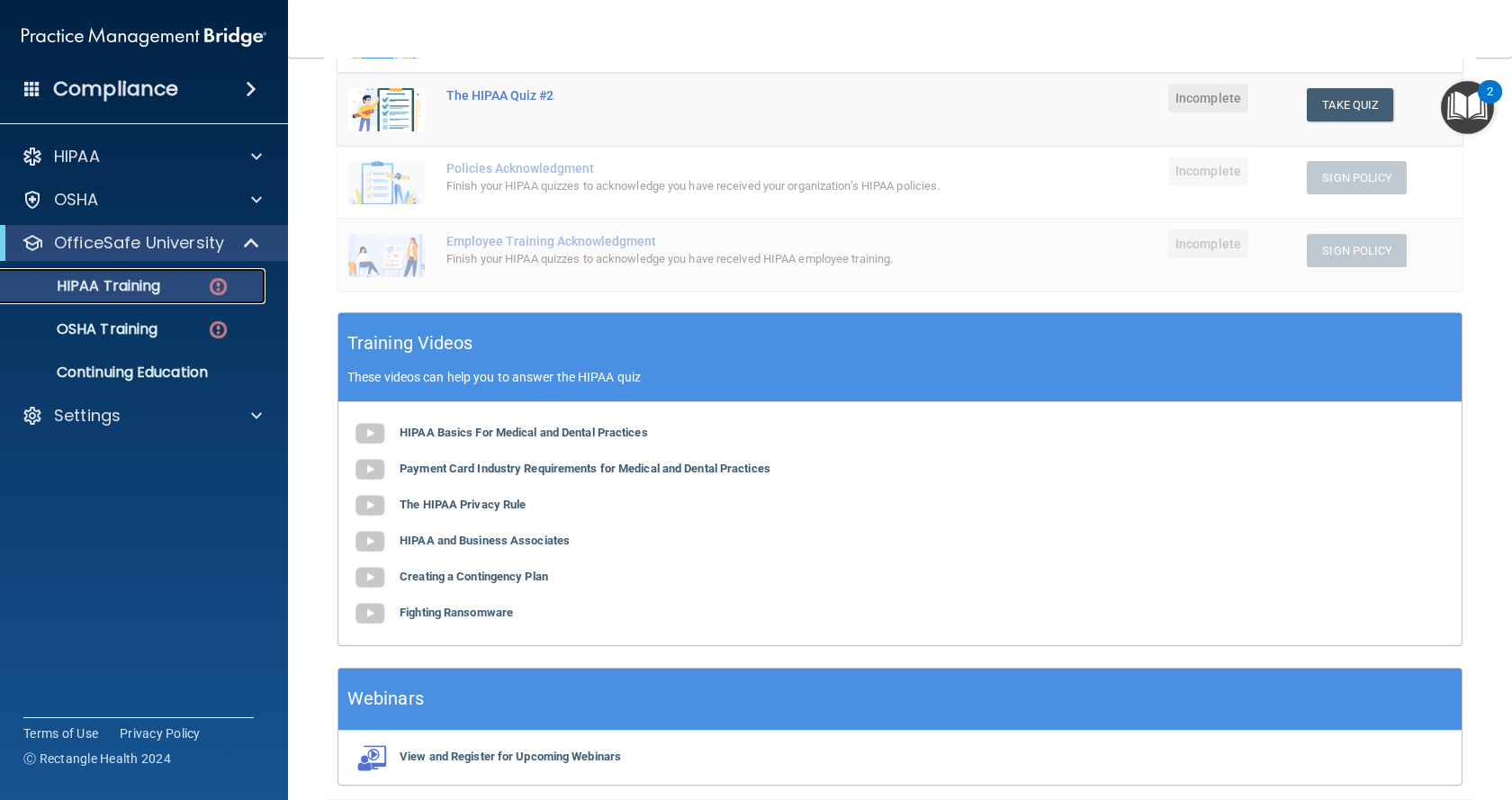
scroll to position [461, 0]
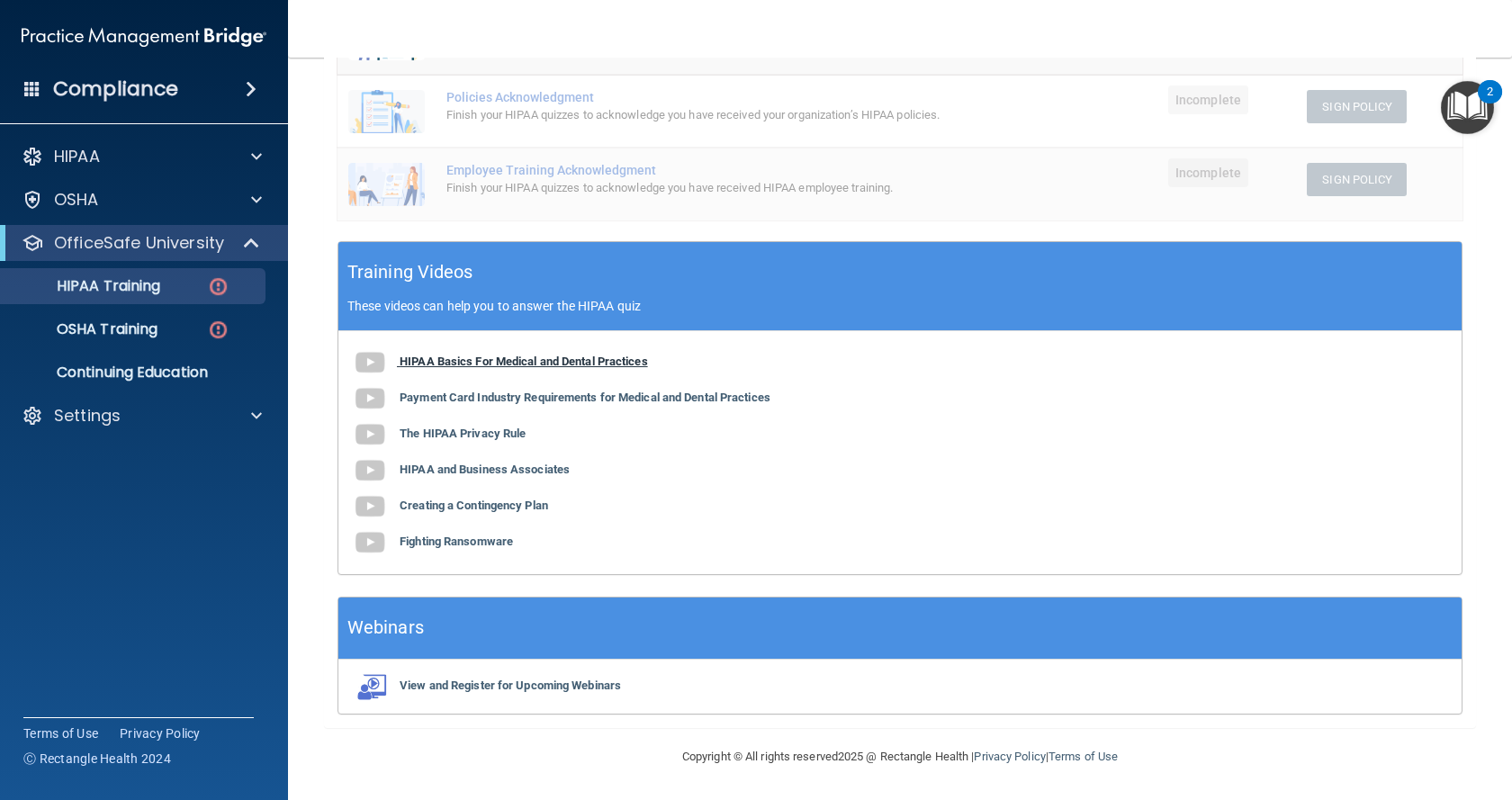
click at [458, 360] on b "HIPAA Basics For Medical and Dental Practices" at bounding box center [524, 362] width 249 height 14
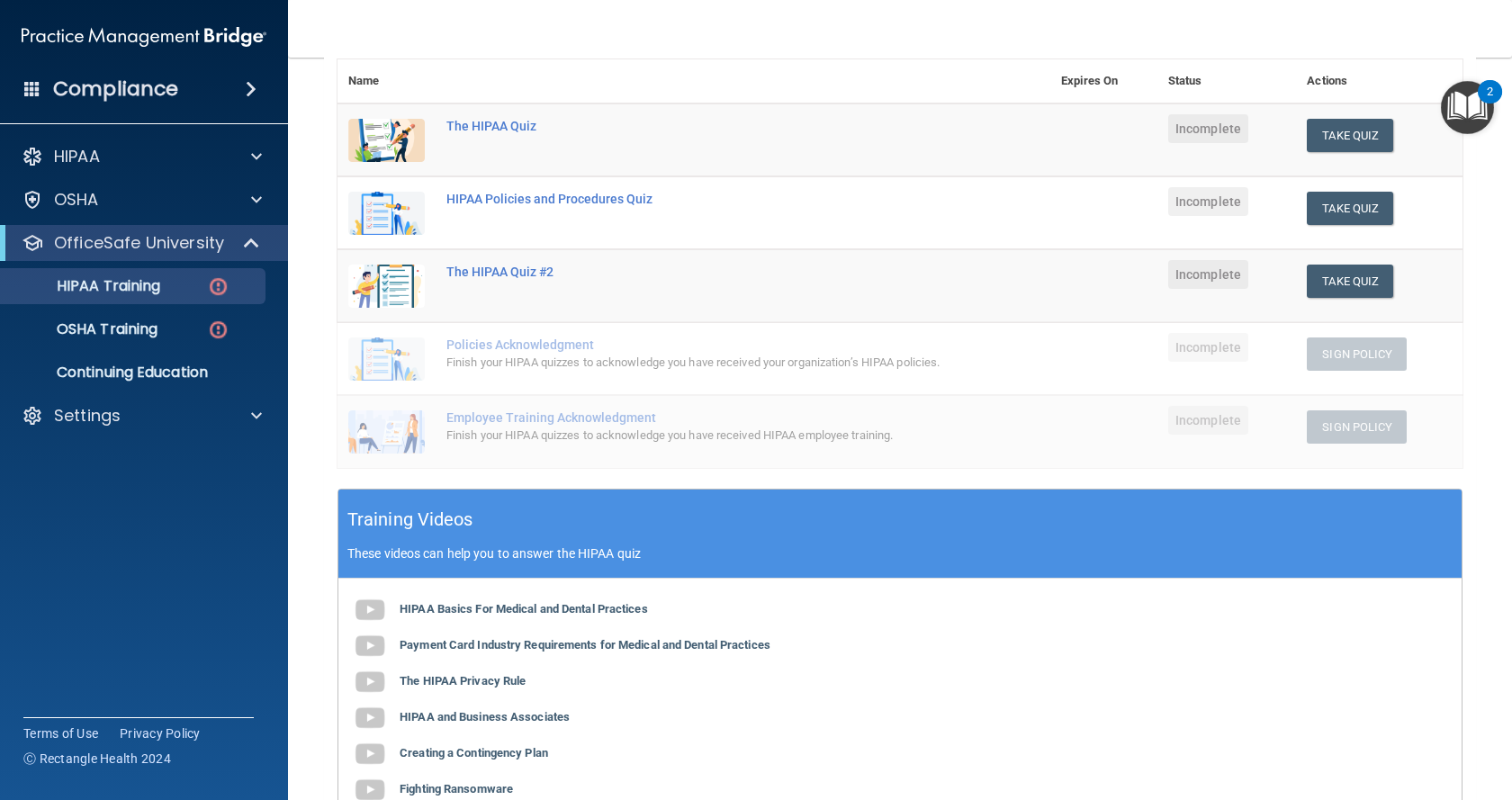
scroll to position [190, 0]
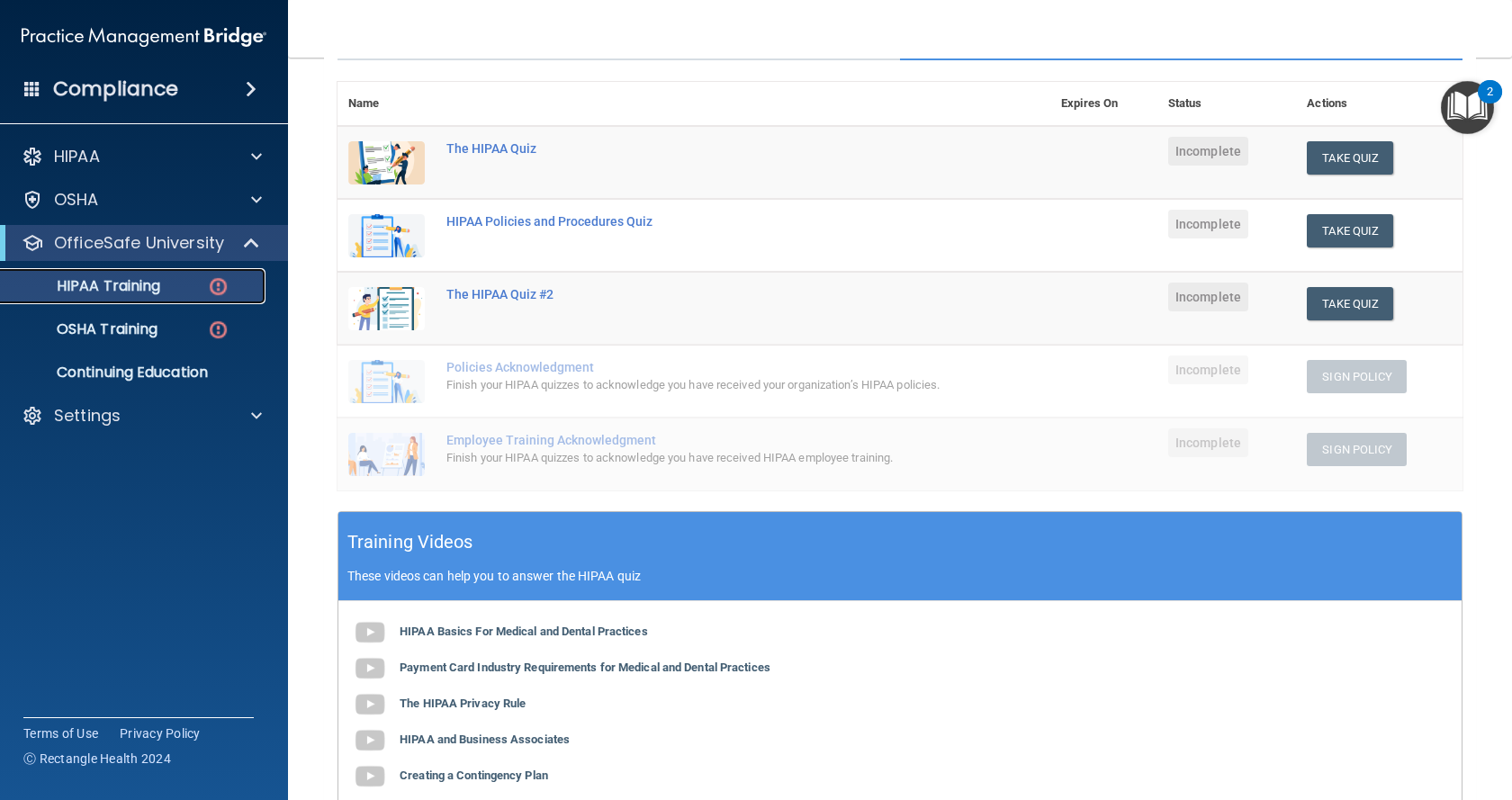
click at [139, 283] on p "HIPAA Training" at bounding box center [86, 286] width 149 height 18
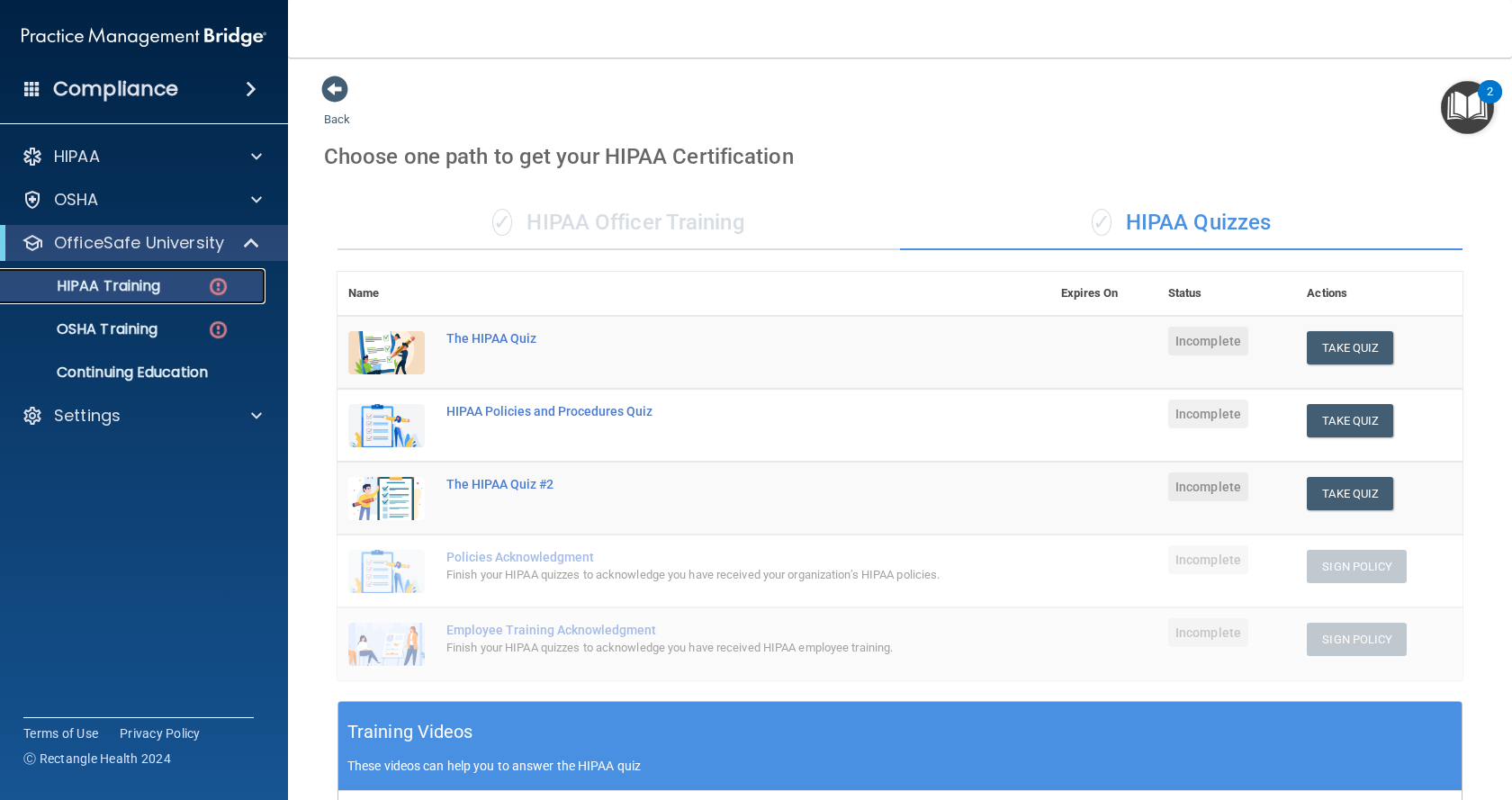
scroll to position [0, 0]
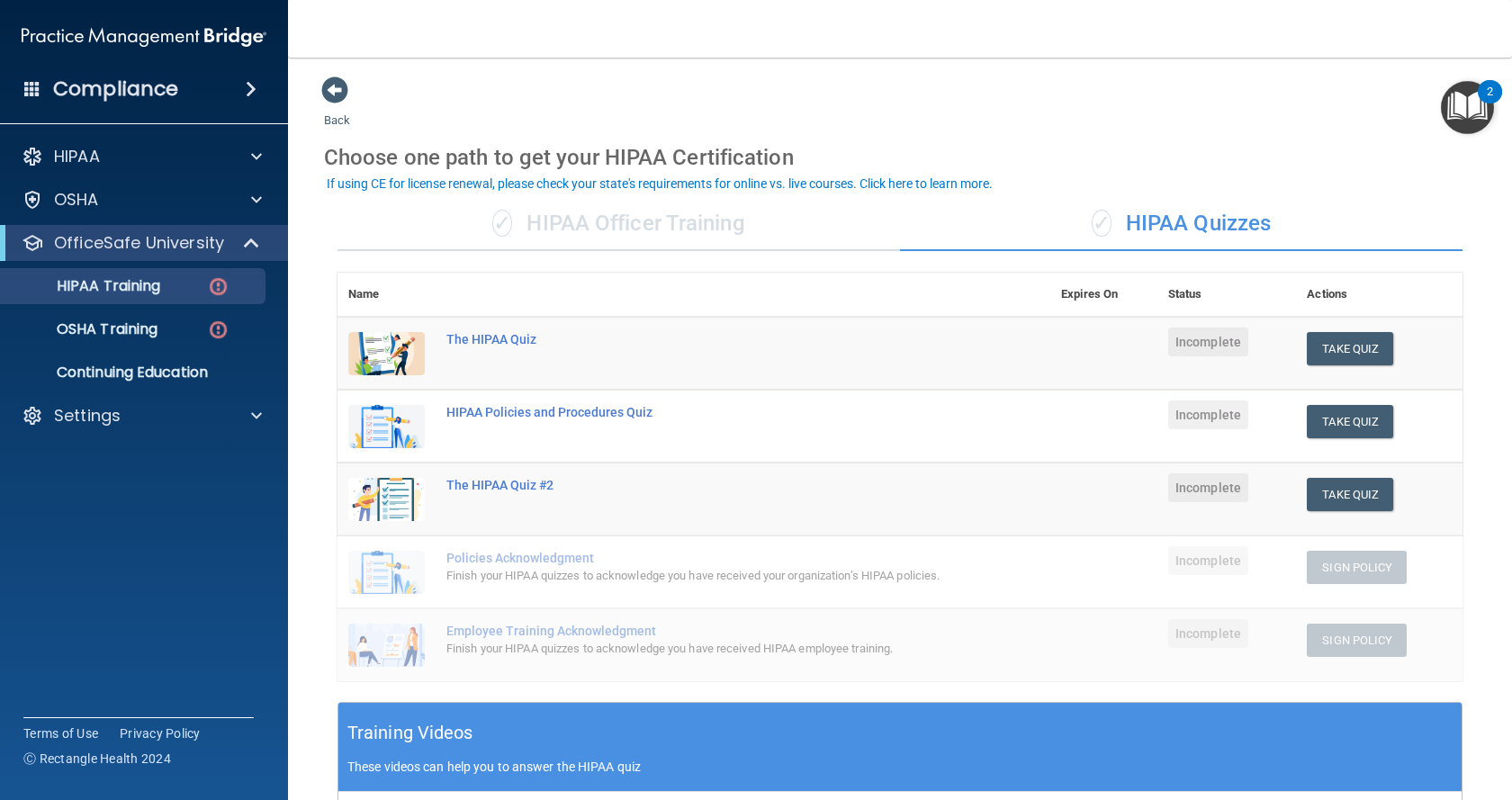
click at [625, 217] on div "✓ HIPAA Officer Training" at bounding box center [618, 224] width 562 height 54
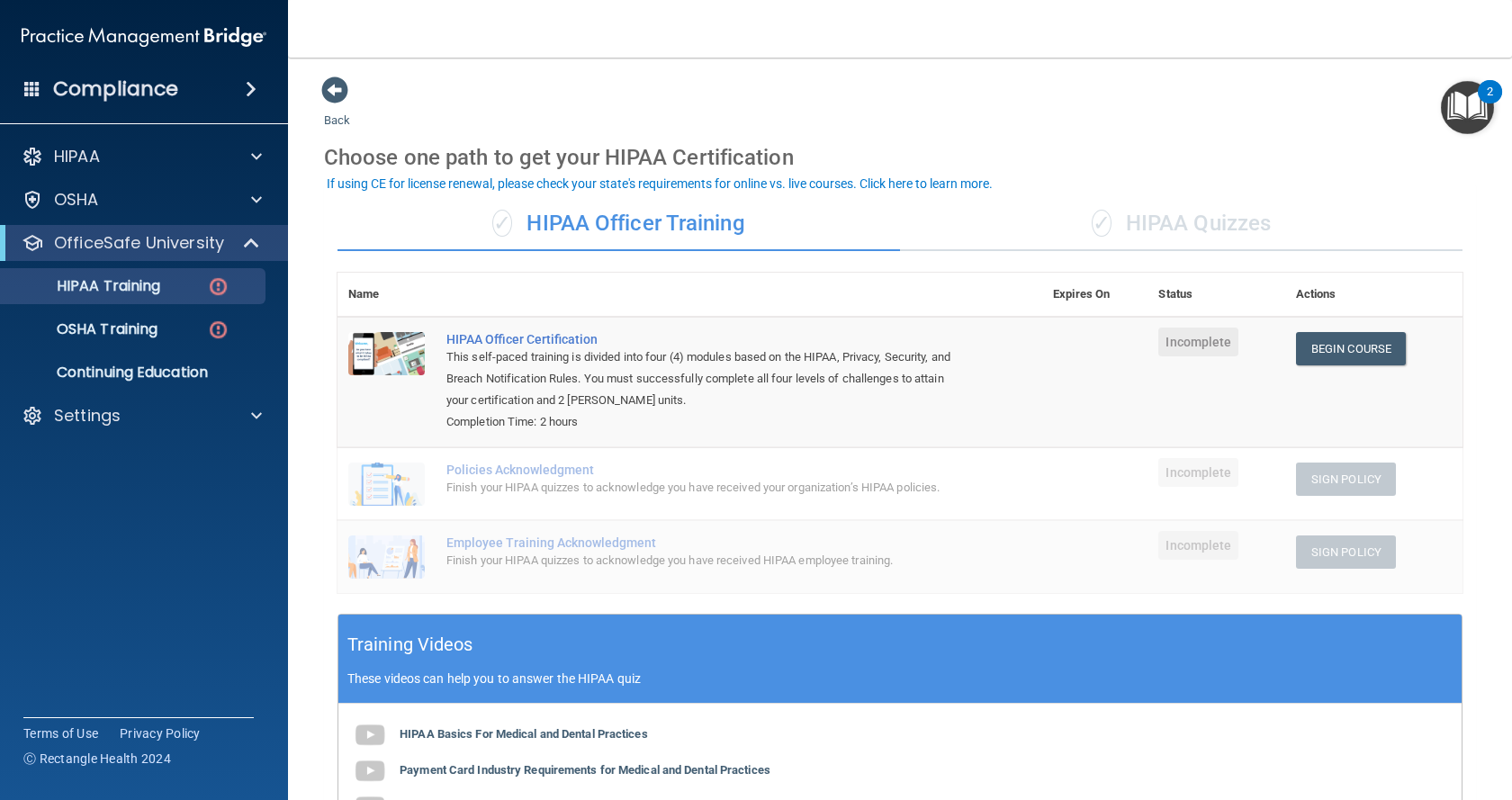
click at [1193, 222] on div "✓ HIPAA Quizzes" at bounding box center [1182, 224] width 562 height 54
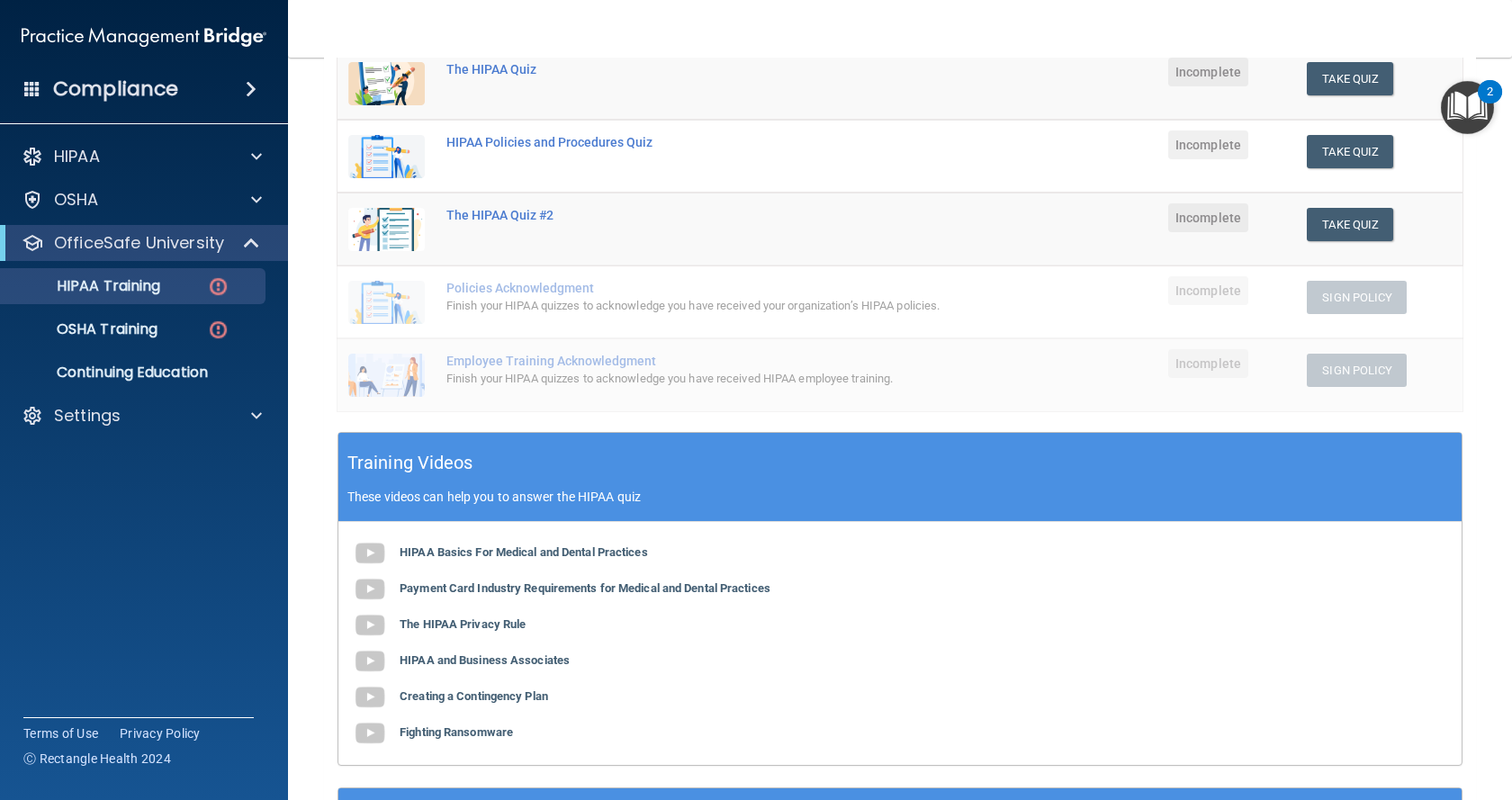
scroll to position [461, 0]
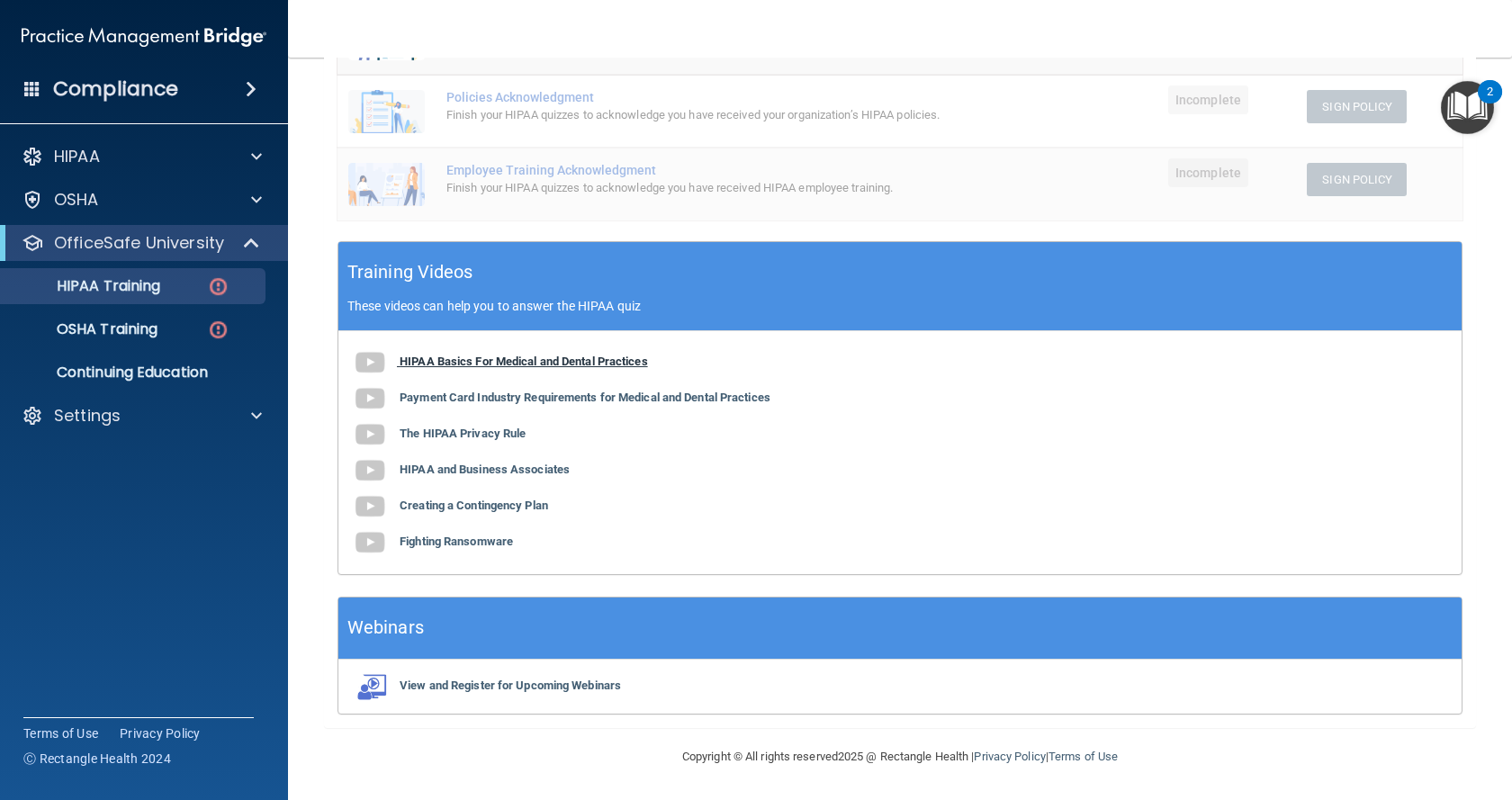
click at [536, 363] on b "HIPAA Basics For Medical and Dental Practices" at bounding box center [524, 362] width 249 height 14
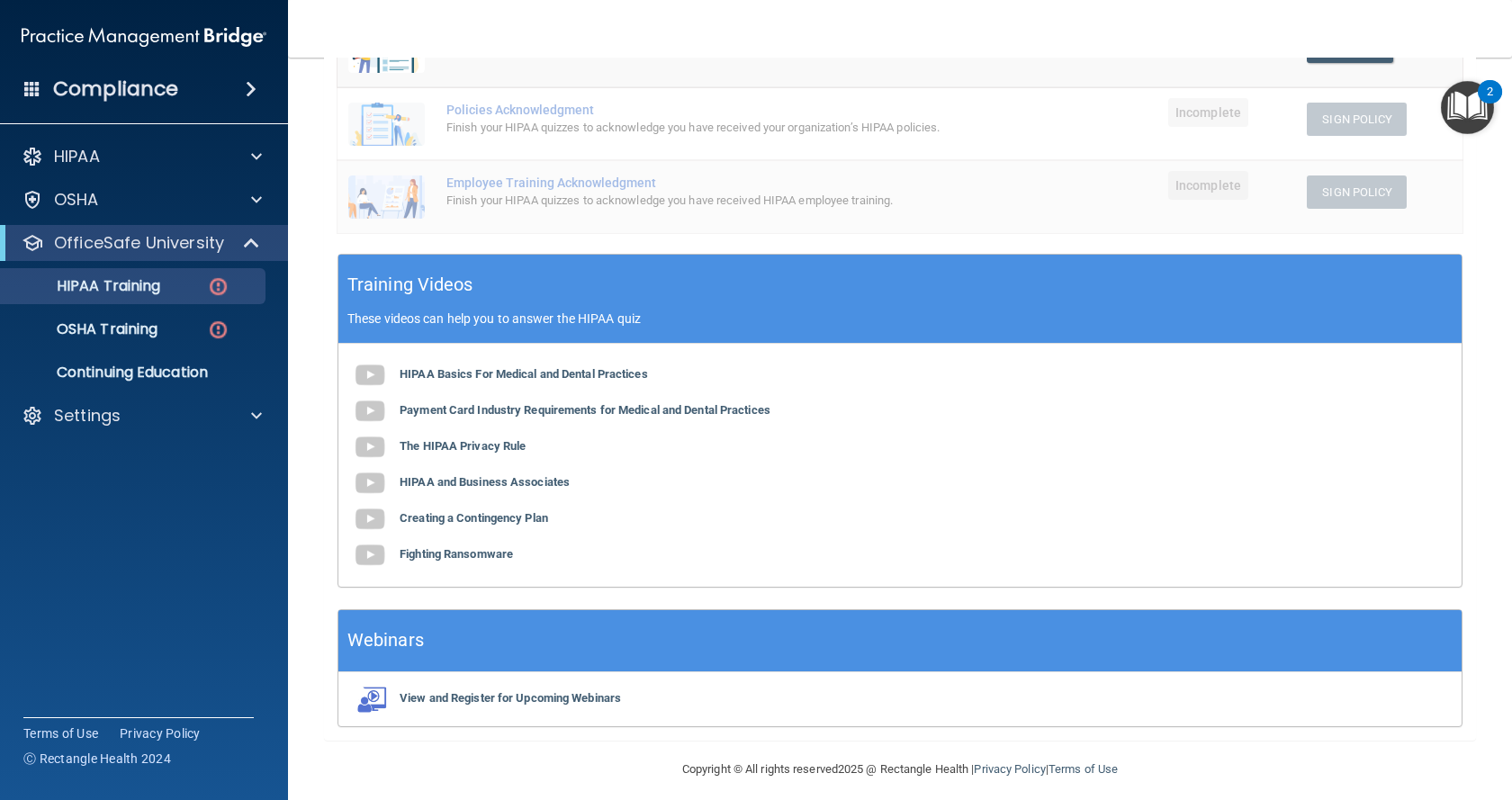
scroll to position [450, 0]
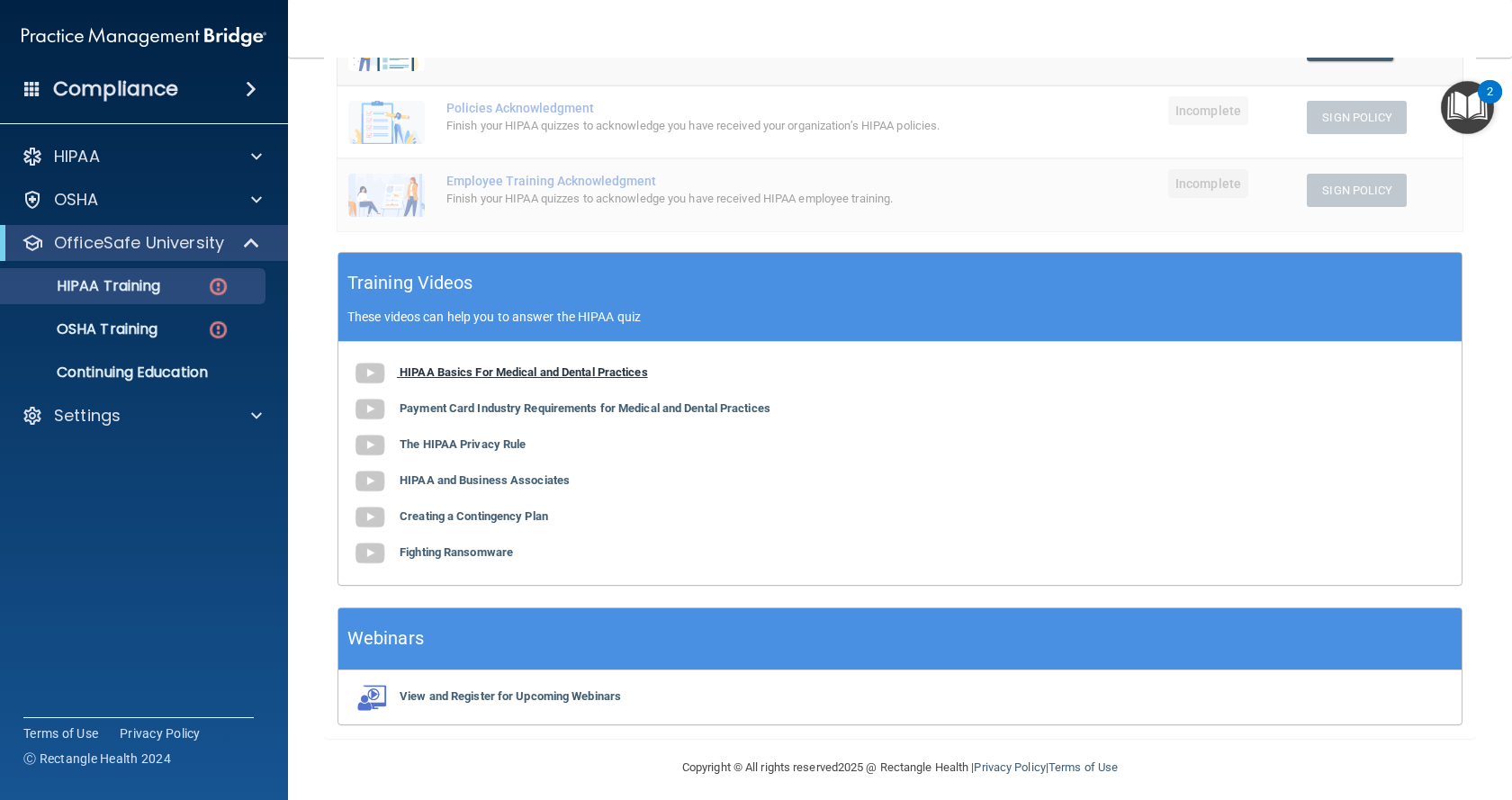
click at [502, 373] on b "HIPAA Basics For Medical and Dental Practices" at bounding box center [524, 372] width 249 height 14
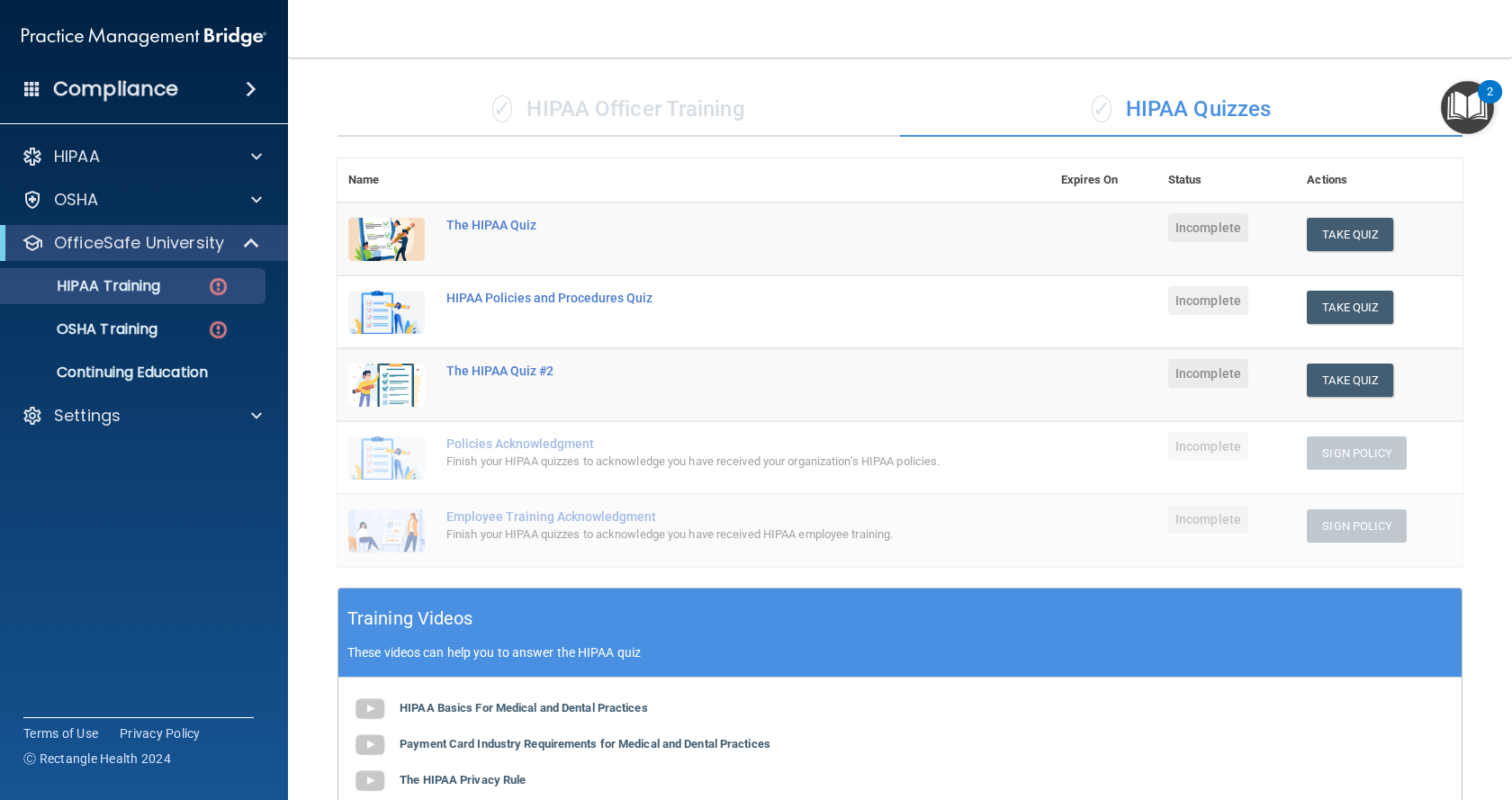
scroll to position [101, 0]
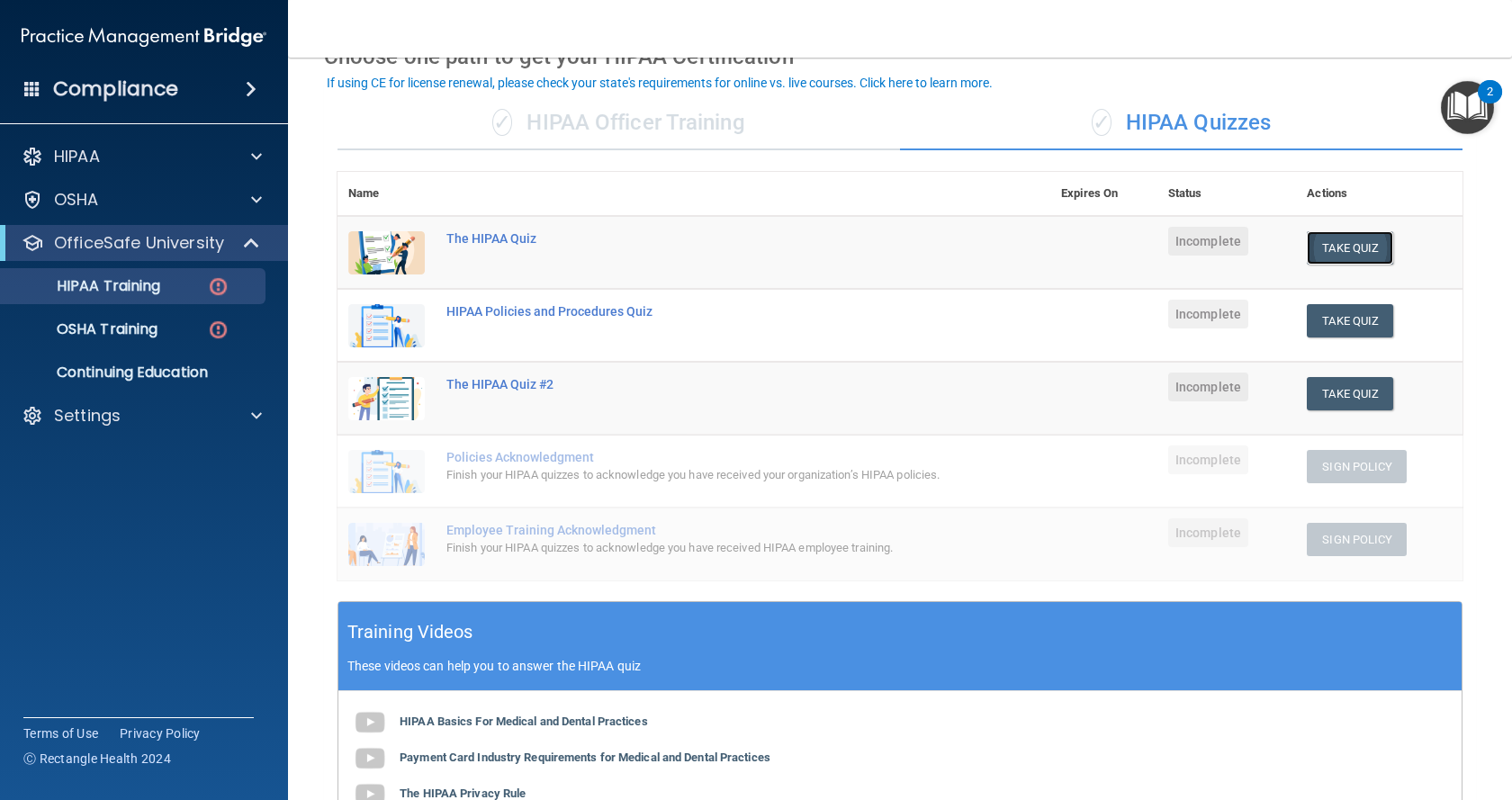
click at [1343, 251] on button "Take Quiz" at bounding box center [1350, 249] width 87 height 34
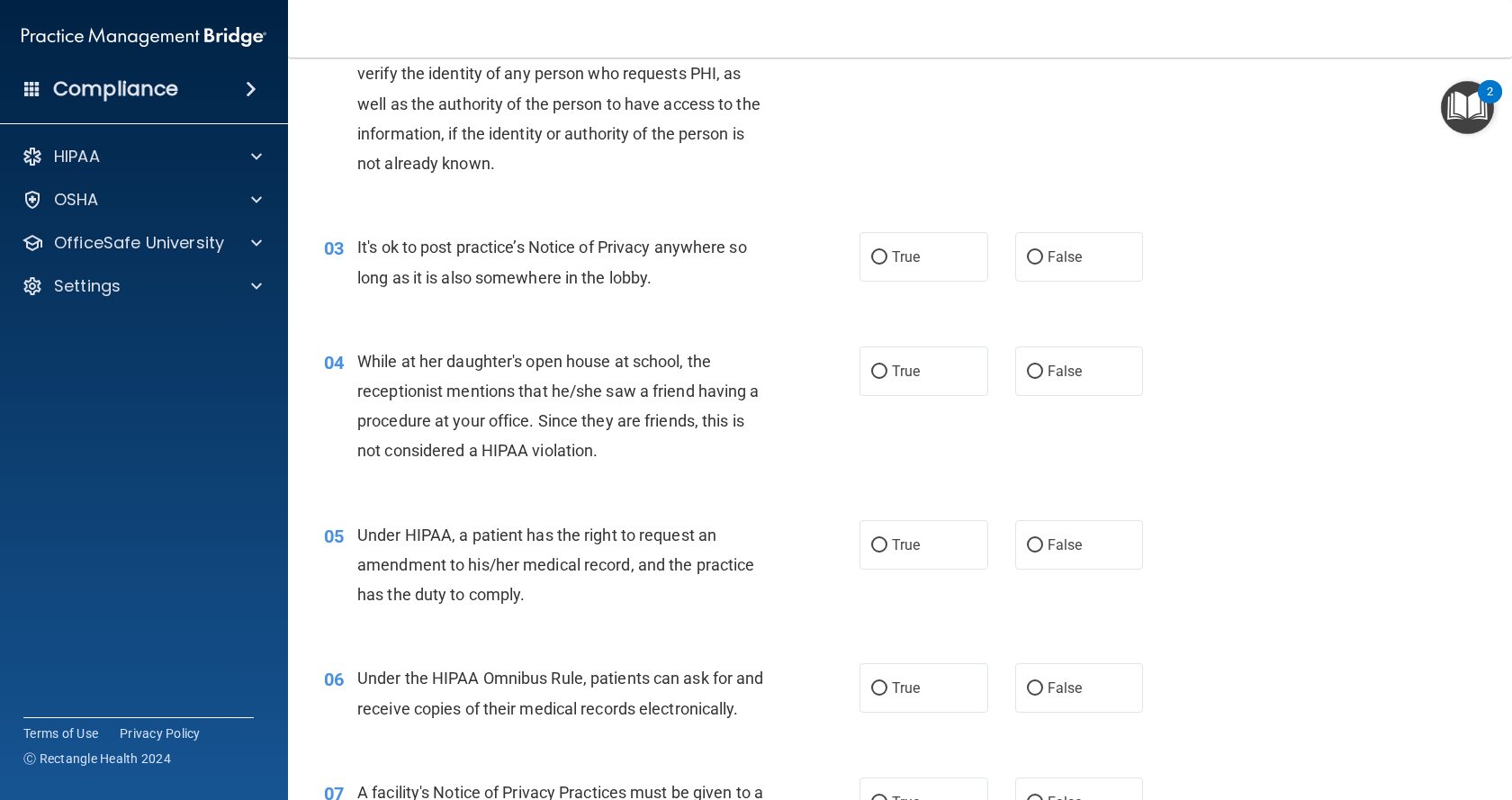
scroll to position [90, 0]
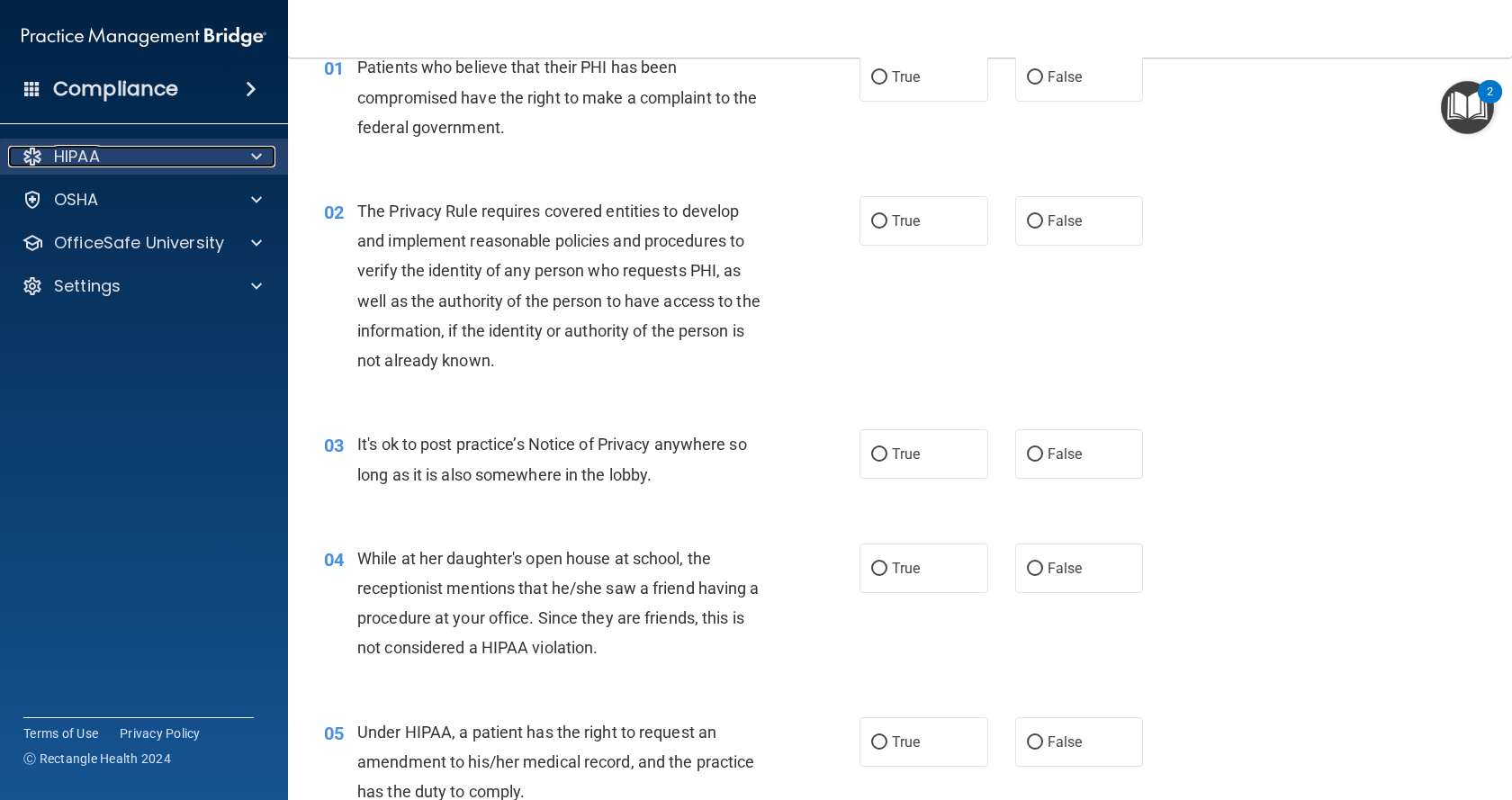
click at [90, 152] on p "HIPAA" at bounding box center [77, 157] width 46 height 22
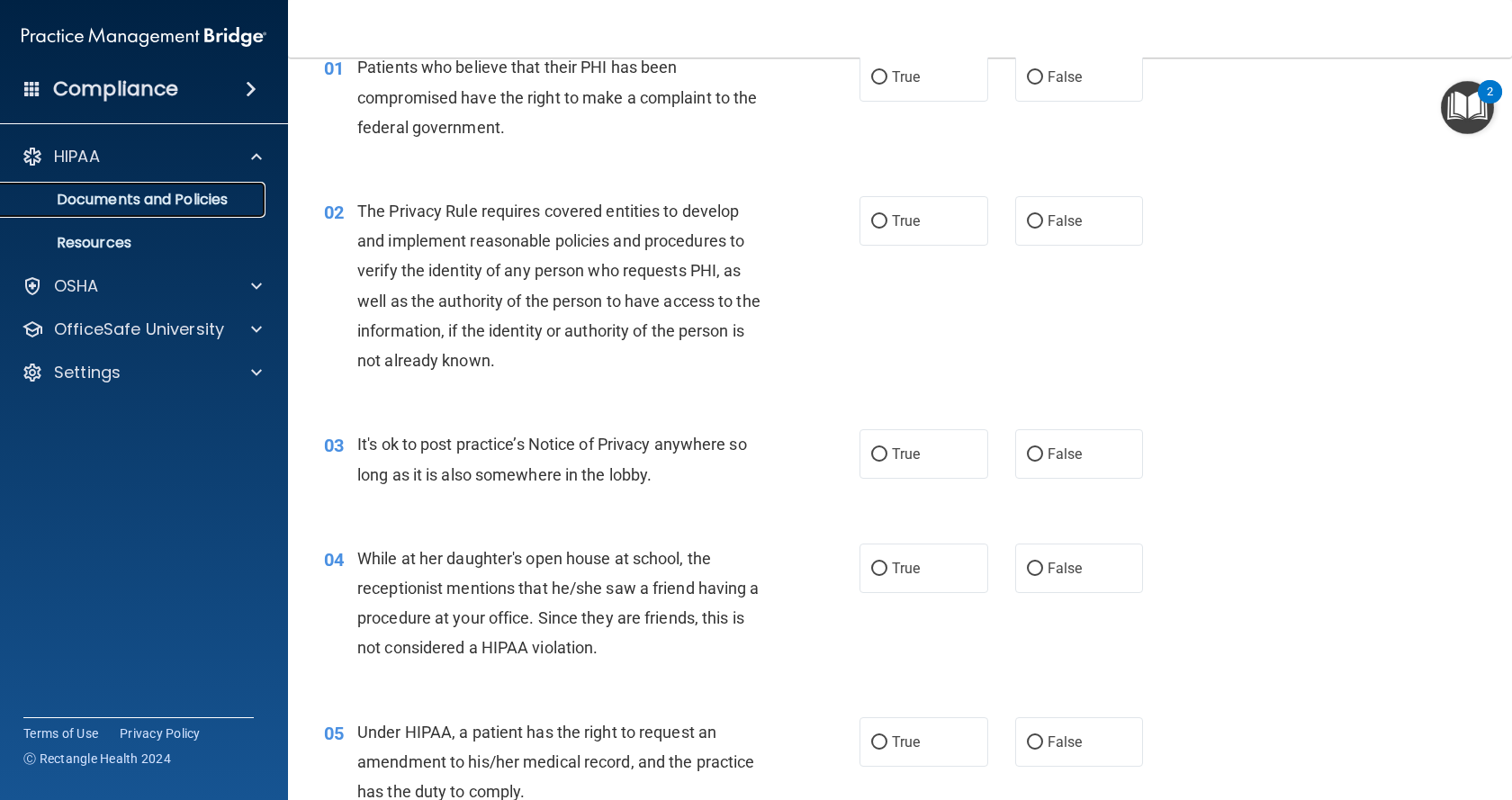
click at [184, 203] on p "Documents and Policies" at bounding box center [134, 199] width 246 height 18
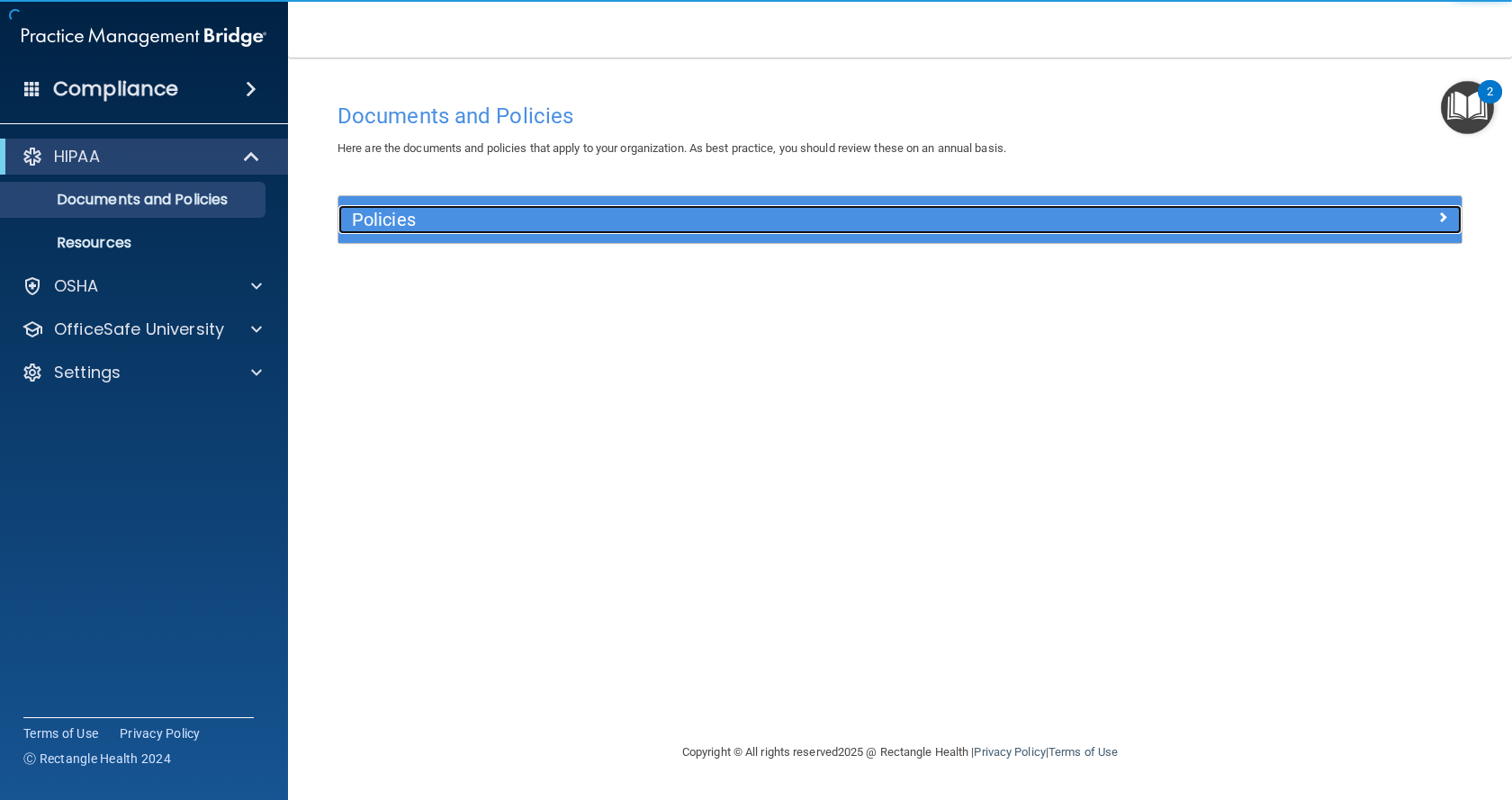
click at [643, 228] on h5 "Policies" at bounding box center [759, 220] width 816 height 20
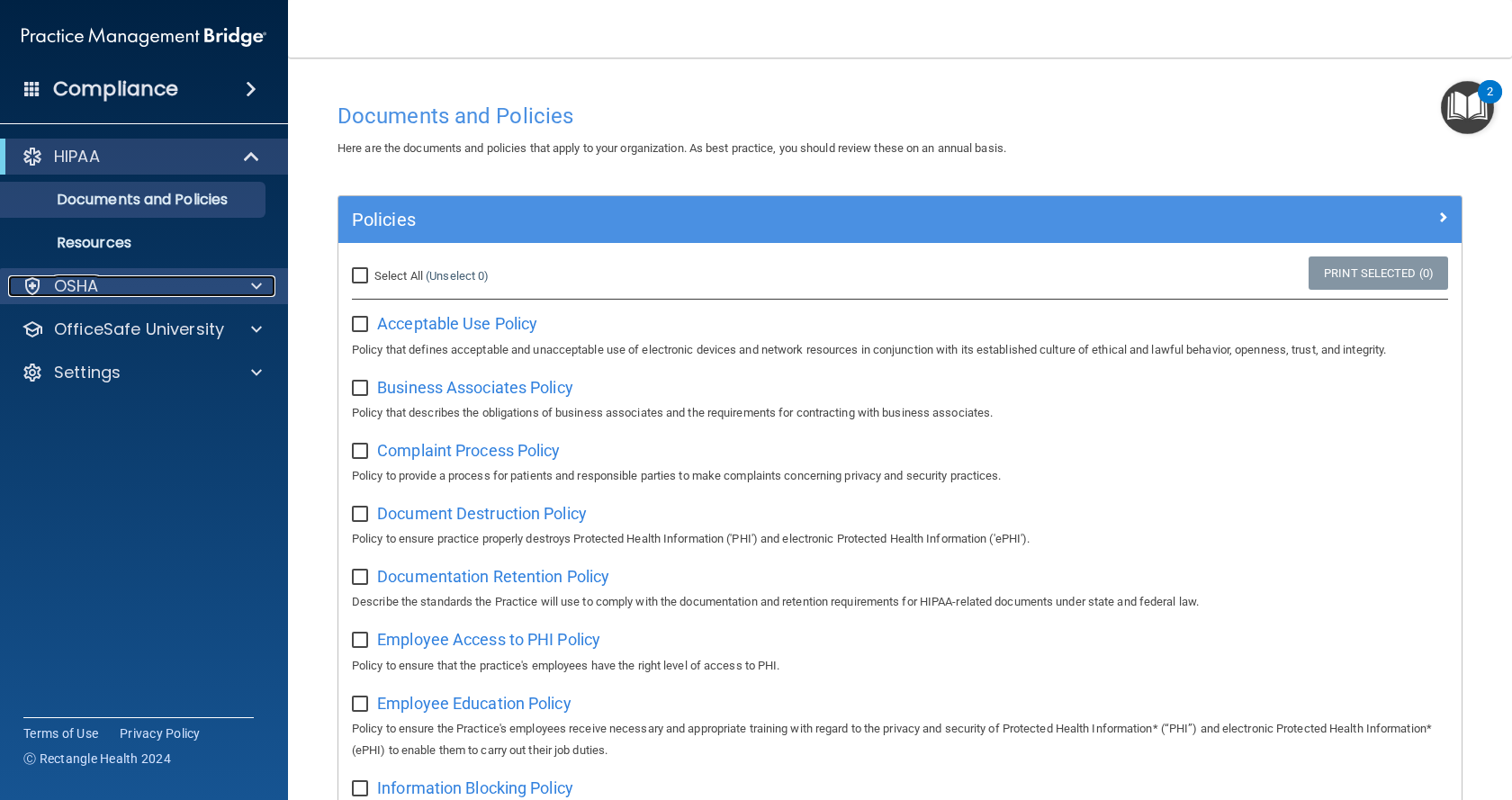
click at [165, 290] on div "OSHA" at bounding box center [119, 286] width 223 height 22
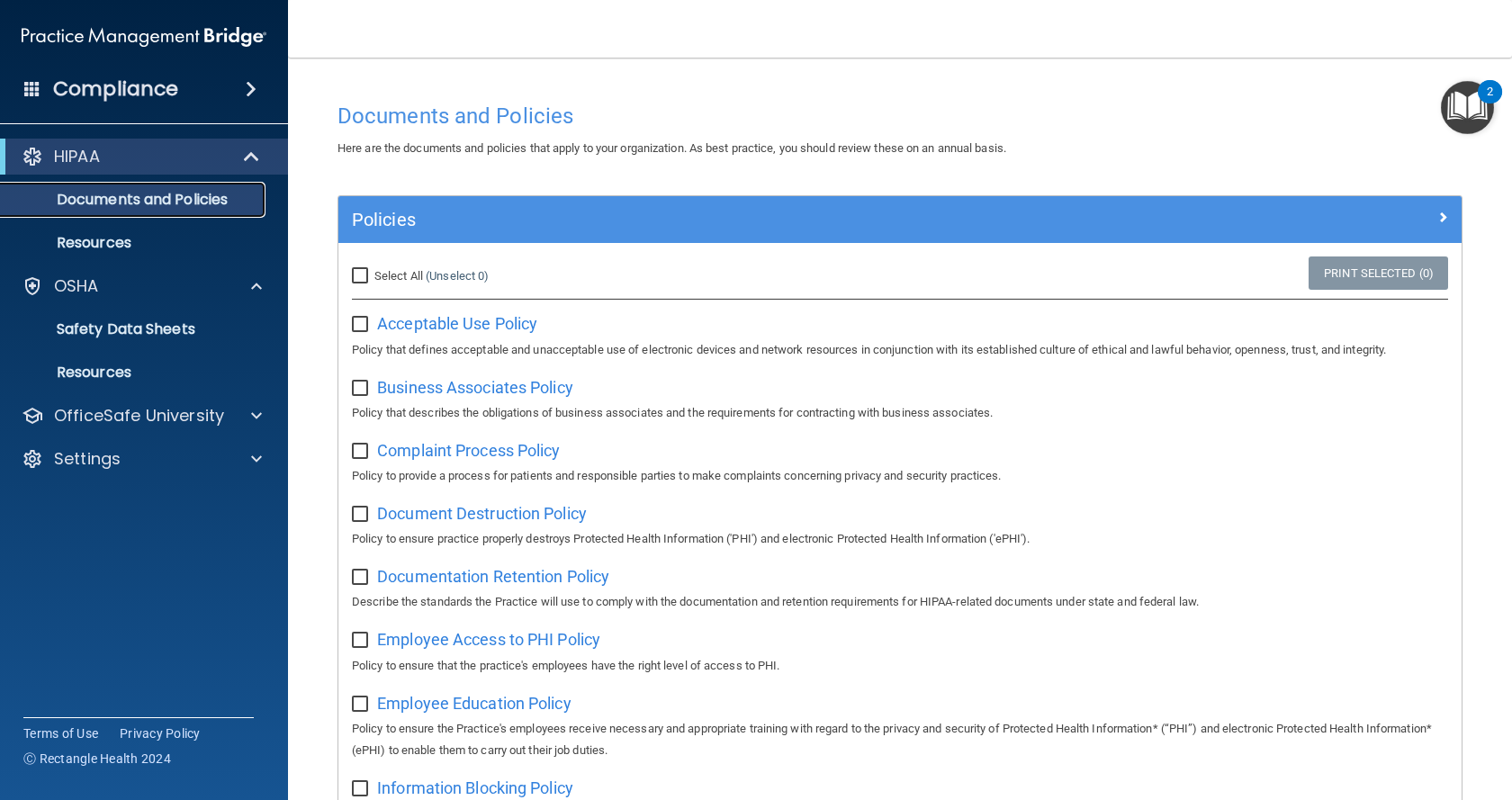
click at [144, 199] on p "Documents and Policies" at bounding box center [134, 199] width 246 height 18
click at [109, 244] on p "Resources" at bounding box center [134, 243] width 246 height 18
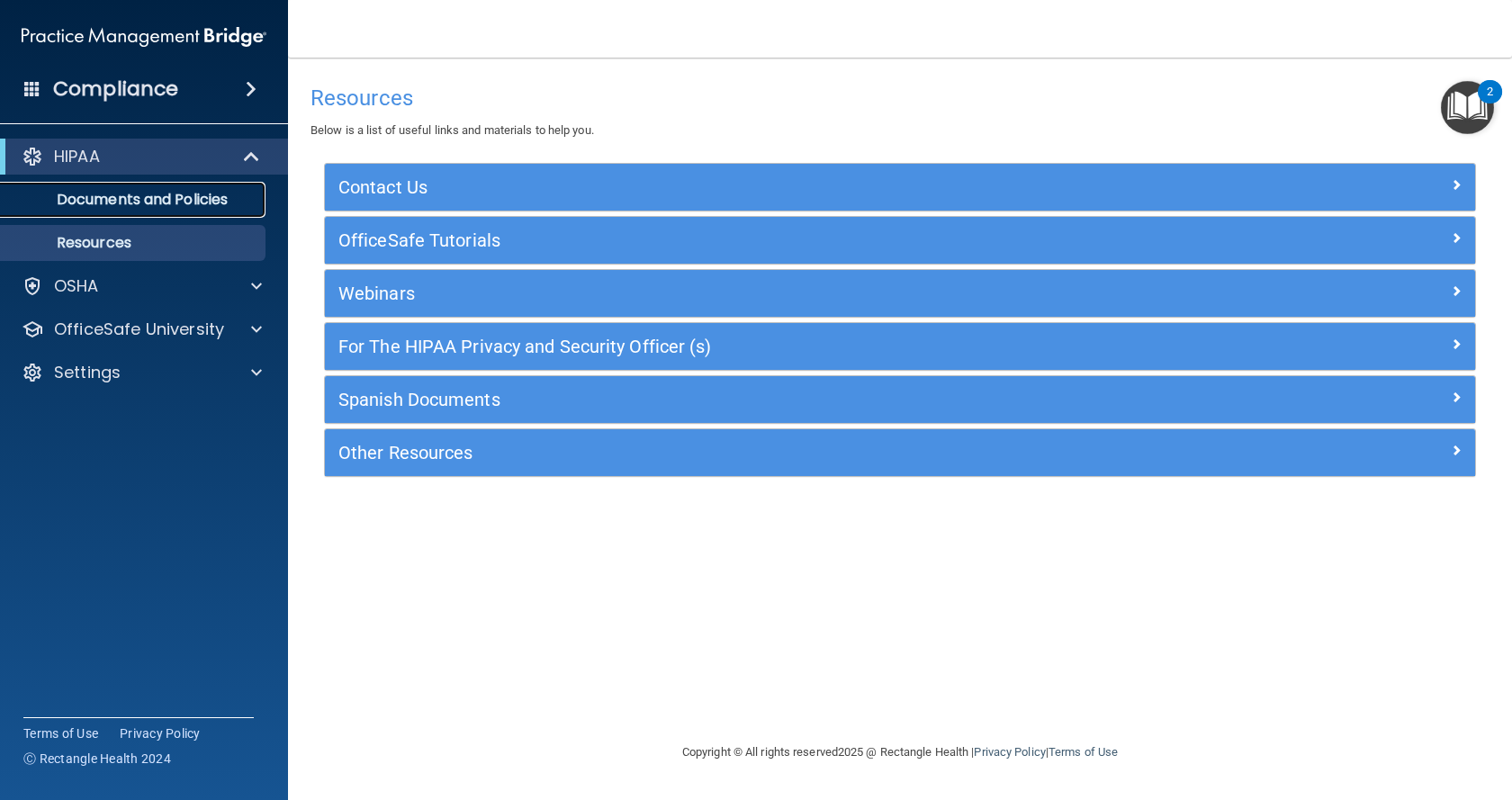
click at [163, 192] on p "Documents and Policies" at bounding box center [134, 199] width 246 height 18
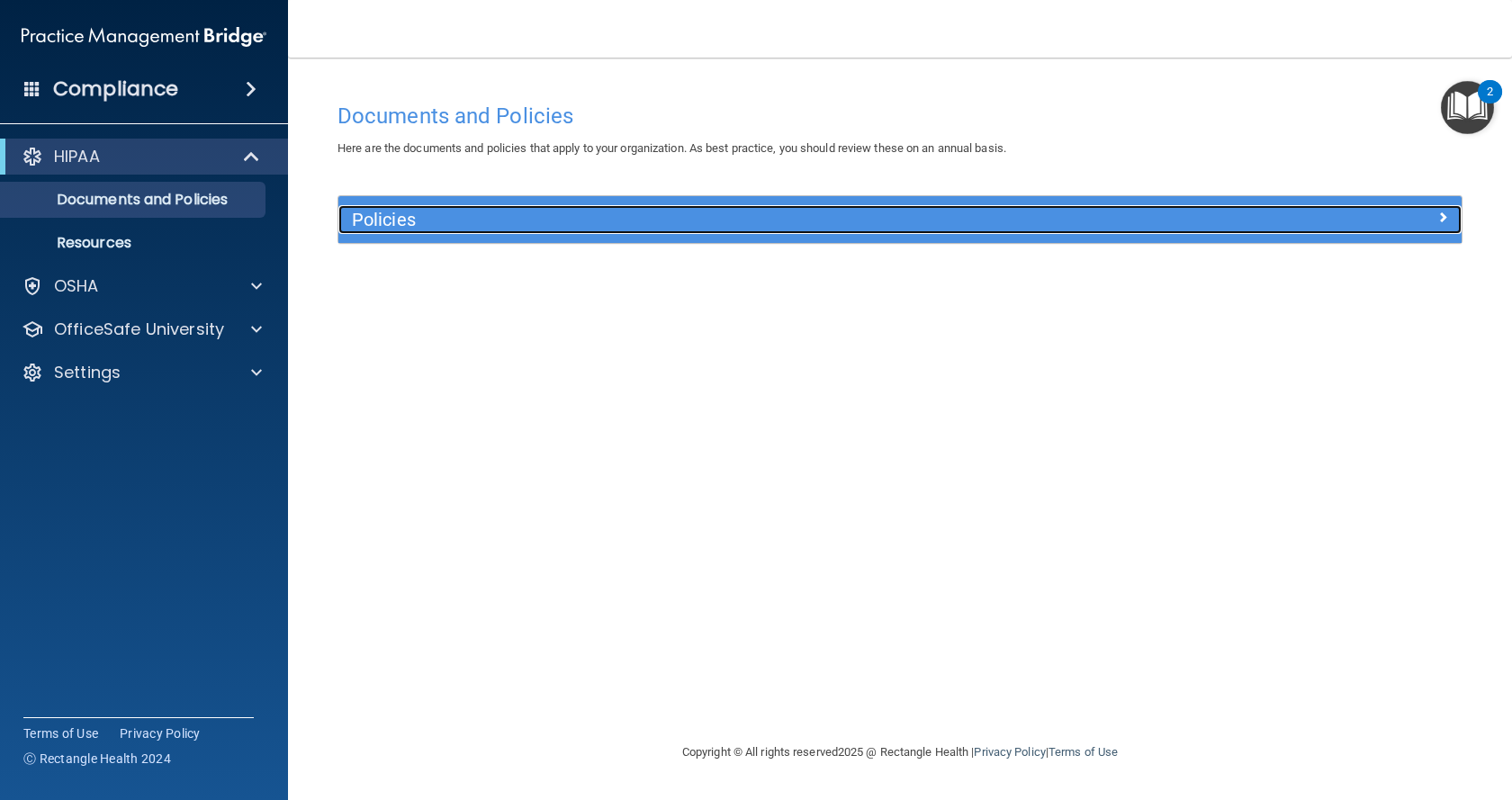
click at [667, 217] on h5 "Policies" at bounding box center [759, 220] width 816 height 20
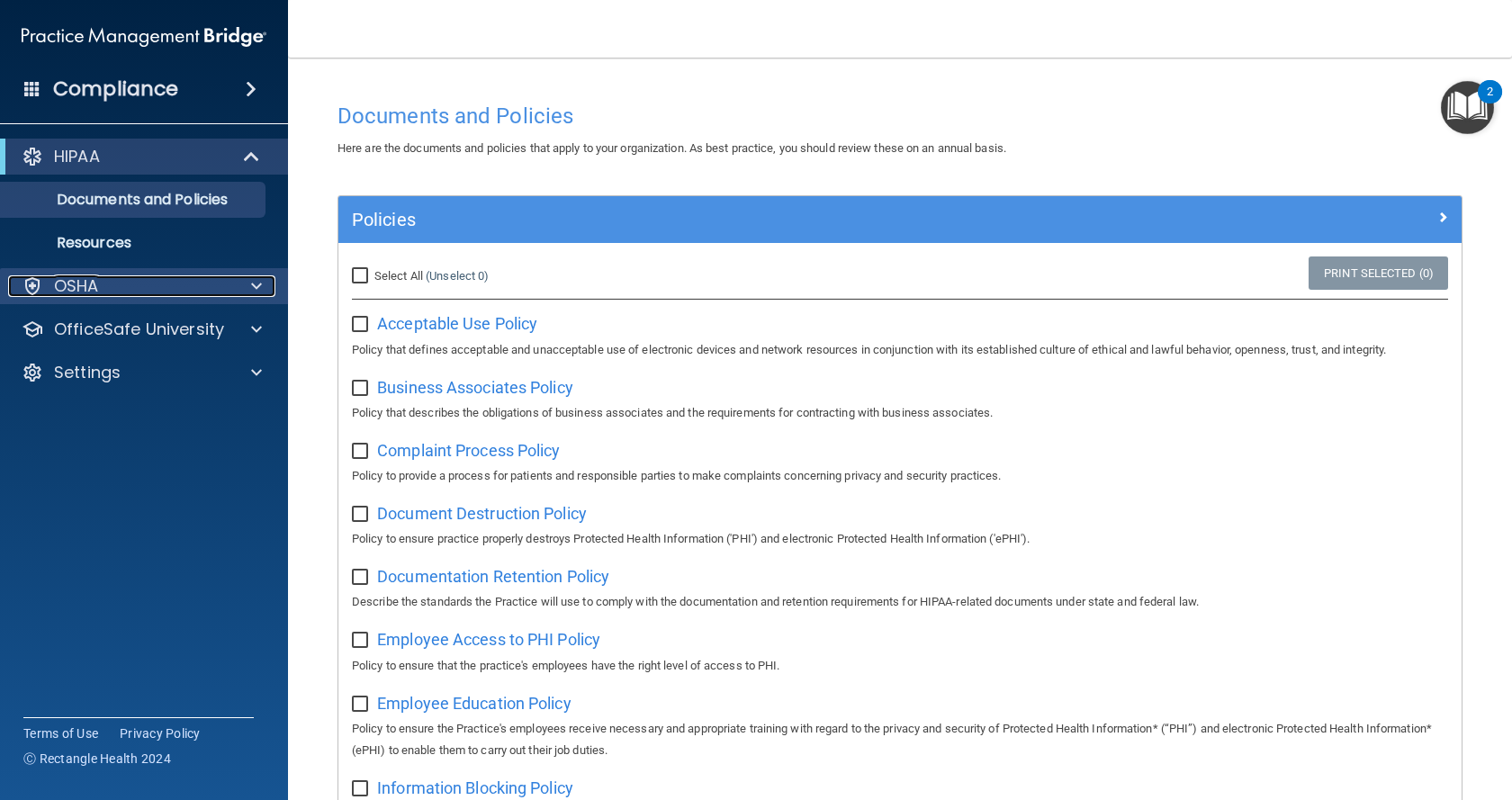
click at [125, 282] on div "OSHA" at bounding box center [119, 286] width 223 height 22
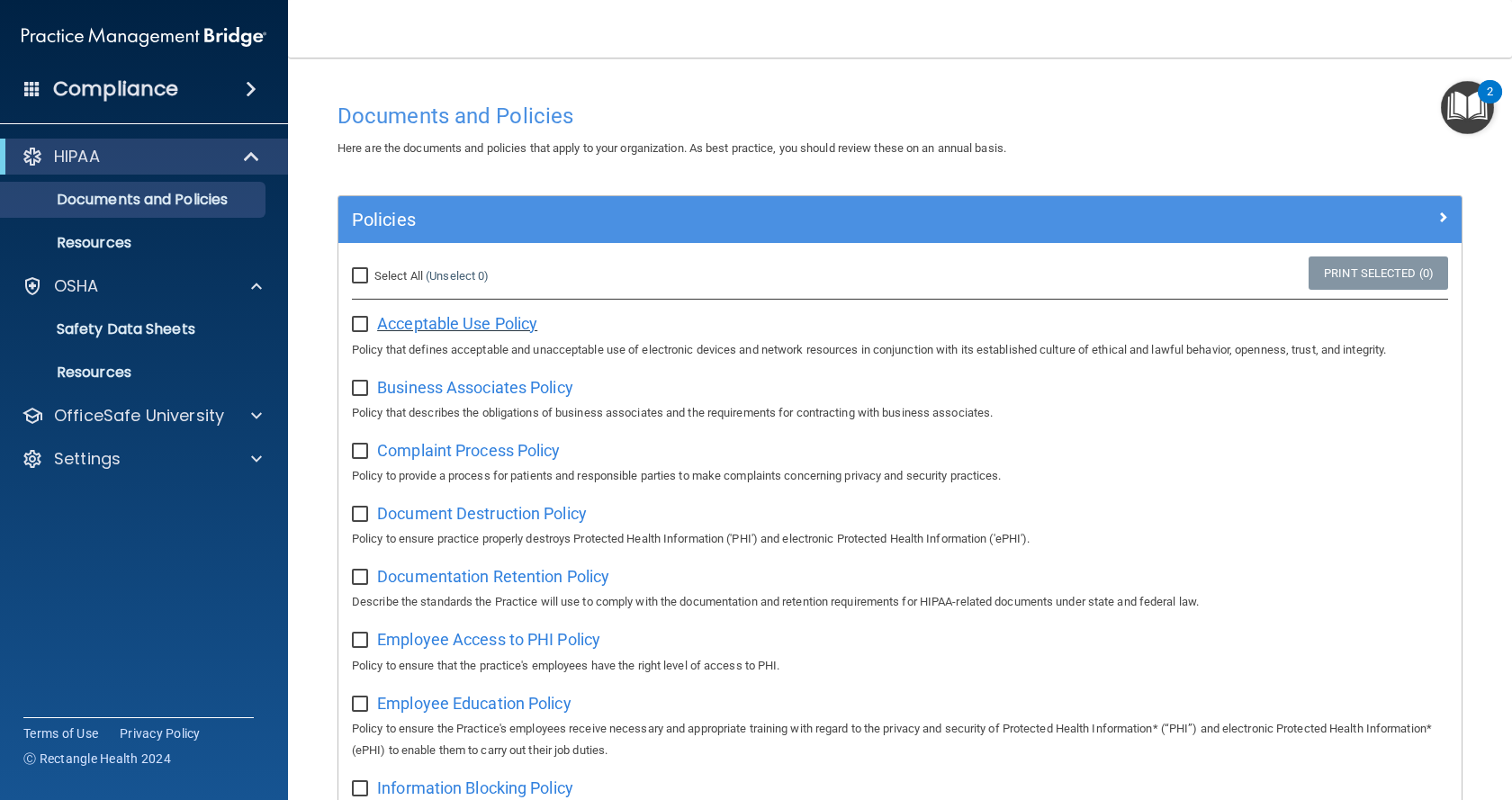
click at [479, 321] on span "Acceptable Use Policy" at bounding box center [457, 323] width 160 height 19
click at [106, 321] on p "Safety Data Sheets" at bounding box center [134, 329] width 246 height 18
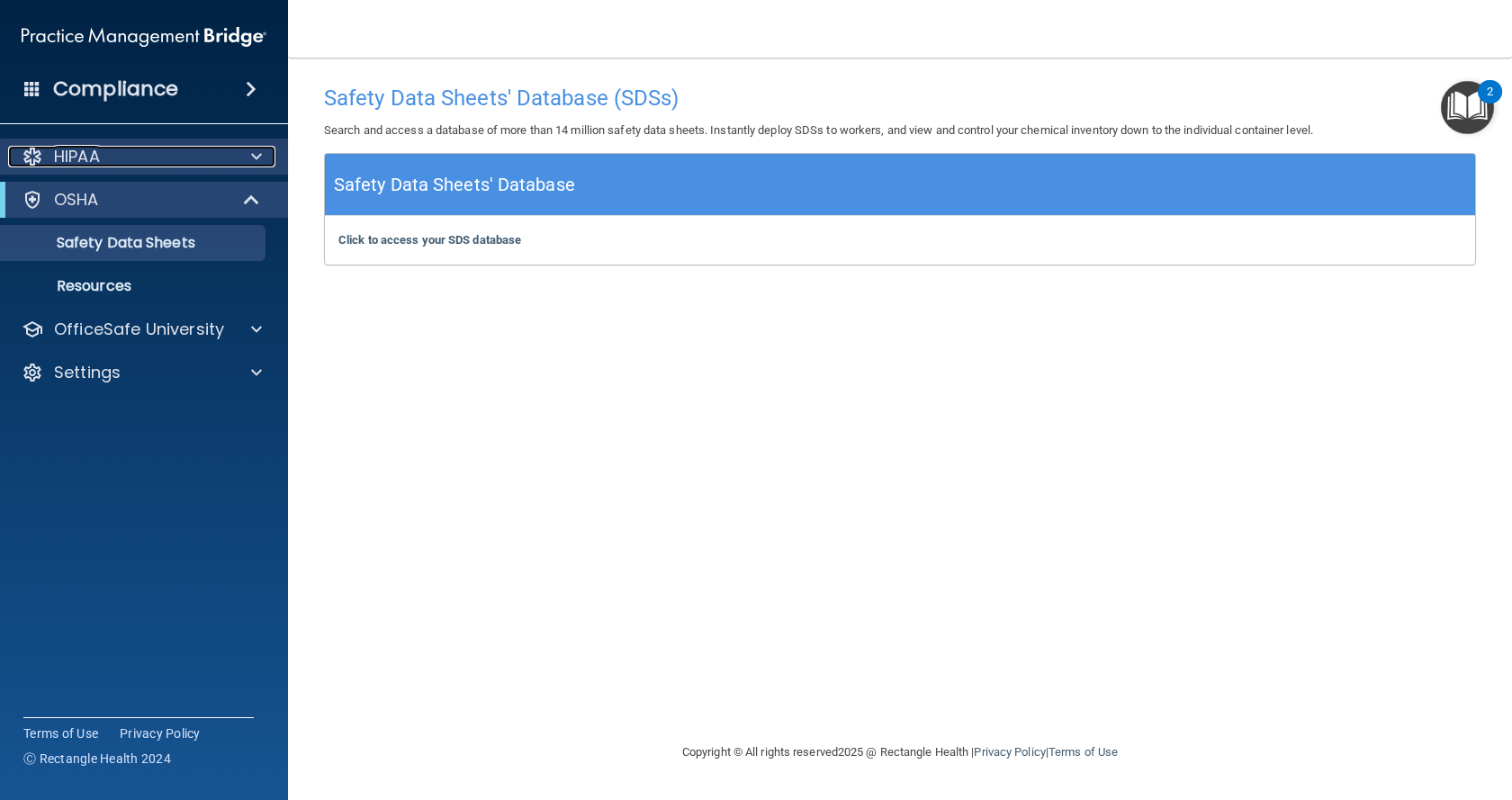
click at [107, 154] on div "HIPAA" at bounding box center [119, 157] width 223 height 22
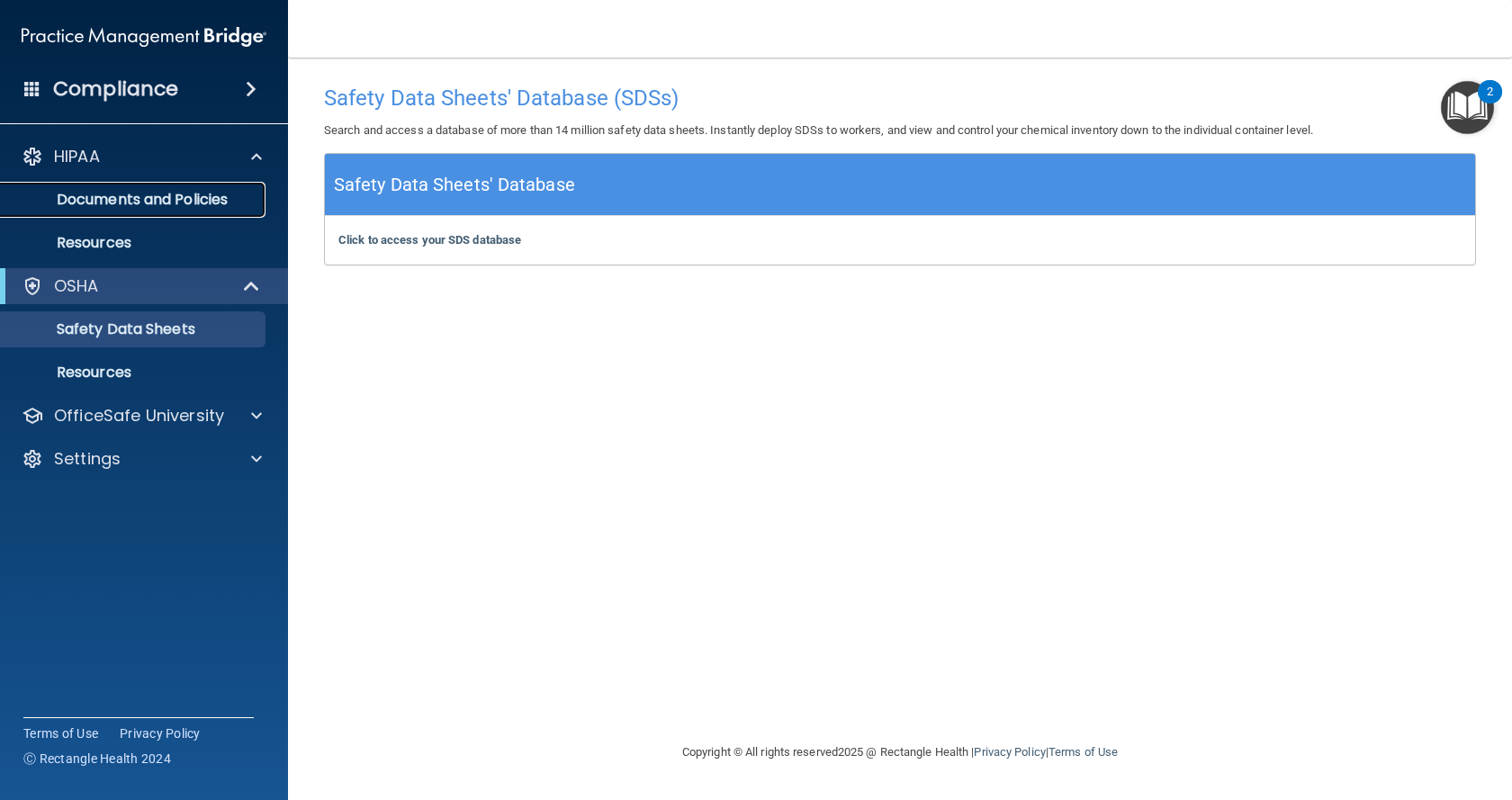
click at [148, 207] on p "Documents and Policies" at bounding box center [134, 199] width 246 height 18
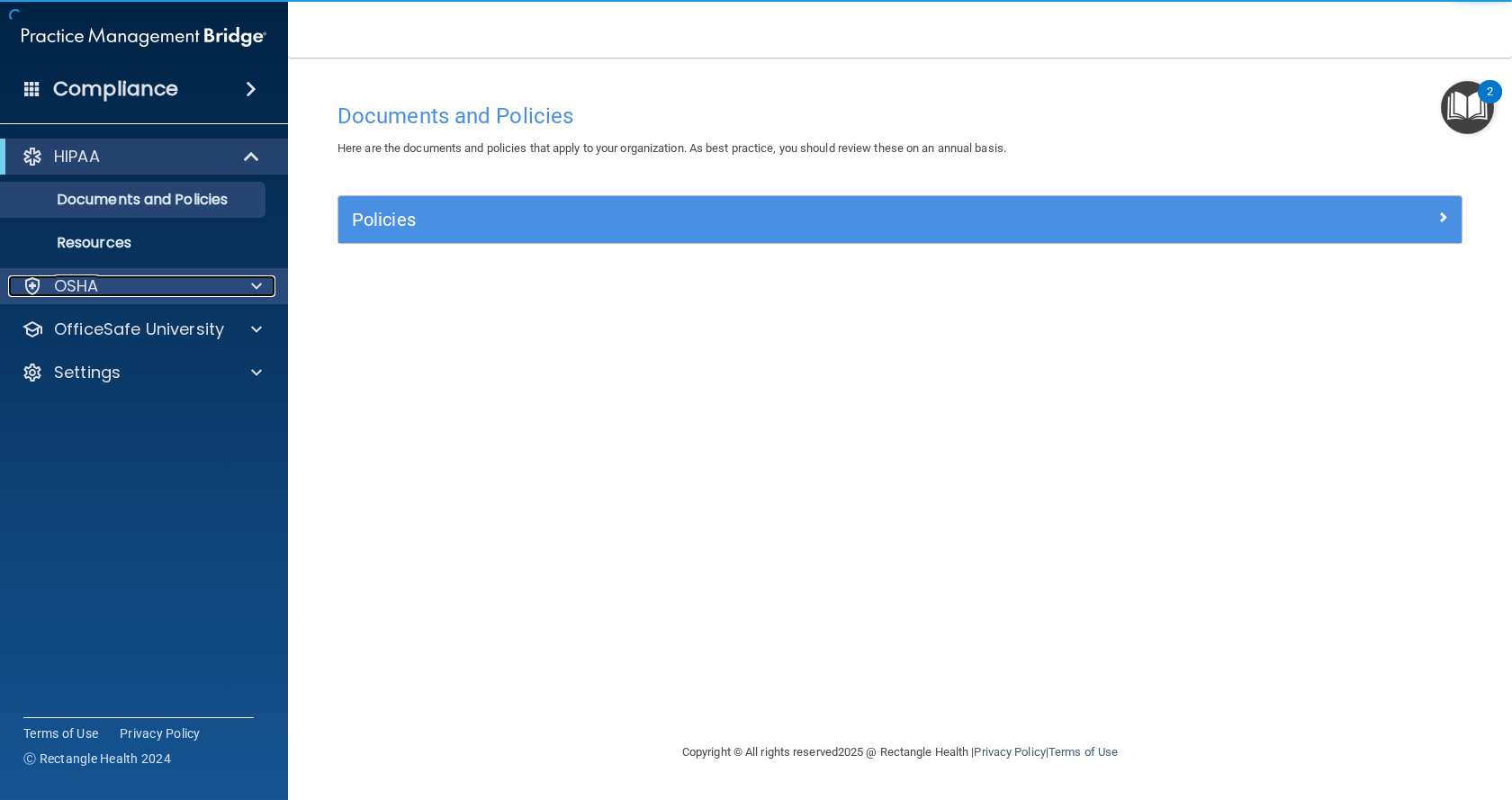
click at [106, 283] on div "OSHA" at bounding box center [119, 286] width 223 height 22
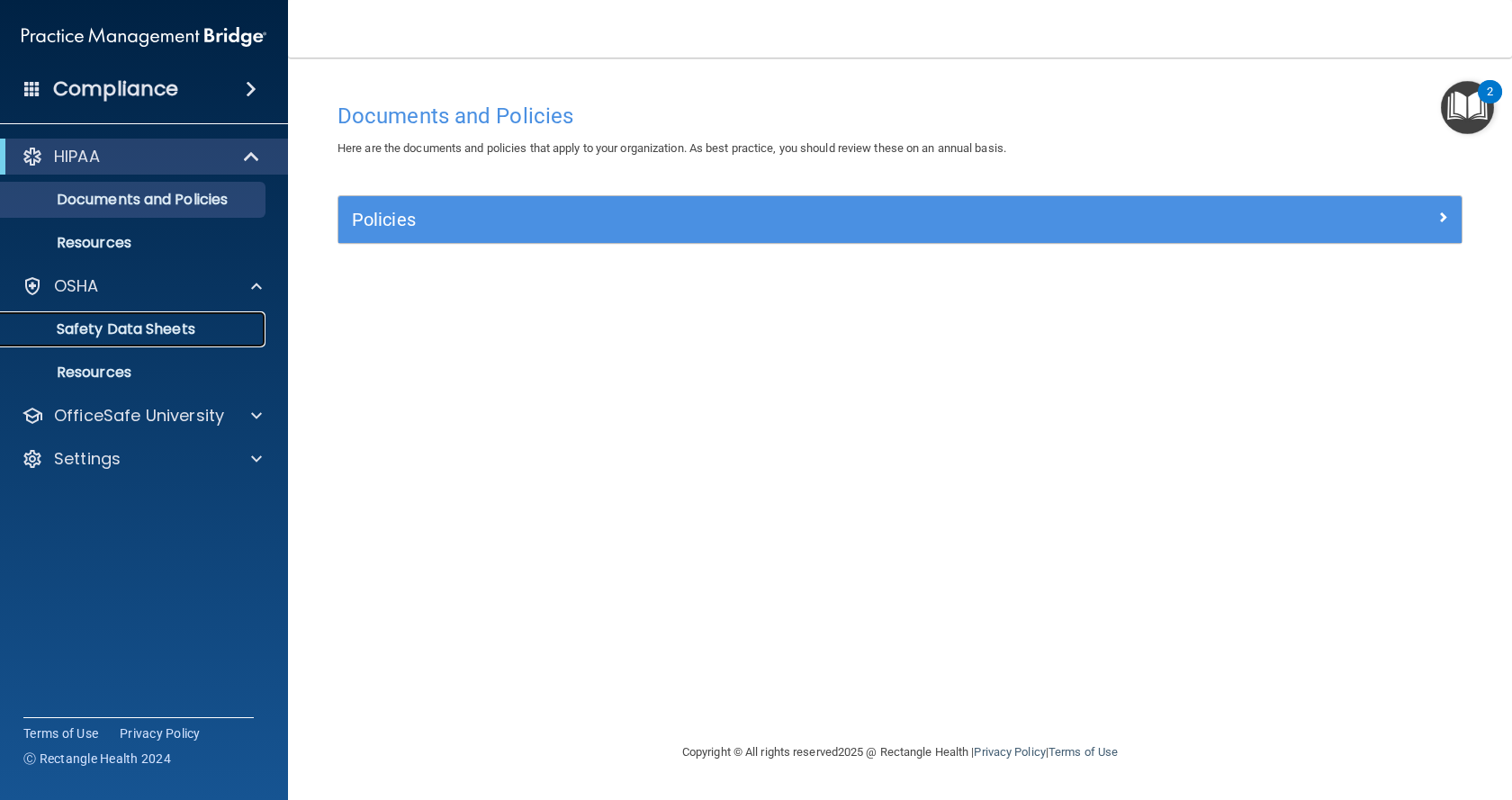
click at [177, 331] on p "Safety Data Sheets" at bounding box center [134, 329] width 246 height 18
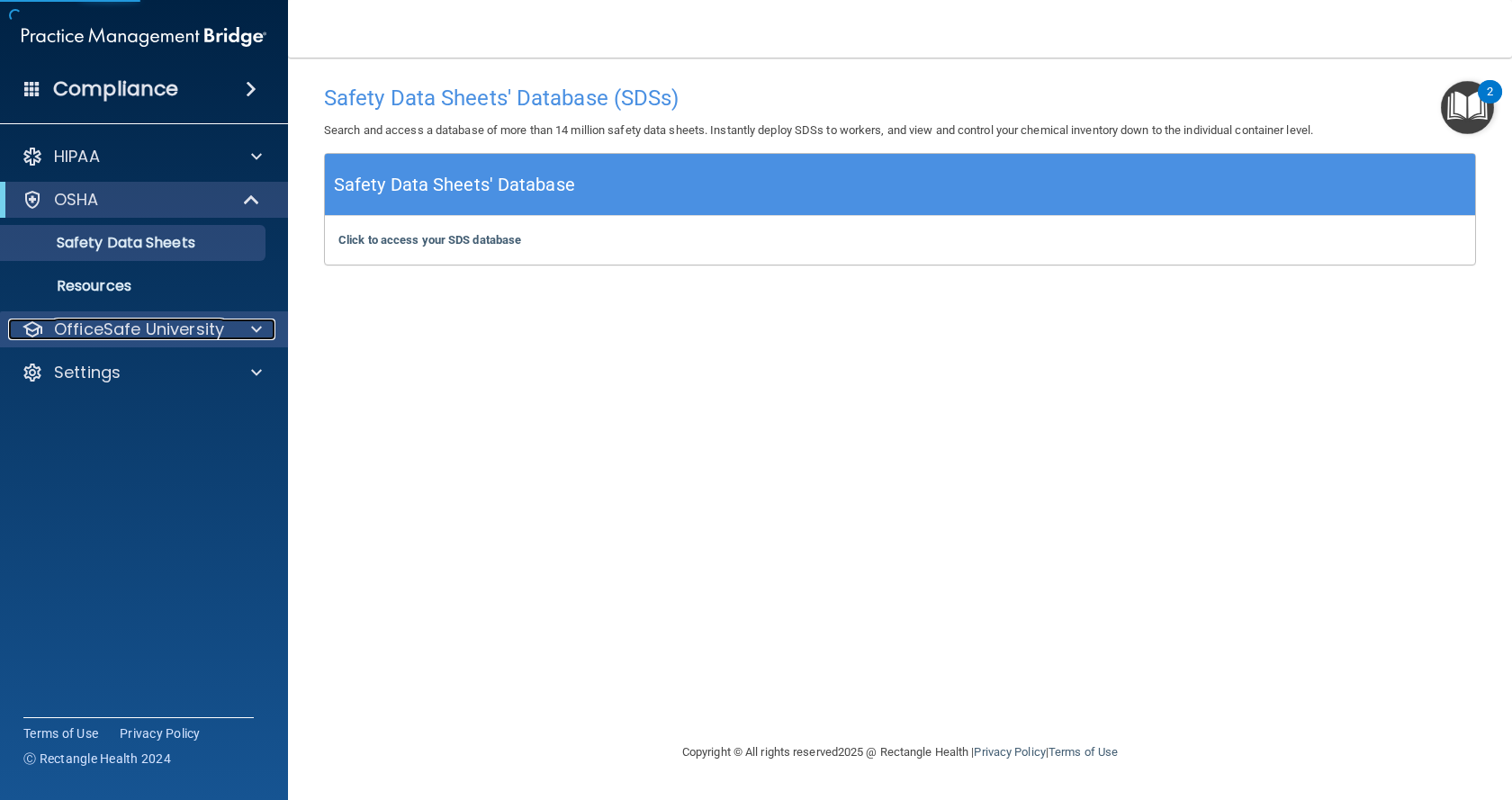
click at [177, 331] on p "OfficeSafe University" at bounding box center [139, 329] width 170 height 22
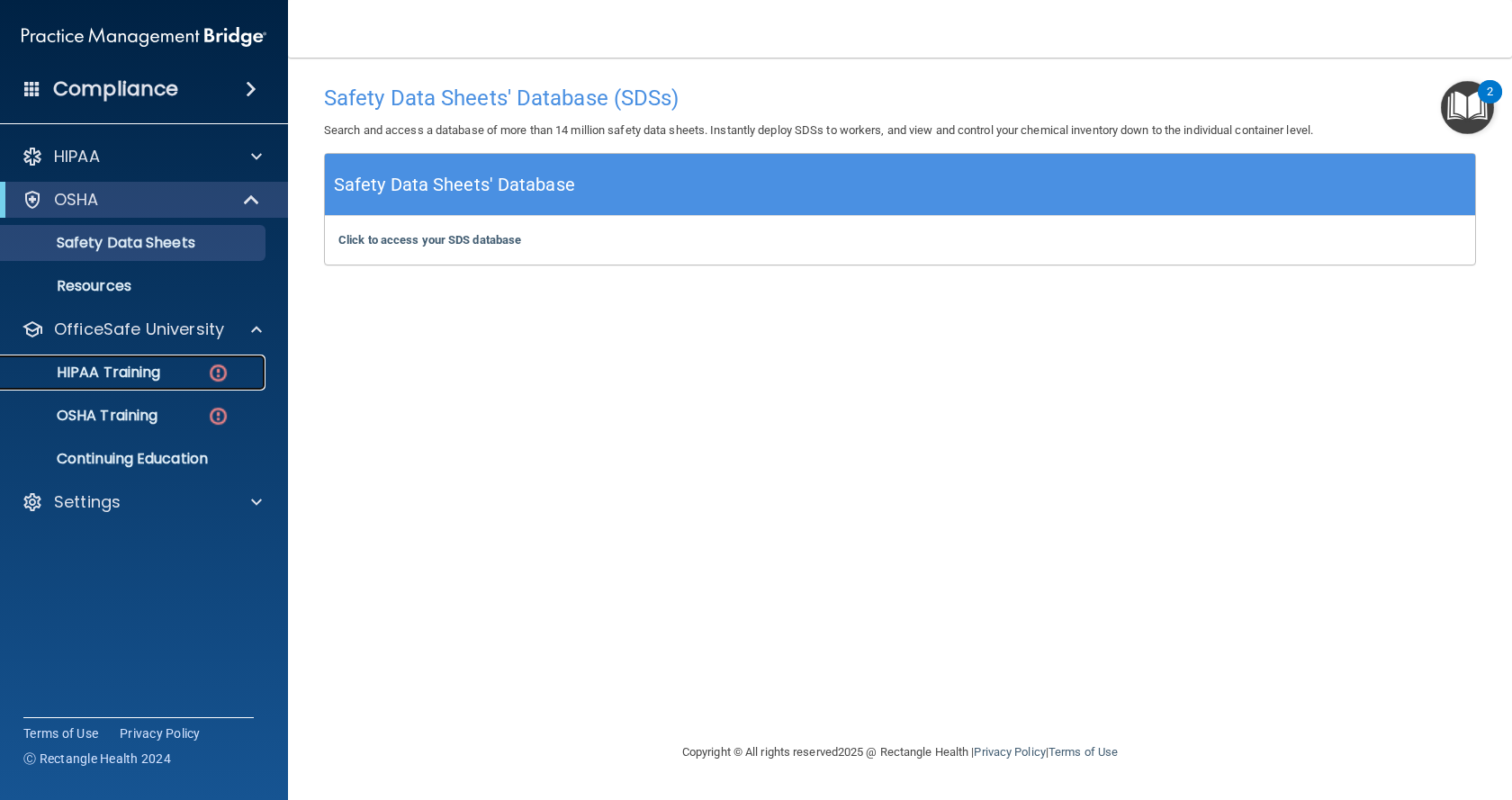
click at [103, 367] on p "HIPAA Training" at bounding box center [86, 373] width 149 height 18
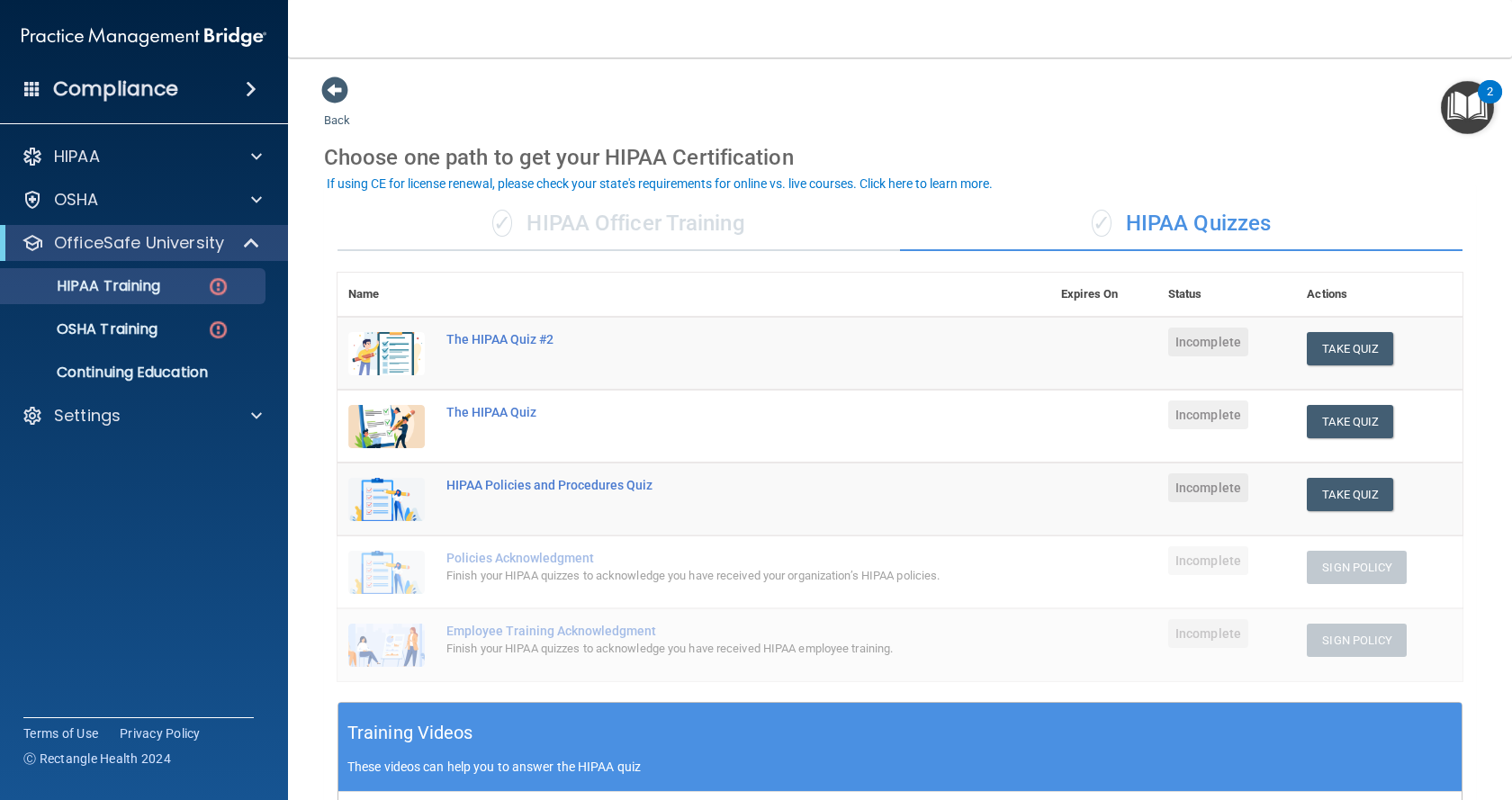
click at [612, 220] on div "✓ HIPAA Officer Training" at bounding box center [618, 224] width 562 height 54
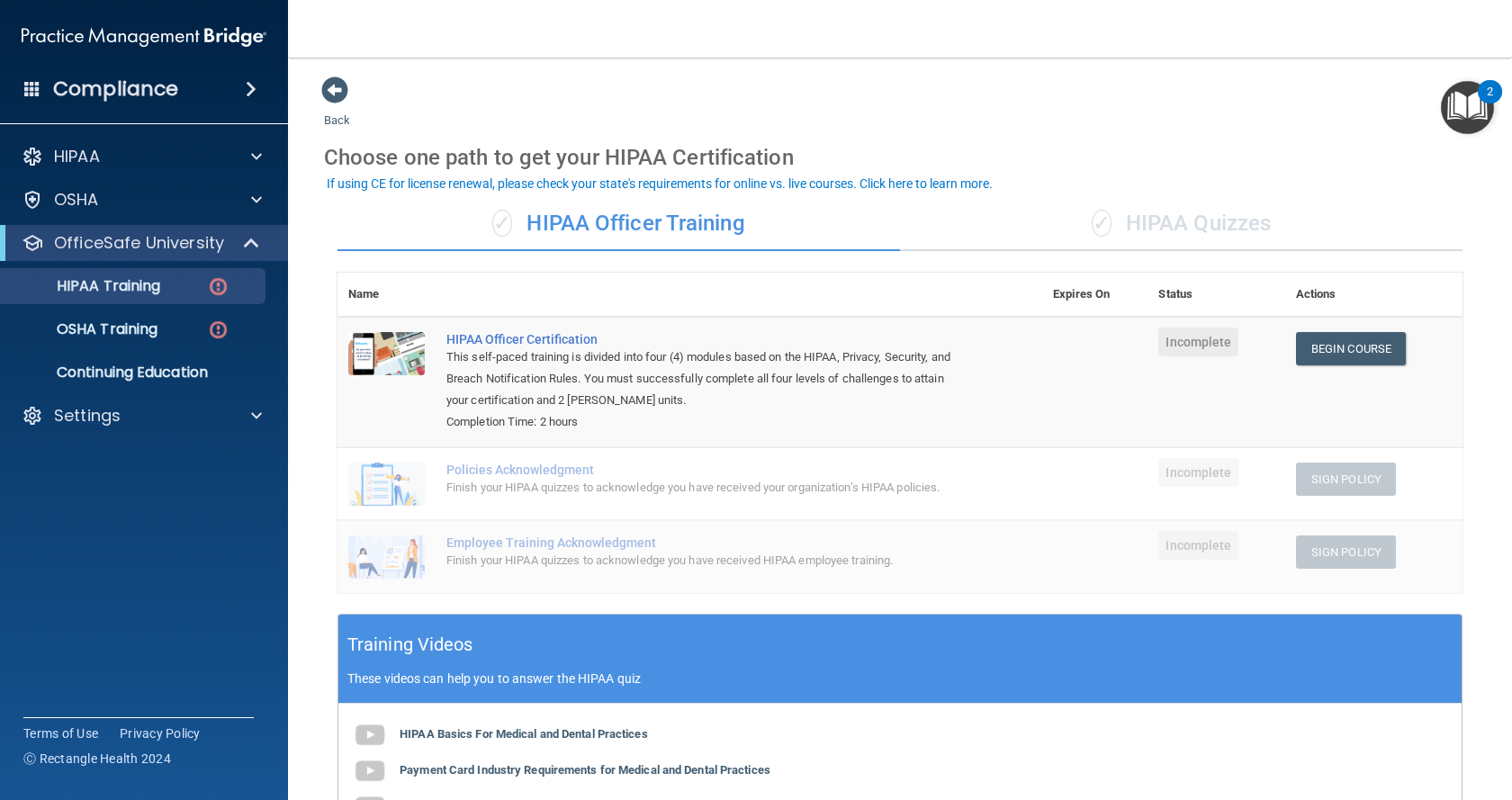
click at [1115, 223] on div "✓ HIPAA Quizzes" at bounding box center [1182, 224] width 562 height 54
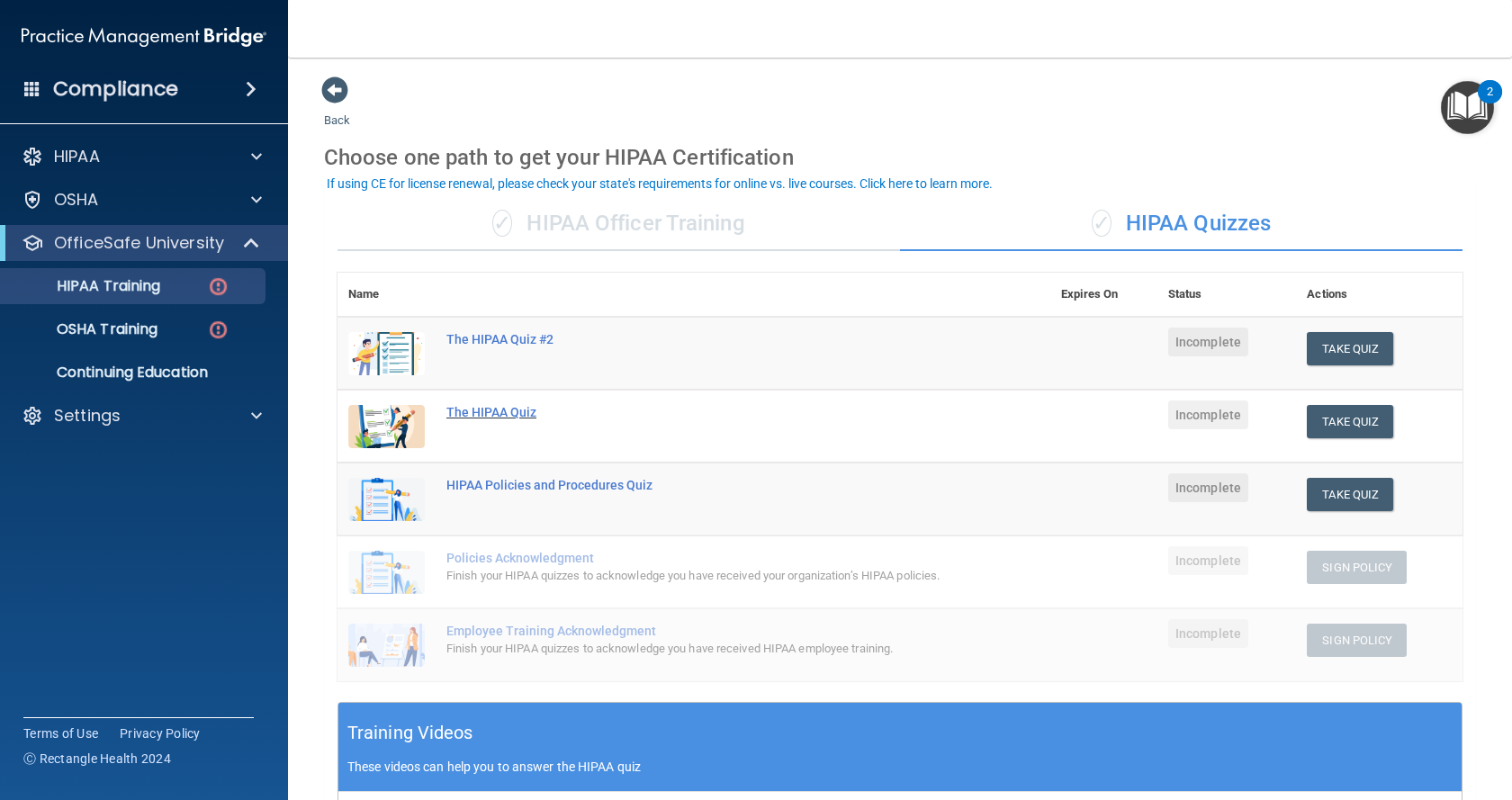
click at [483, 409] on div "The HIPAA Quiz" at bounding box center [703, 412] width 514 height 15
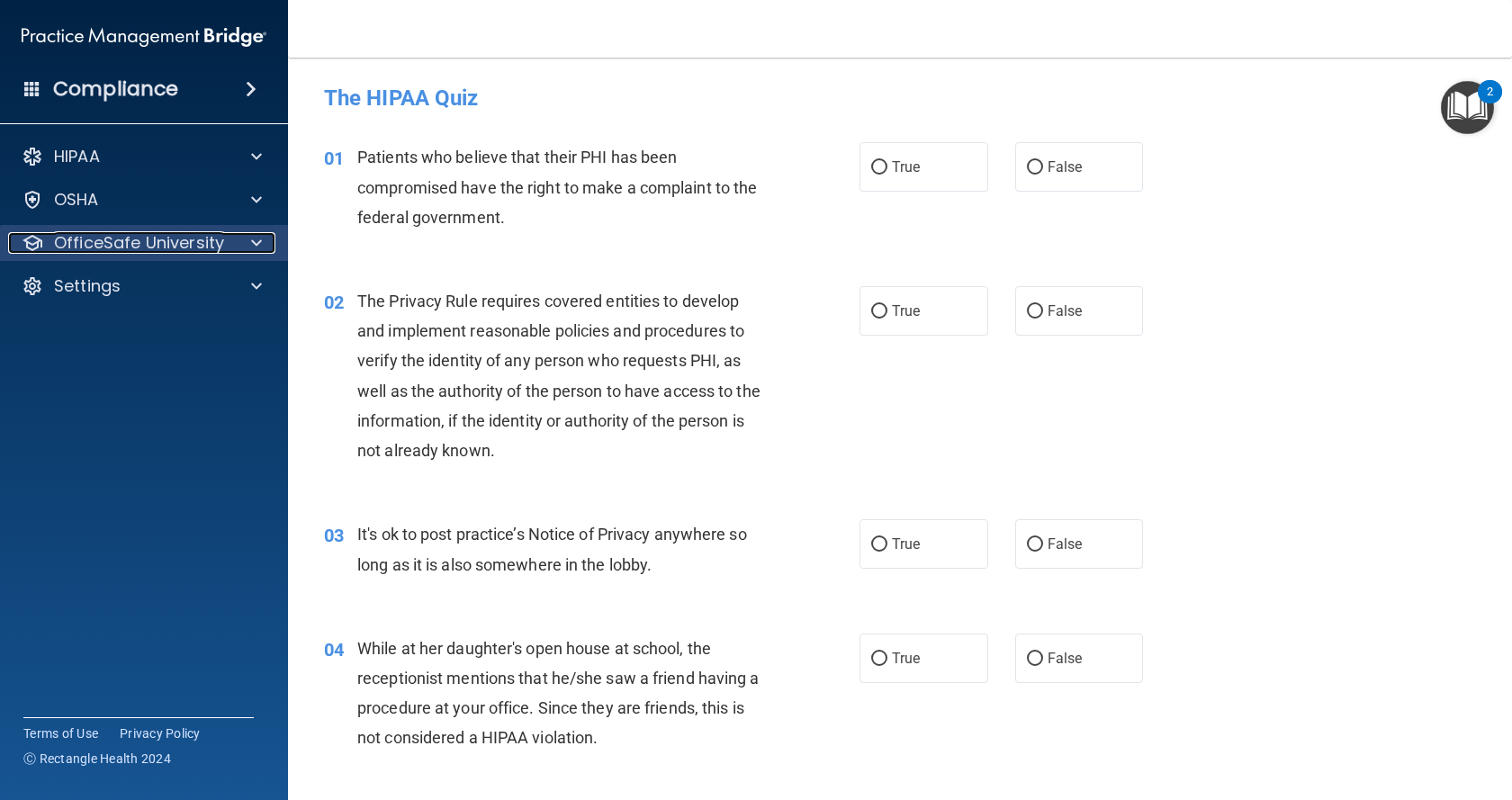
click at [106, 242] on p "OfficeSafe University" at bounding box center [139, 243] width 170 height 22
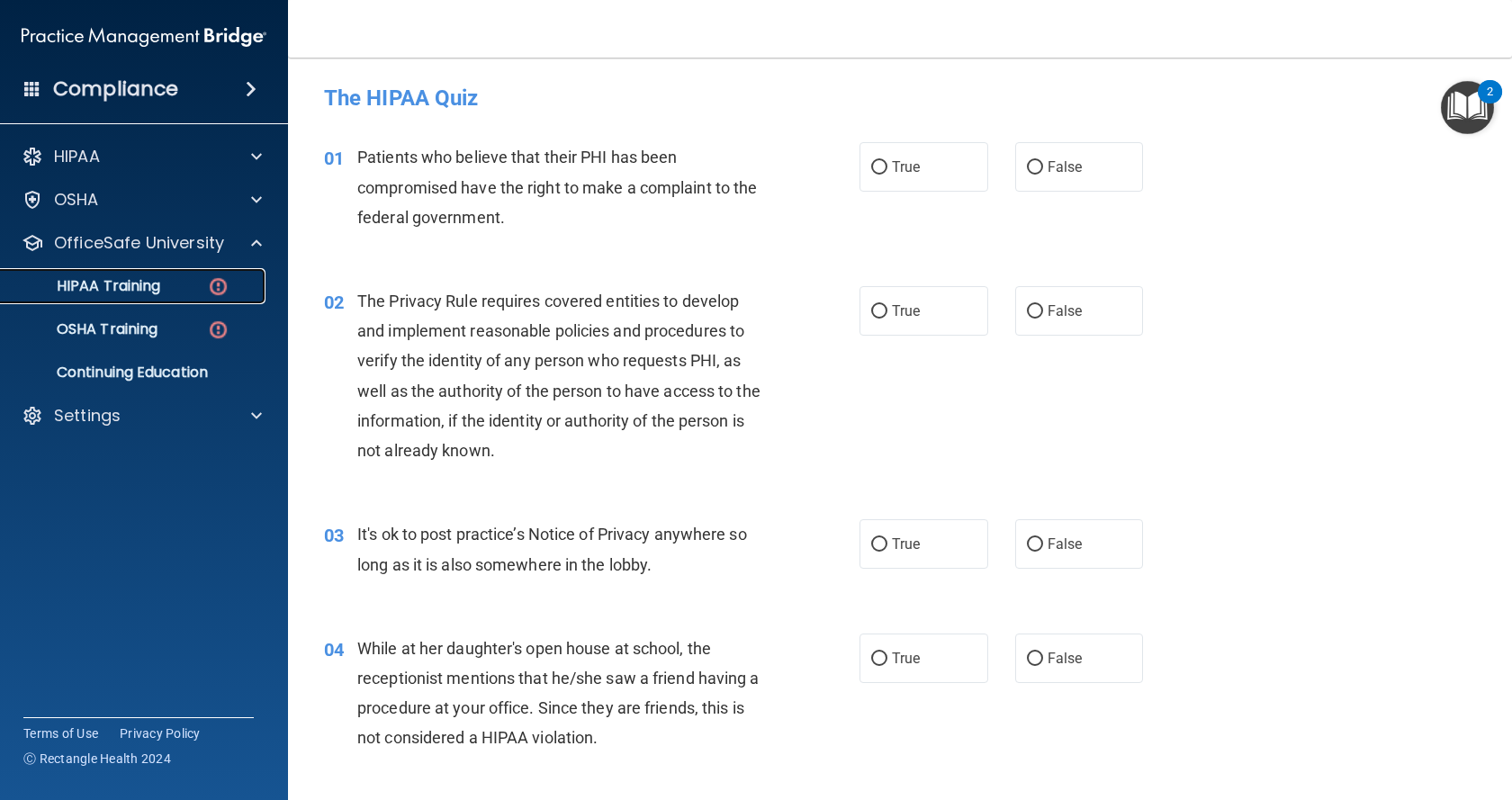
click at [118, 285] on p "HIPAA Training" at bounding box center [86, 286] width 149 height 18
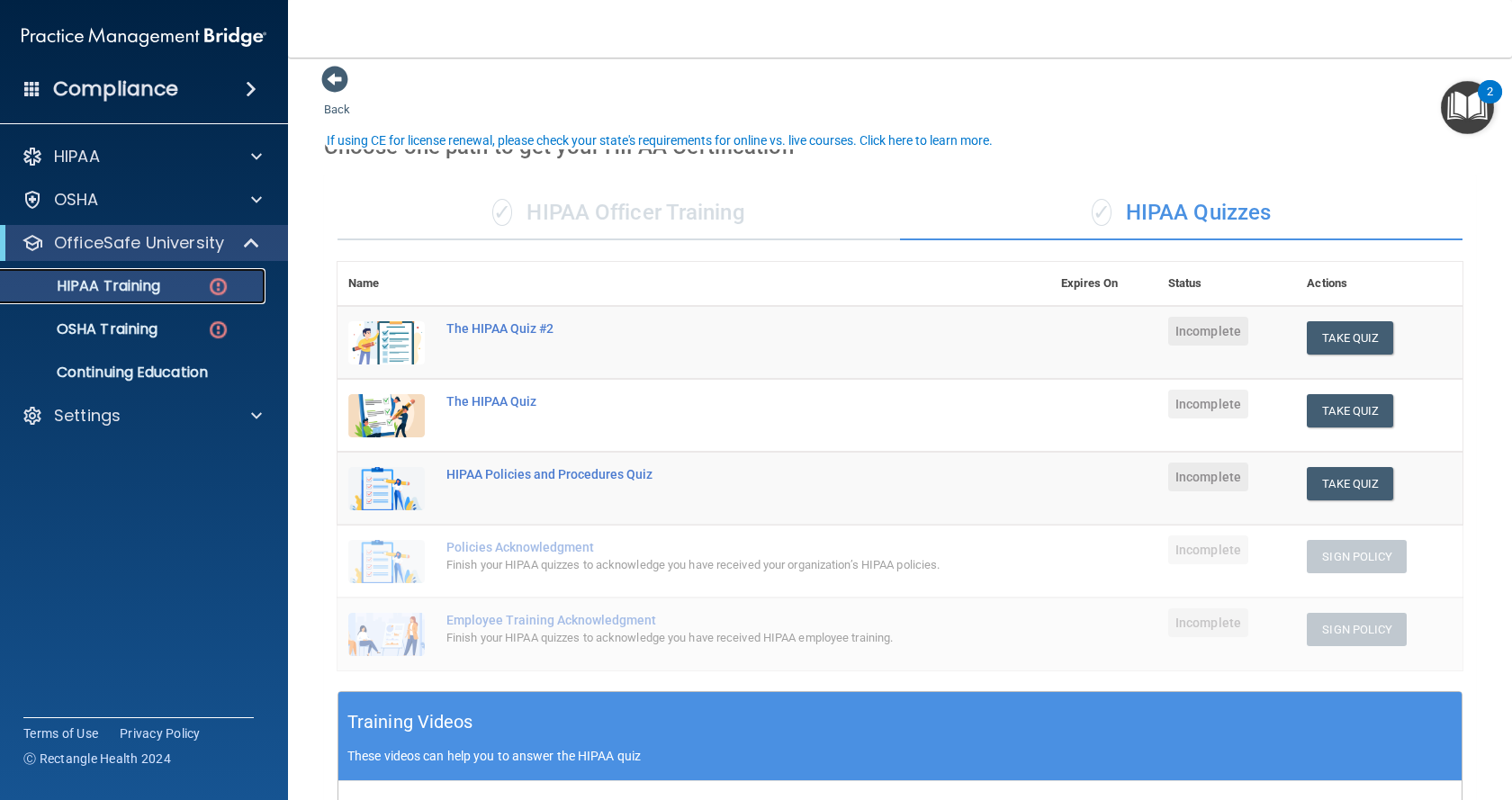
scroll to position [101, 0]
